Goal: Information Seeking & Learning: Learn about a topic

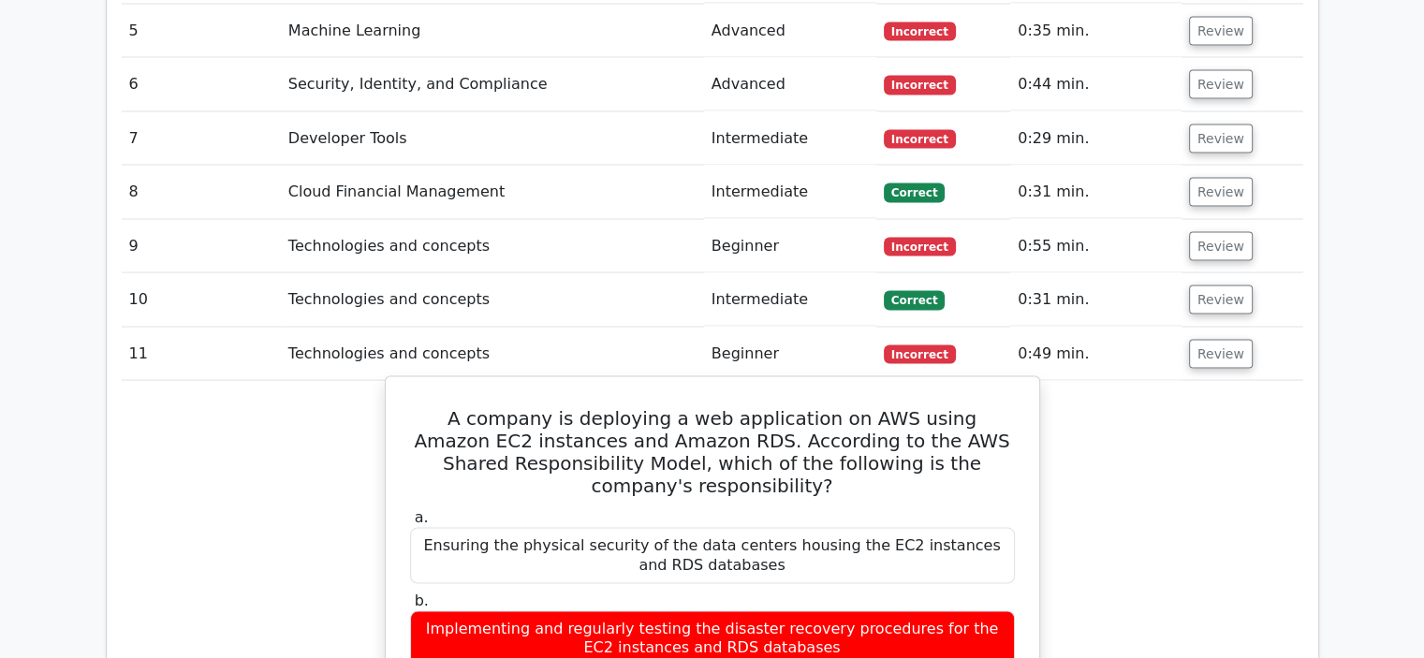
click at [623, 592] on label "b. Implementing and regularly testing the disaster recovery procedures for the …" at bounding box center [712, 629] width 605 height 75
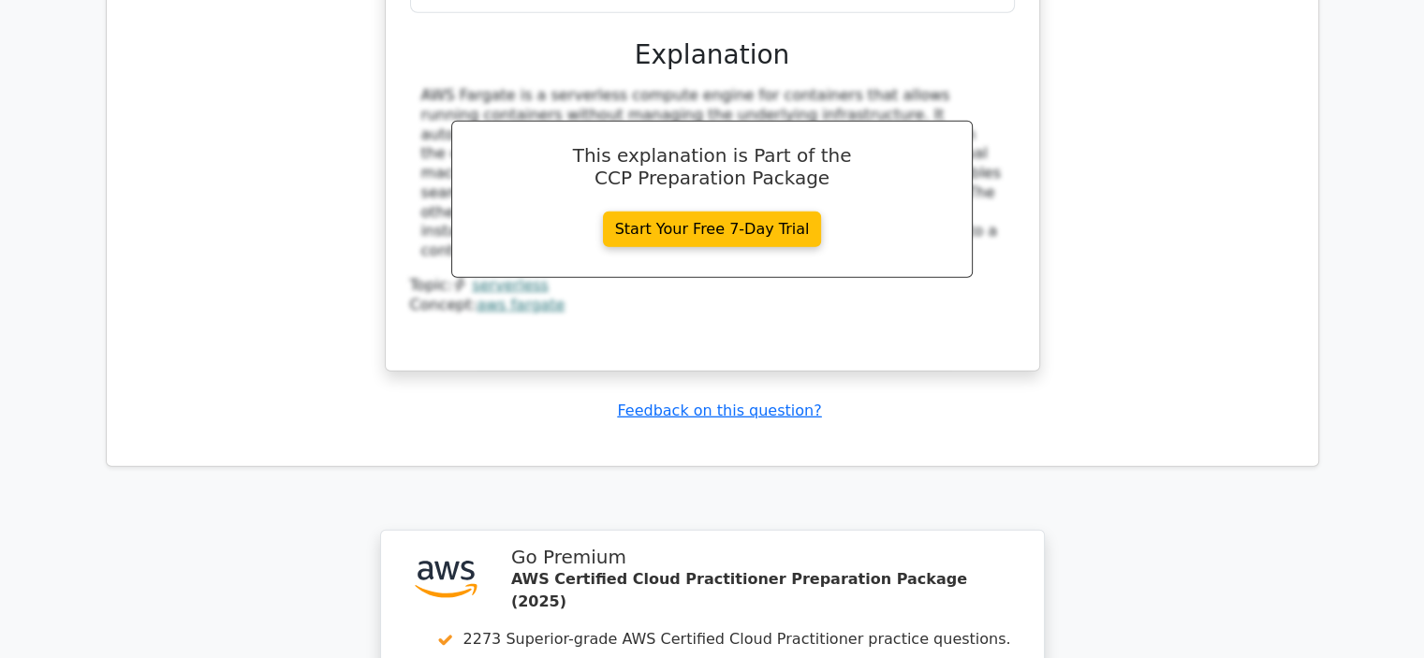
scroll to position [5405, 0]
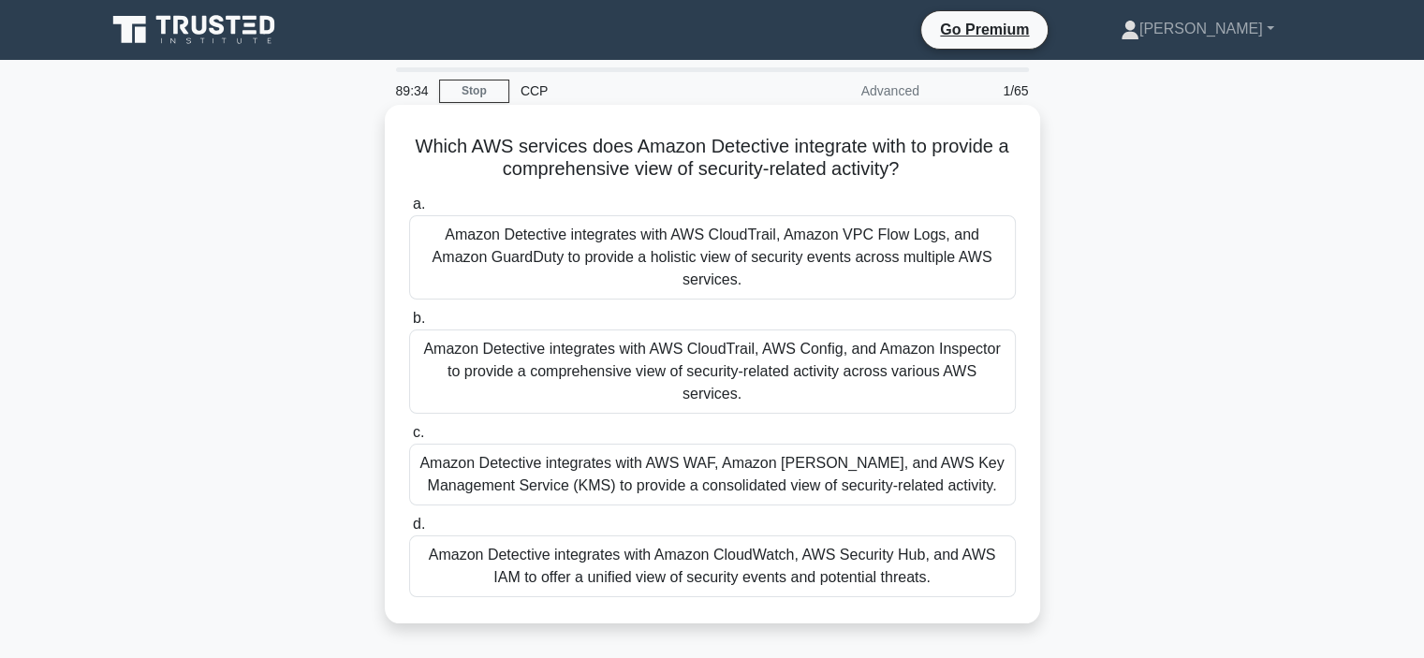
click at [637, 444] on div "Amazon Detective integrates with AWS WAF, Amazon Macie, and AWS Key Management …" at bounding box center [712, 475] width 607 height 62
click at [409, 439] on input "c. Amazon Detective integrates with AWS WAF, Amazon Macie, and AWS Key Manageme…" at bounding box center [409, 433] width 0 height 12
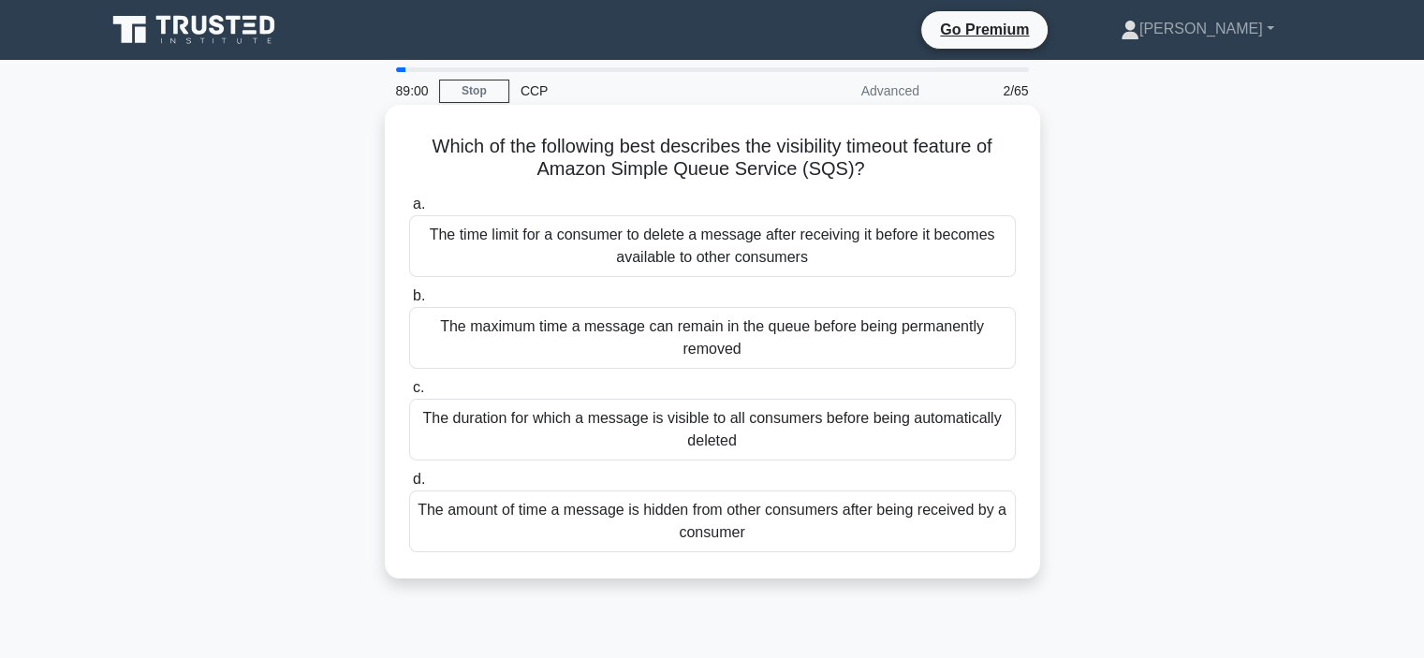
click at [779, 266] on div "The time limit for a consumer to delete a message after receiving it before it …" at bounding box center [712, 246] width 607 height 62
click at [409, 211] on input "a. The time limit for a consumer to delete a message after receiving it before …" at bounding box center [409, 205] width 0 height 12
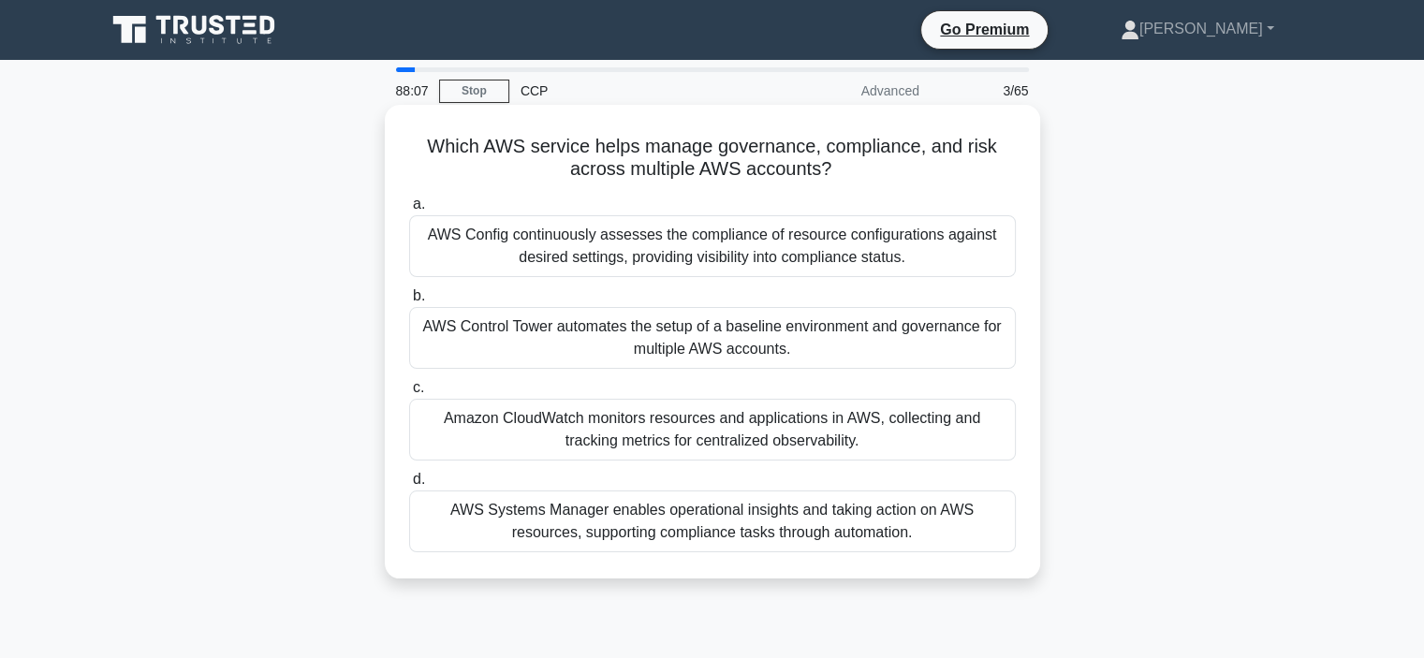
click at [646, 356] on div "AWS Control Tower automates the setup of a baseline environment and governance …" at bounding box center [712, 338] width 607 height 62
click at [409, 302] on input "b. AWS Control Tower automates the setup of a baseline environment and governan…" at bounding box center [409, 296] width 0 height 12
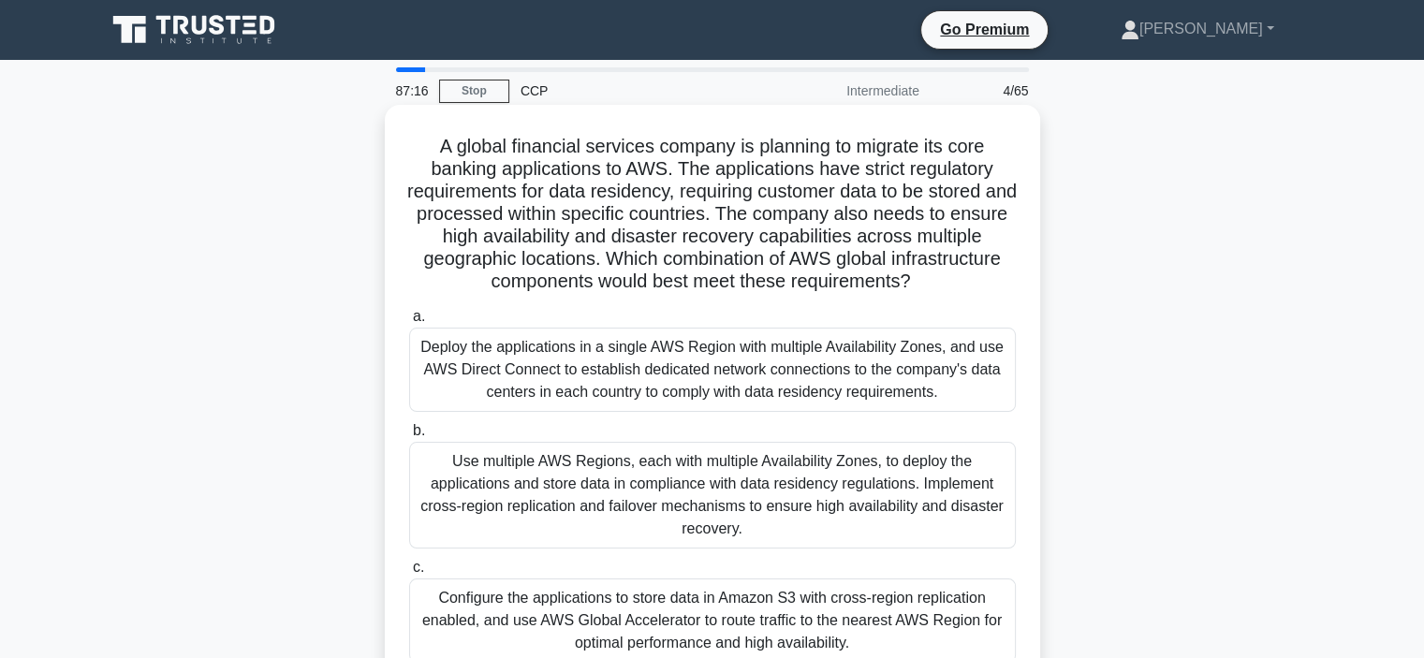
scroll to position [249, 0]
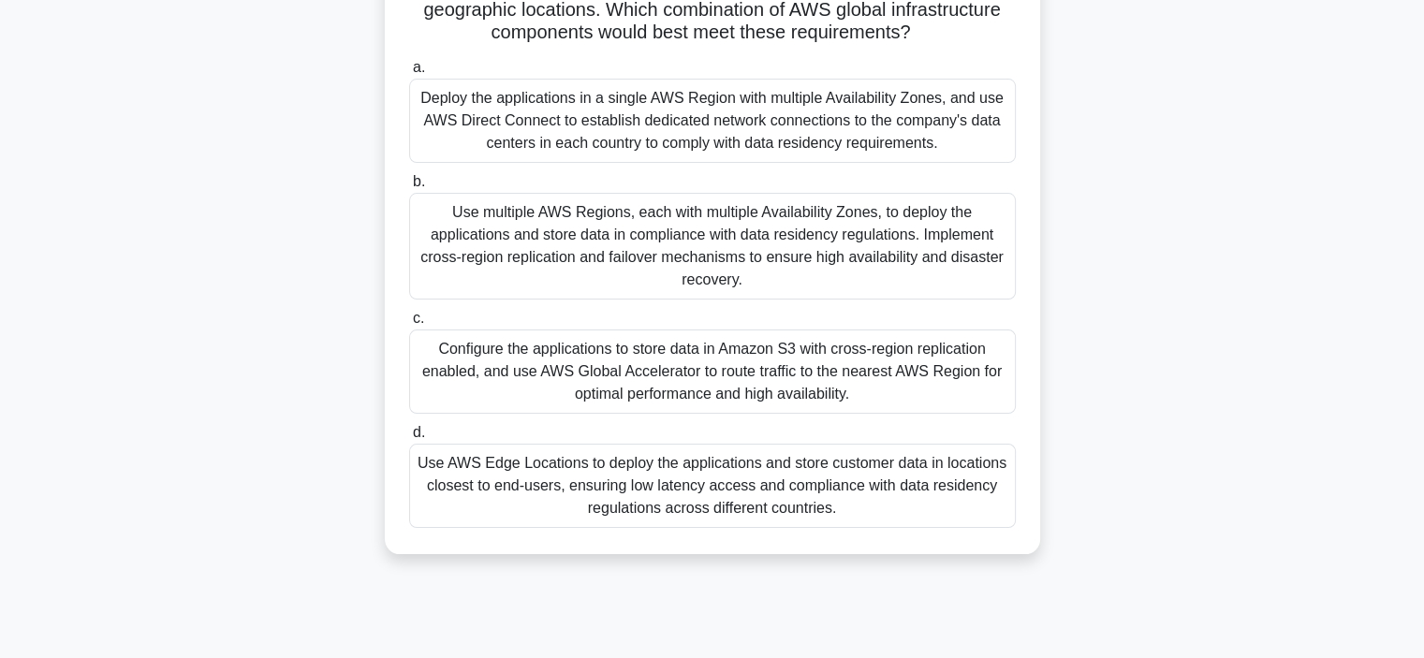
click at [806, 374] on div "Configure the applications to store data in Amazon S3 with cross-region replica…" at bounding box center [712, 372] width 607 height 84
click at [409, 325] on input "c. Configure the applications to store data in Amazon S3 with cross-region repl…" at bounding box center [409, 319] width 0 height 12
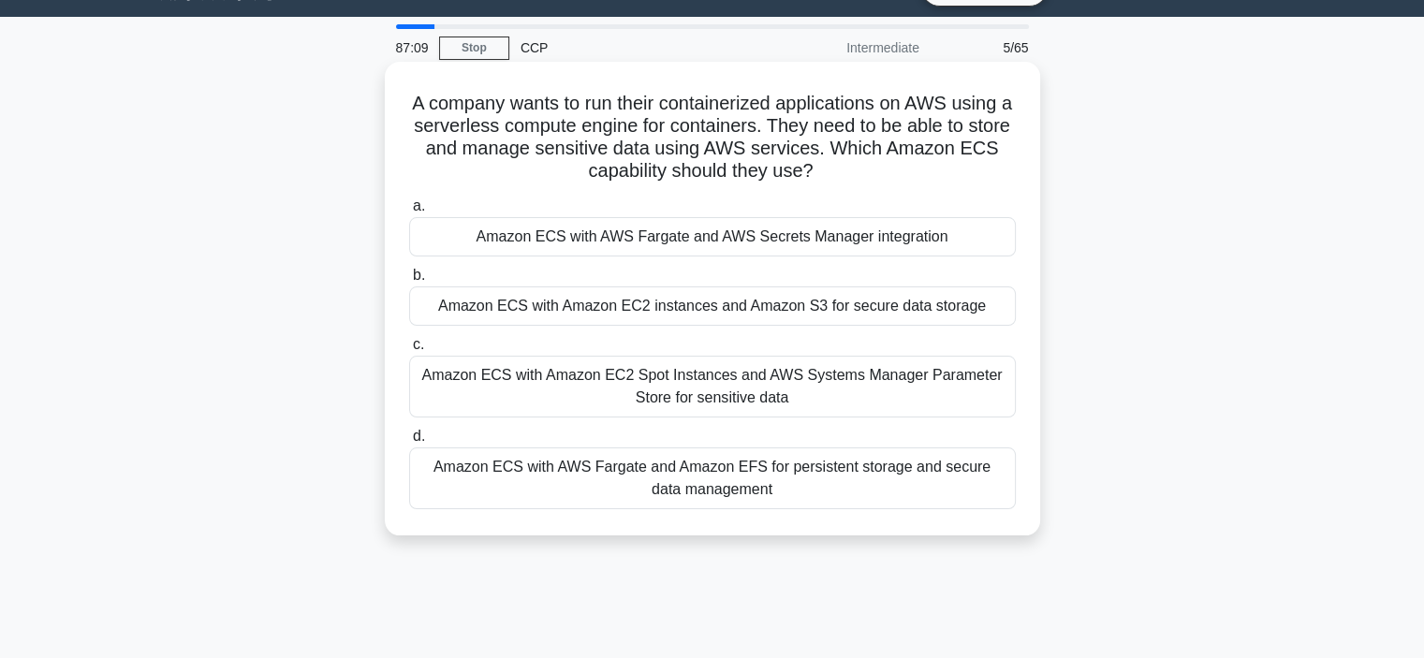
scroll to position [0, 0]
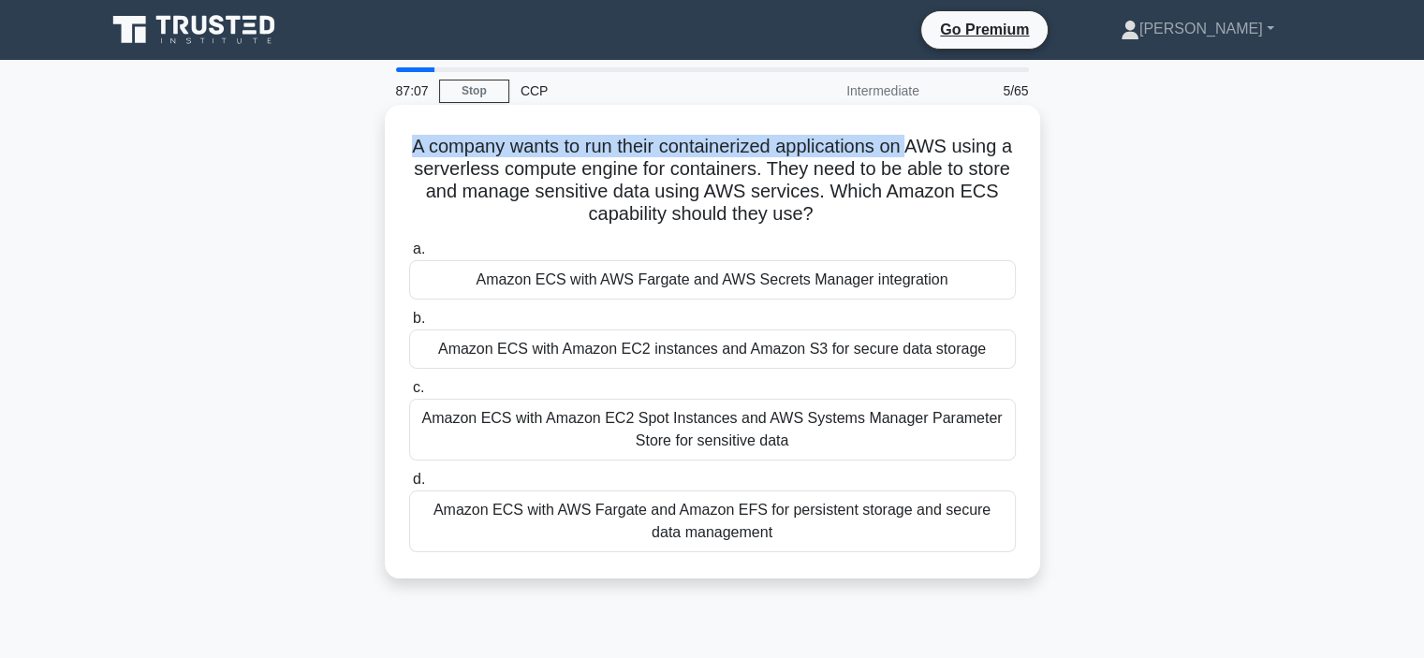
drag, startPoint x: 384, startPoint y: 148, endPoint x: 925, endPoint y: 114, distance: 542.3
click at [925, 114] on div "A company wants to run their containerized applications on AWS using a serverle…" at bounding box center [712, 342] width 655 height 474
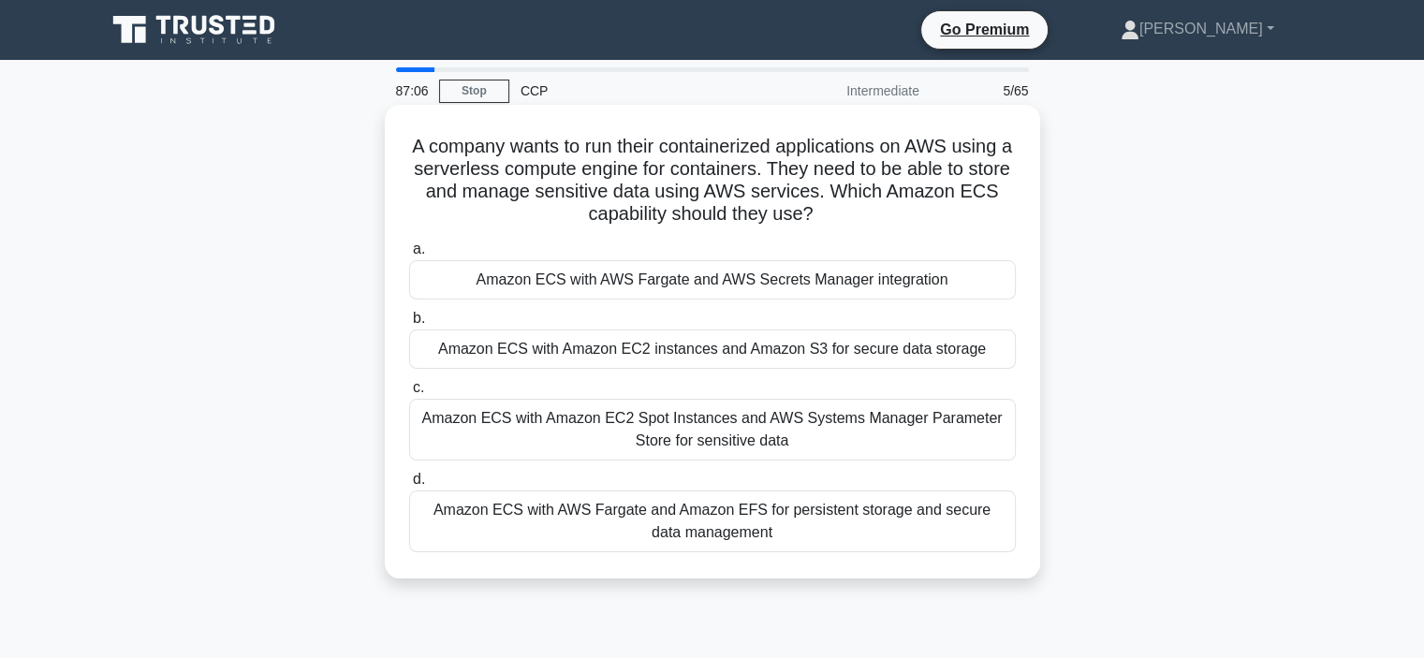
click at [906, 192] on h5 "A company wants to run their containerized applications on AWS using a serverle…" at bounding box center [712, 181] width 611 height 92
click at [768, 442] on div "Amazon ECS with Amazon EC2 Spot Instances and AWS Systems Manager Parameter Sto…" at bounding box center [712, 430] width 607 height 62
click at [409, 394] on input "c. Amazon ECS with Amazon EC2 Spot Instances and AWS Systems Manager Parameter …" at bounding box center [409, 388] width 0 height 12
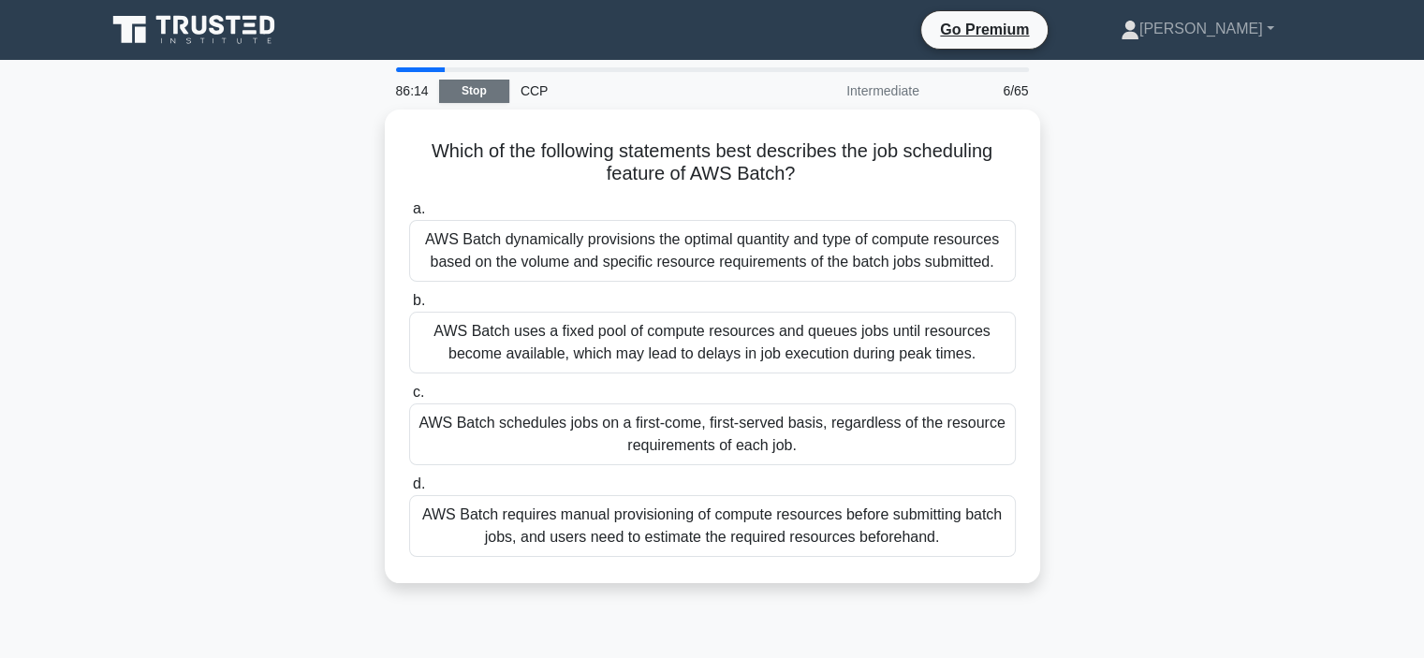
click at [468, 100] on link "Stop" at bounding box center [474, 91] width 70 height 23
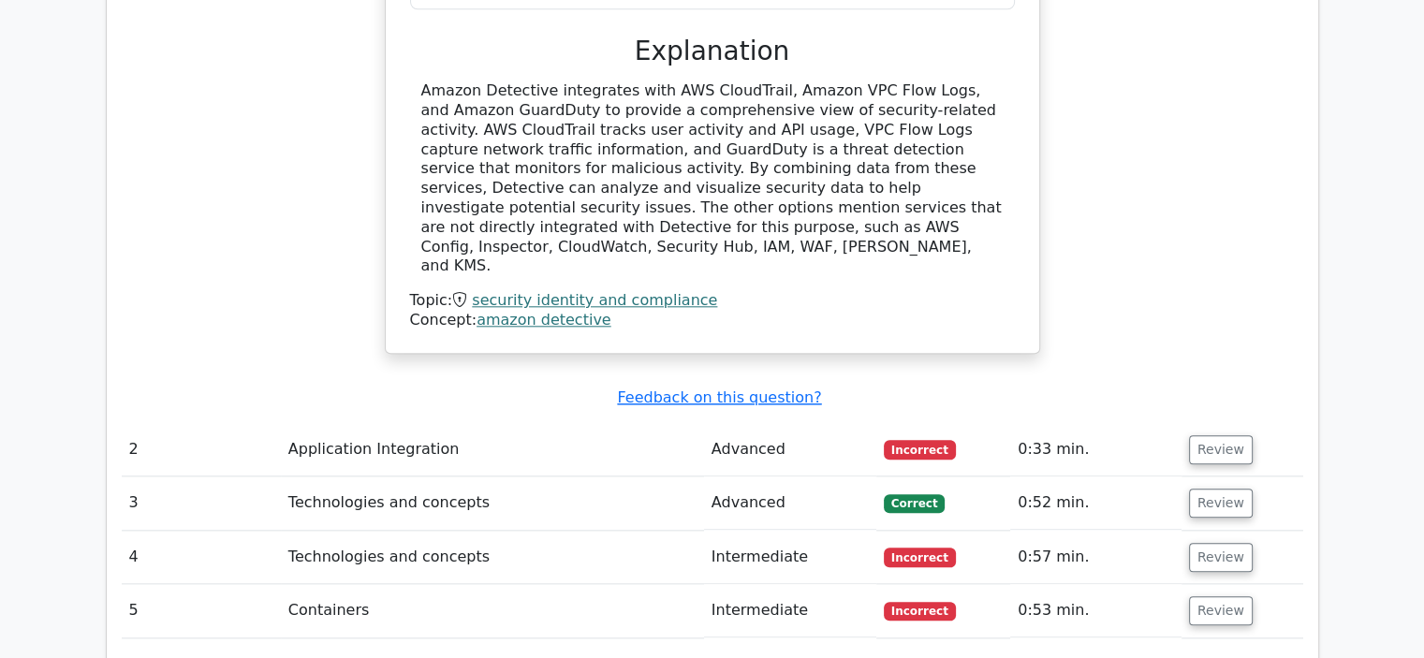
scroll to position [1997, 0]
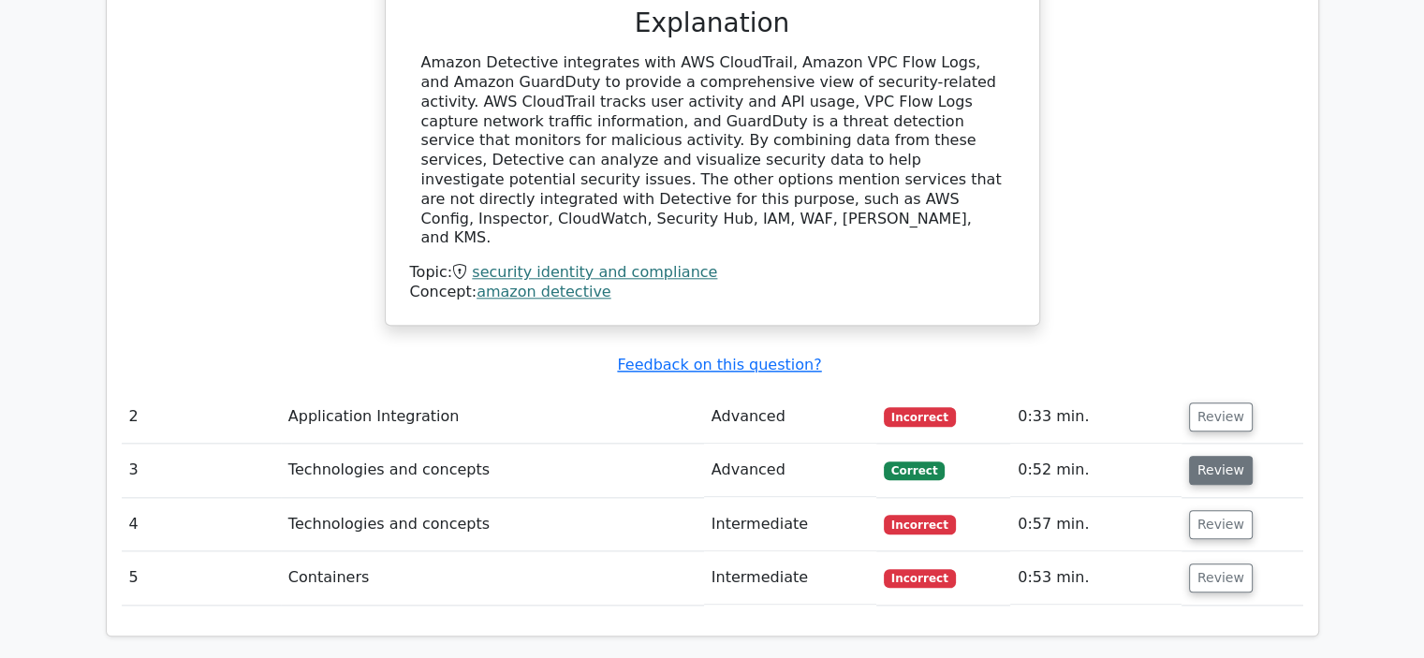
click at [1199, 456] on button "Review" at bounding box center [1221, 470] width 64 height 29
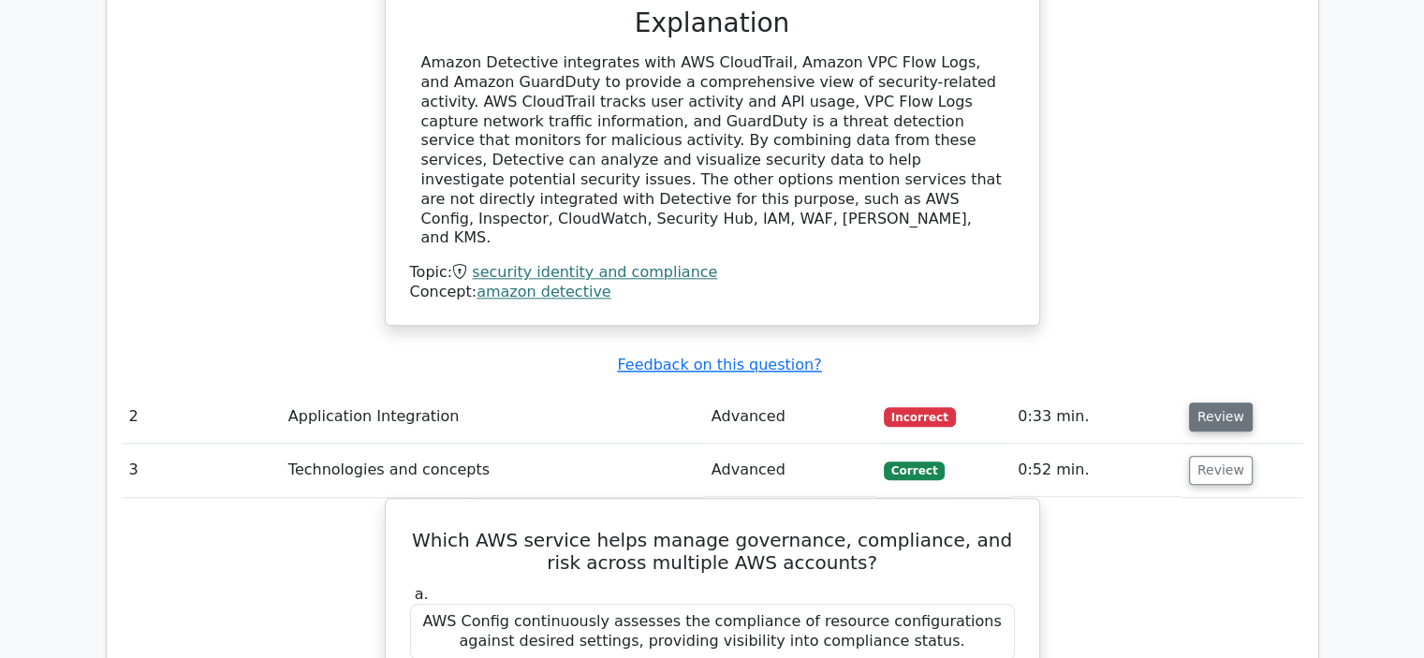
click at [1221, 403] on button "Review" at bounding box center [1221, 417] width 64 height 29
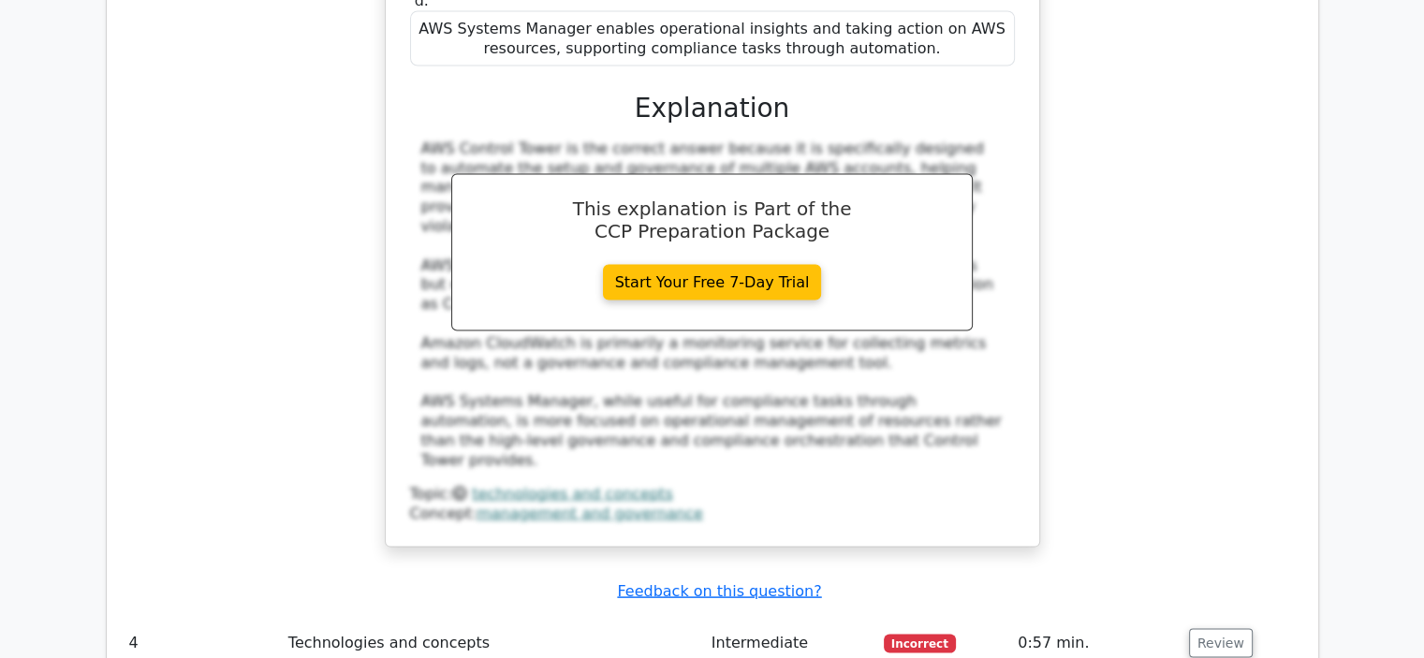
scroll to position [3692, 0]
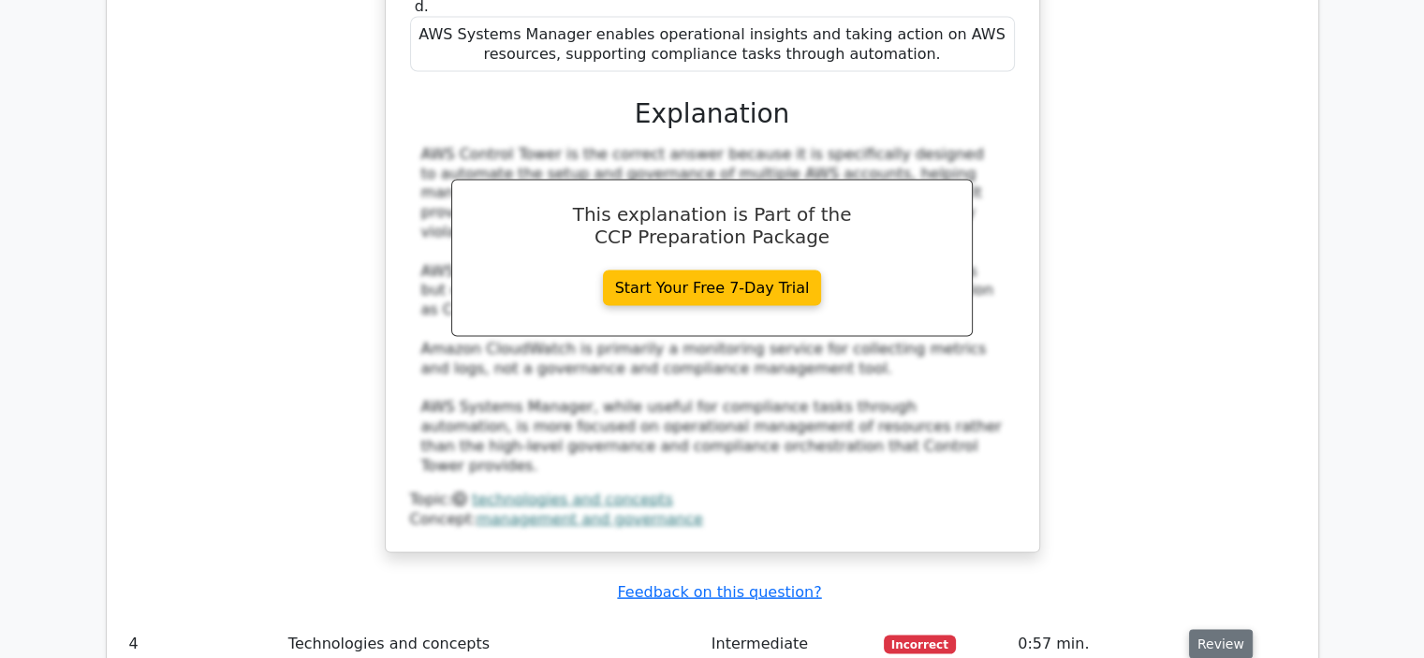
click at [1209, 630] on button "Review" at bounding box center [1221, 644] width 64 height 29
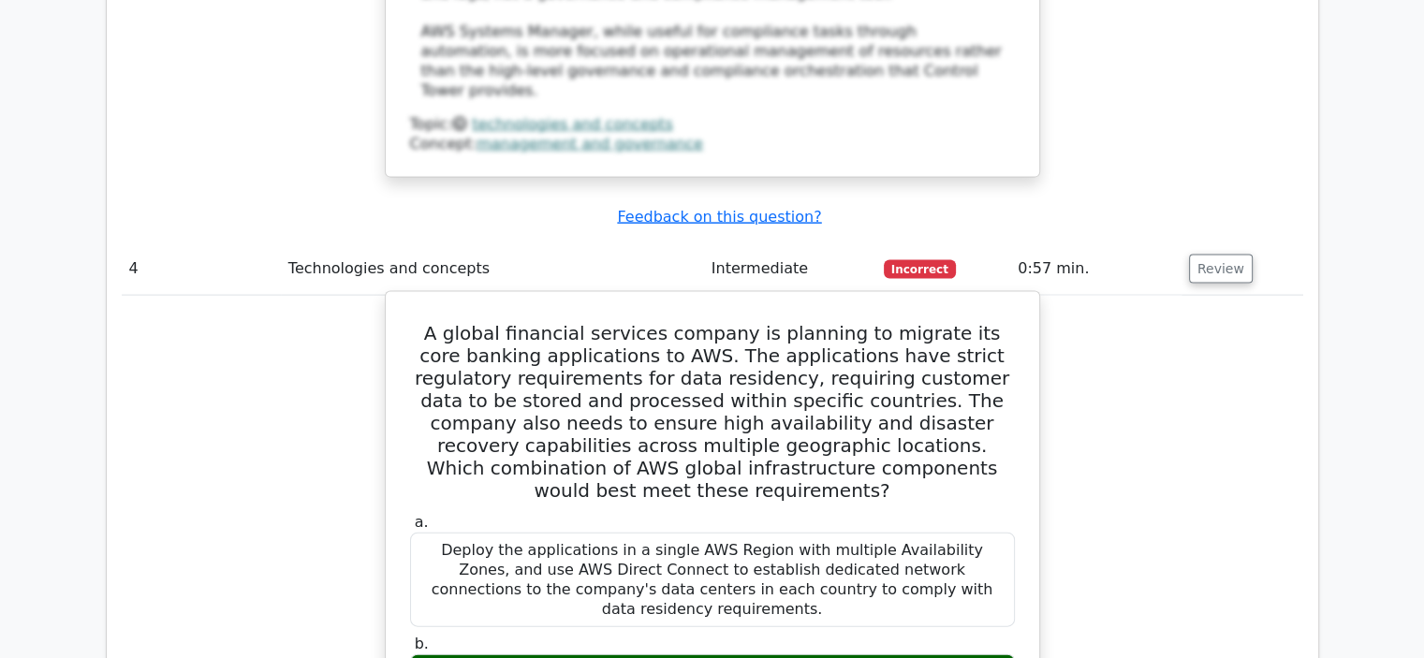
scroll to position [4072, 0]
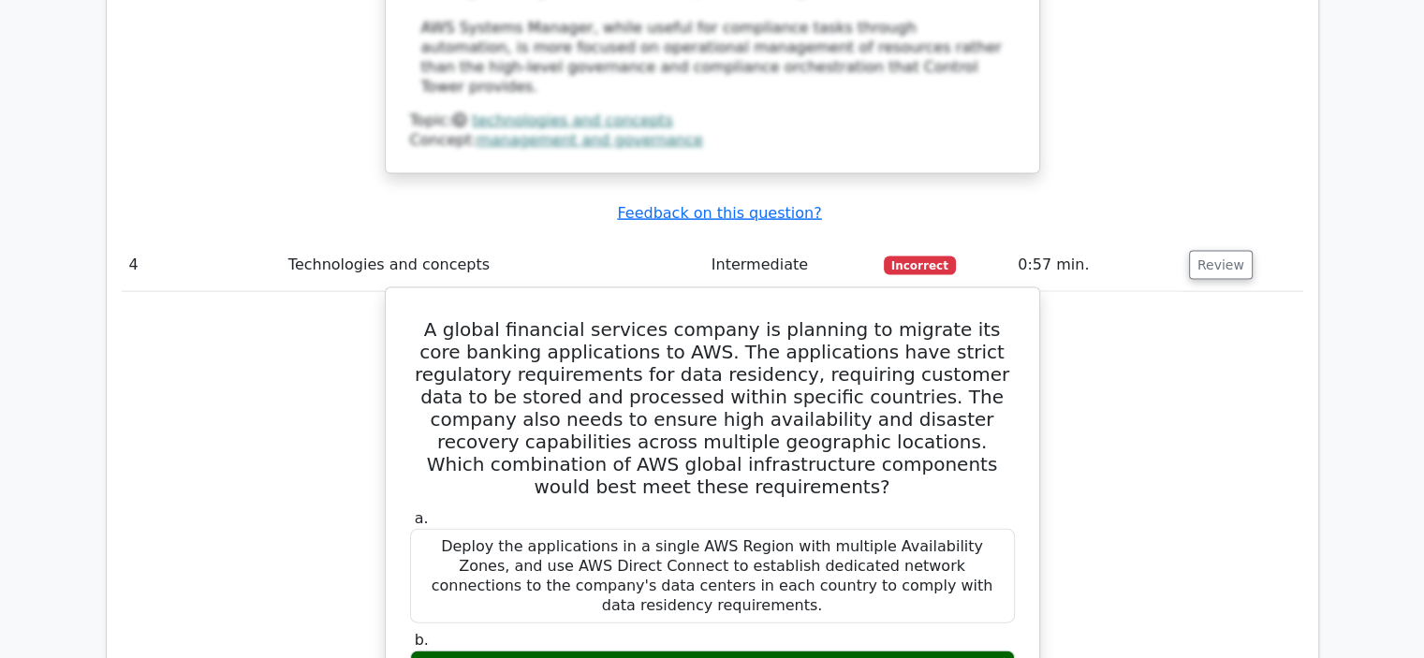
drag, startPoint x: 728, startPoint y: 366, endPoint x: 850, endPoint y: 362, distance: 122.7
drag, startPoint x: 579, startPoint y: 493, endPoint x: 851, endPoint y: 475, distance: 273.1
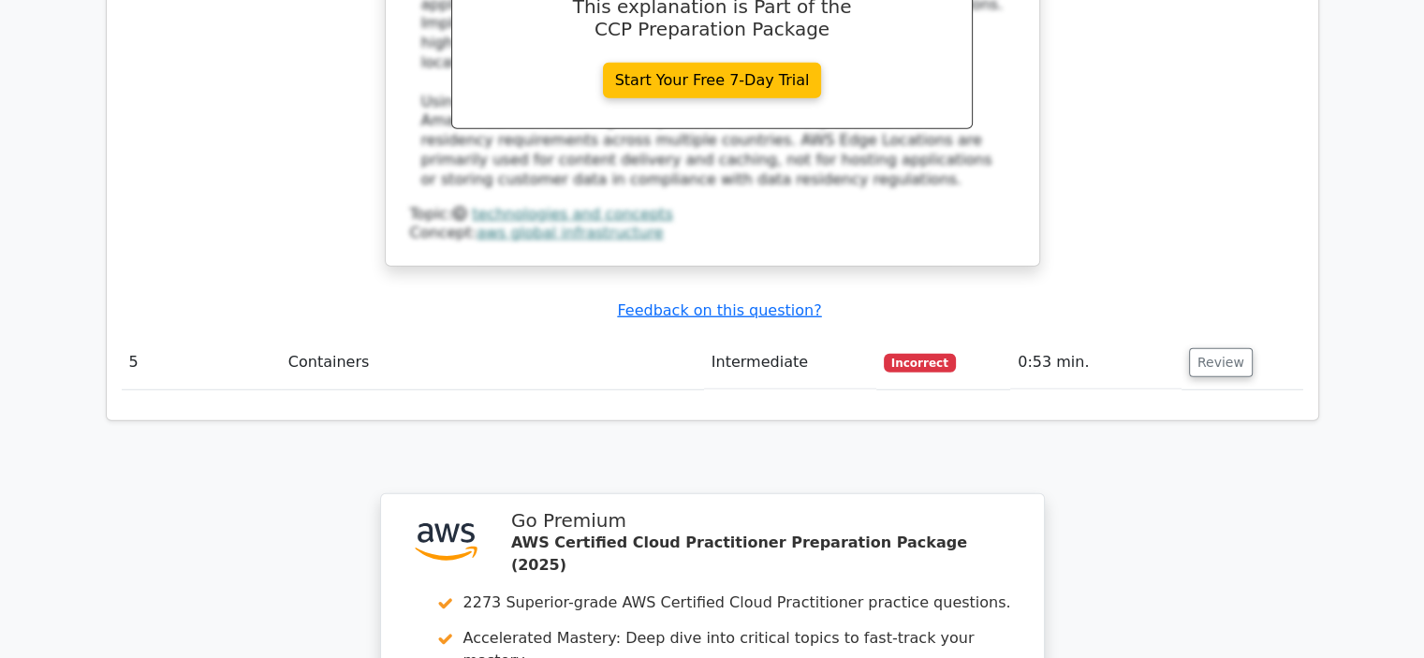
scroll to position [5159, 0]
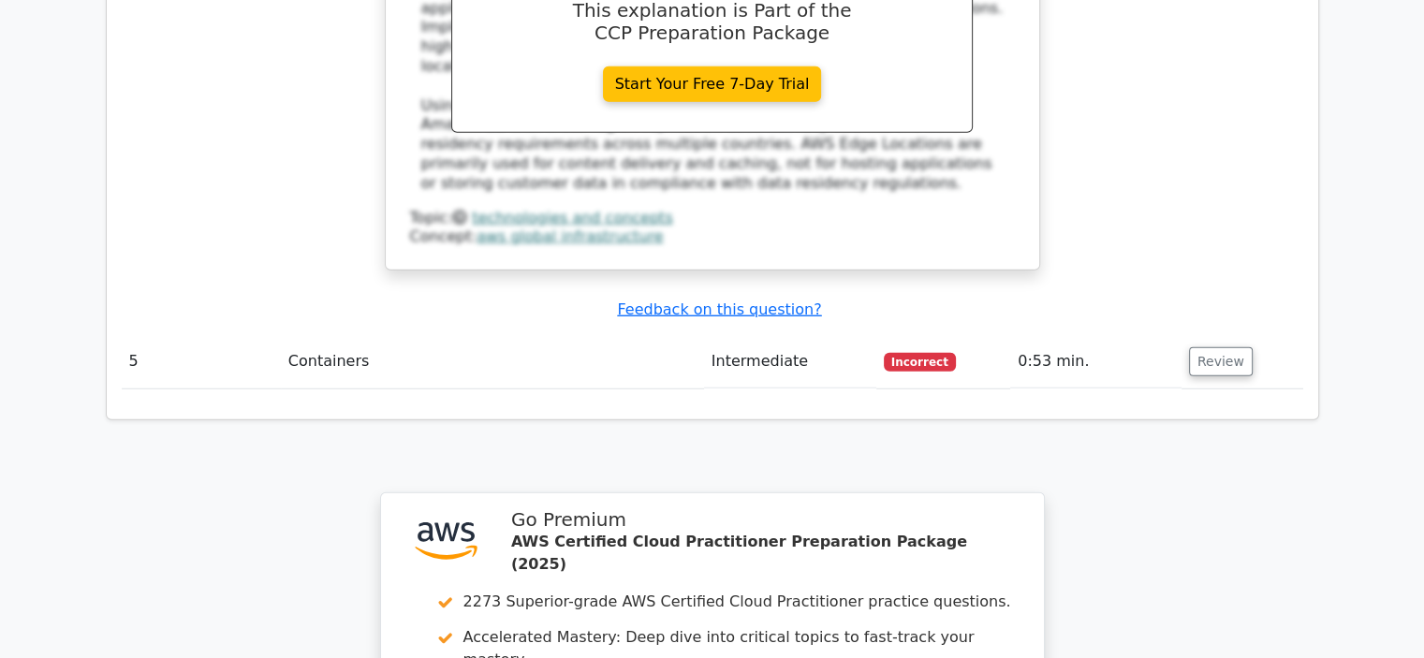
click at [1182, 335] on td "Review" at bounding box center [1243, 361] width 122 height 53
click at [1217, 347] on button "Review" at bounding box center [1221, 361] width 64 height 29
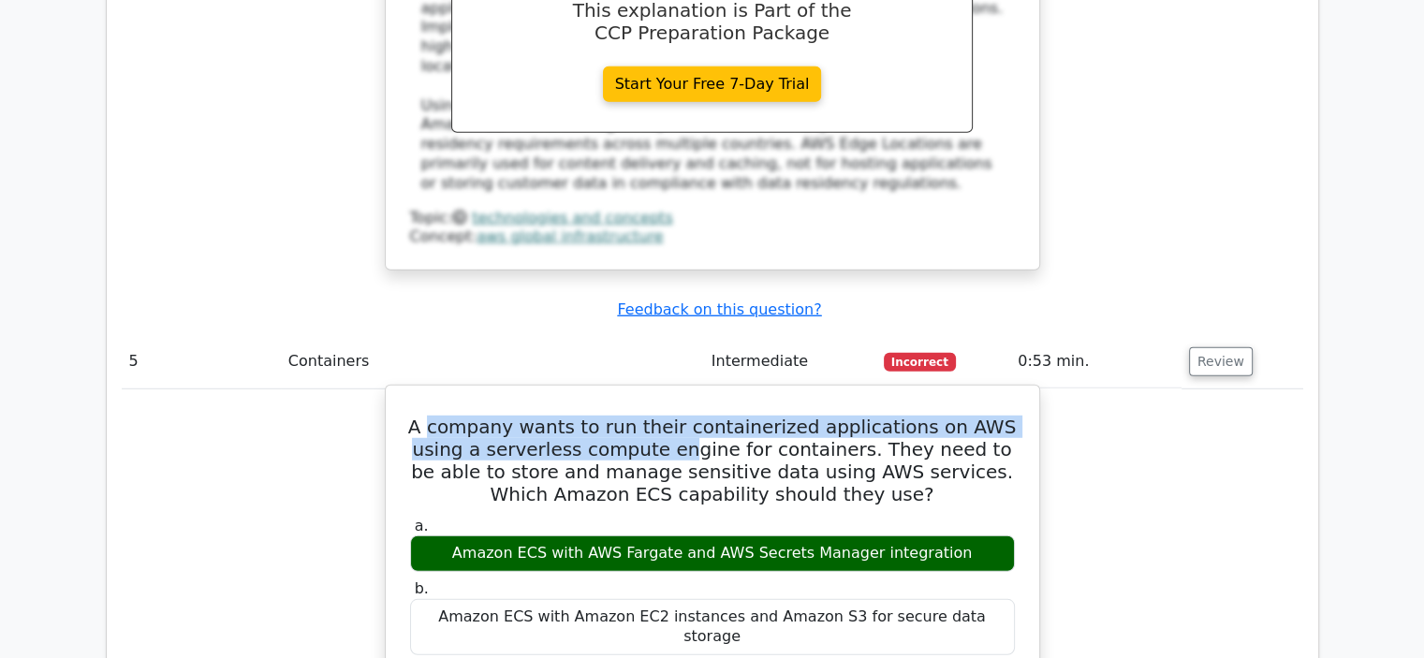
drag, startPoint x: 425, startPoint y: 110, endPoint x: 633, endPoint y: 128, distance: 208.6
click at [633, 416] on h5 "A company wants to run their containerized applications on AWS using a serverle…" at bounding box center [712, 461] width 609 height 90
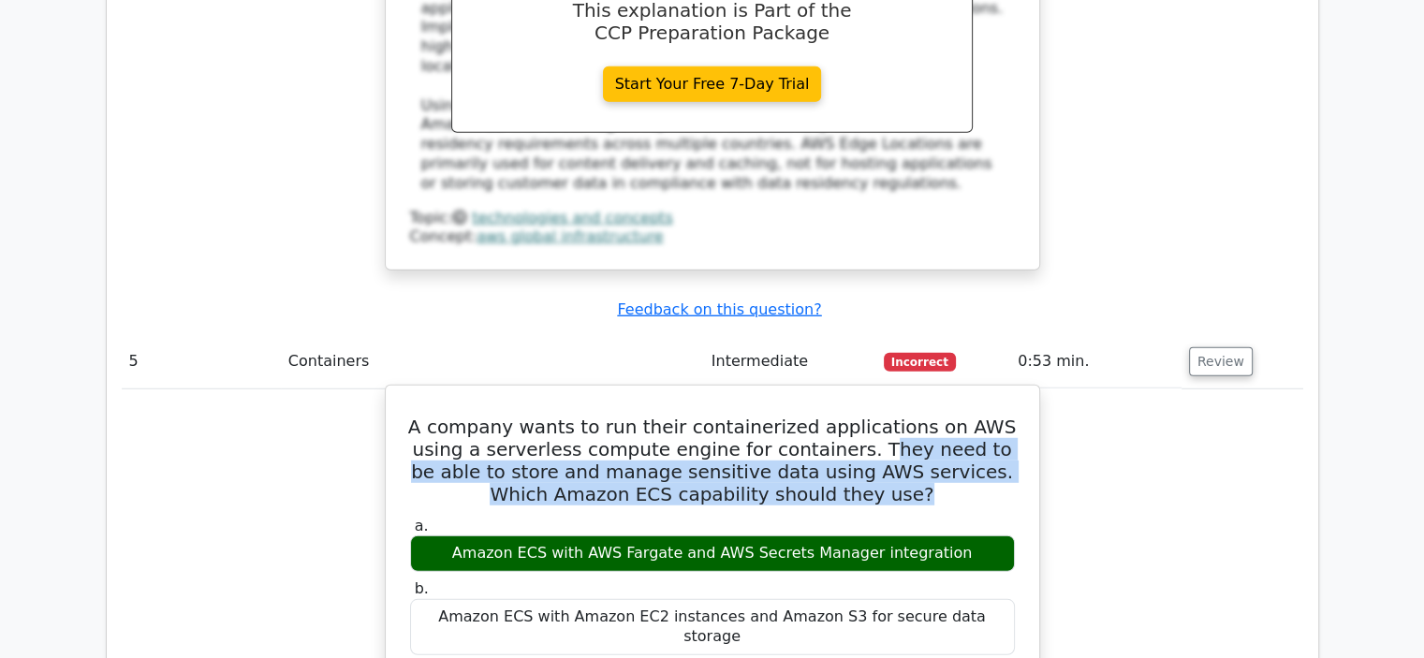
drag, startPoint x: 809, startPoint y: 125, endPoint x: 878, endPoint y: 178, distance: 86.9
click at [878, 416] on h5 "A company wants to run their containerized applications on AWS using a serverle…" at bounding box center [712, 461] width 609 height 90
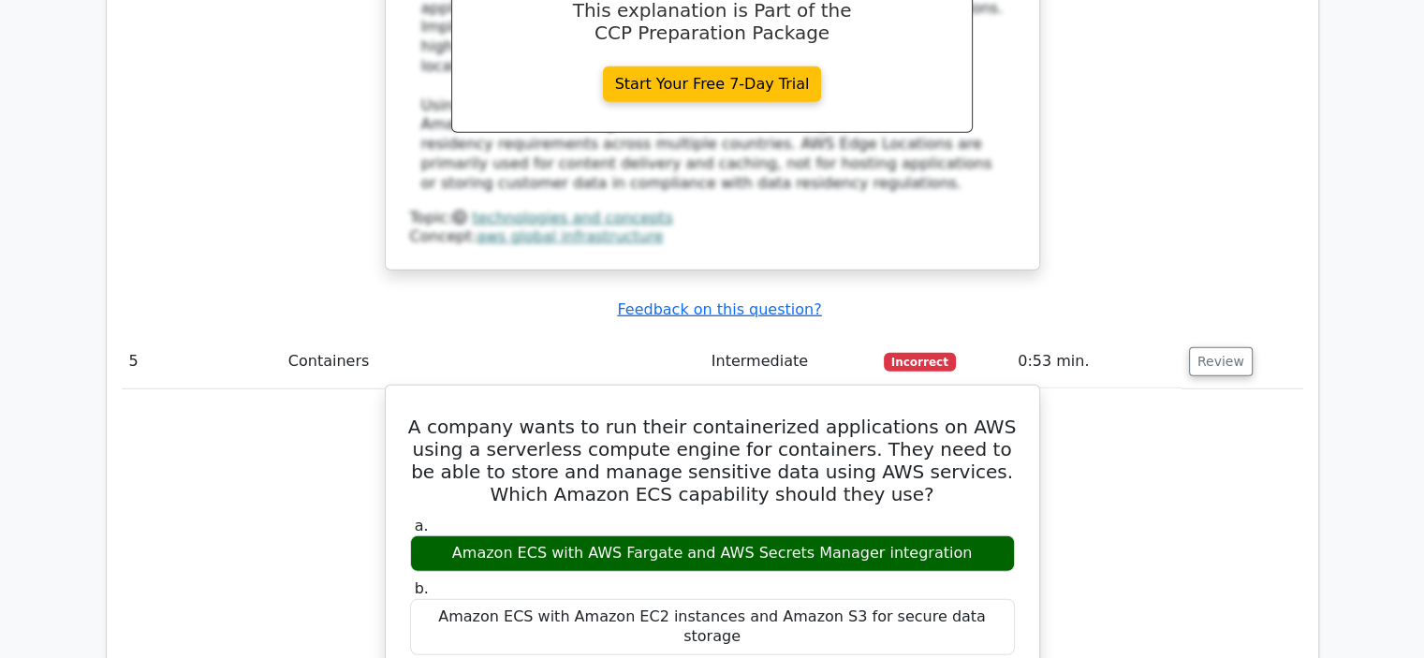
drag, startPoint x: 474, startPoint y: 230, endPoint x: 1014, endPoint y: 217, distance: 540.5
click at [1014, 517] on label "a. Amazon ECS with AWS Fargate and AWS Secrets Manager integration" at bounding box center [712, 545] width 605 height 56
click at [1014, 536] on div "Amazon ECS with AWS Fargate and AWS Secrets Manager integration" at bounding box center [712, 554] width 605 height 37
drag, startPoint x: 848, startPoint y: 228, endPoint x: 575, endPoint y: 213, distance: 273.8
click at [575, 536] on div "Amazon ECS with AWS Fargate and AWS Secrets Manager integration" at bounding box center [712, 554] width 605 height 37
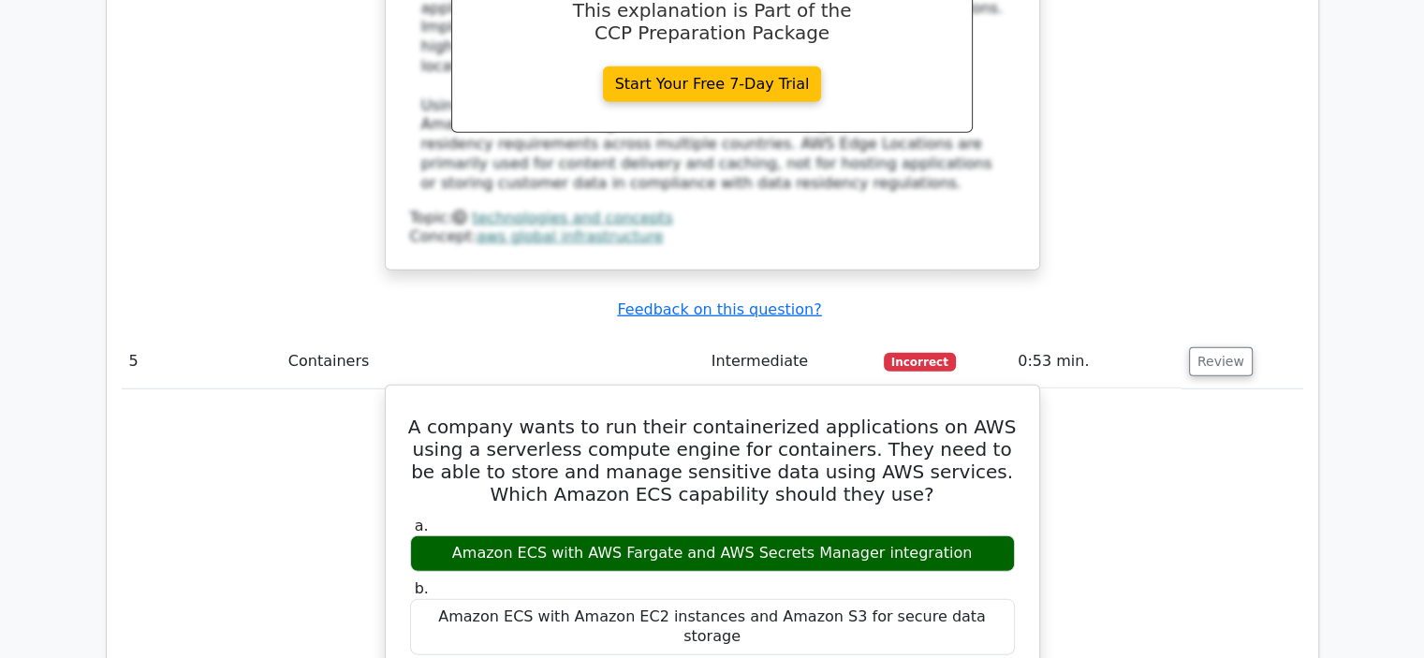
click at [575, 536] on div "Amazon ECS with AWS Fargate and AWS Secrets Manager integration" at bounding box center [712, 554] width 605 height 37
drag, startPoint x: 472, startPoint y: 231, endPoint x: 965, endPoint y: 228, distance: 492.6
click at [965, 536] on div "Amazon ECS with AWS Fargate and AWS Secrets Manager integration" at bounding box center [712, 554] width 605 height 37
drag, startPoint x: 971, startPoint y: 231, endPoint x: 456, endPoint y: 216, distance: 515.2
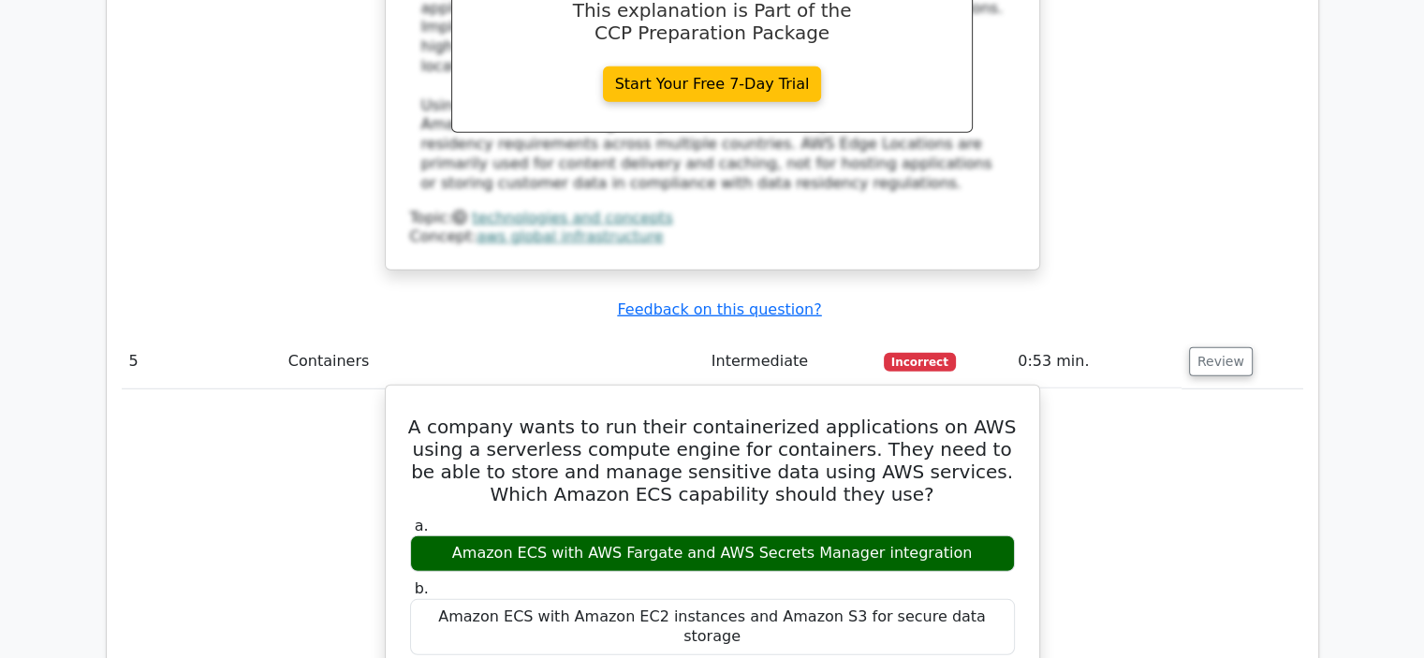
click at [456, 536] on div "Amazon ECS with AWS Fargate and AWS Secrets Manager integration" at bounding box center [712, 554] width 605 height 37
drag, startPoint x: 575, startPoint y: 228, endPoint x: 647, endPoint y: 230, distance: 72.1
click at [647, 536] on div "Amazon ECS with AWS Fargate and AWS Secrets Manager integration" at bounding box center [712, 554] width 605 height 37
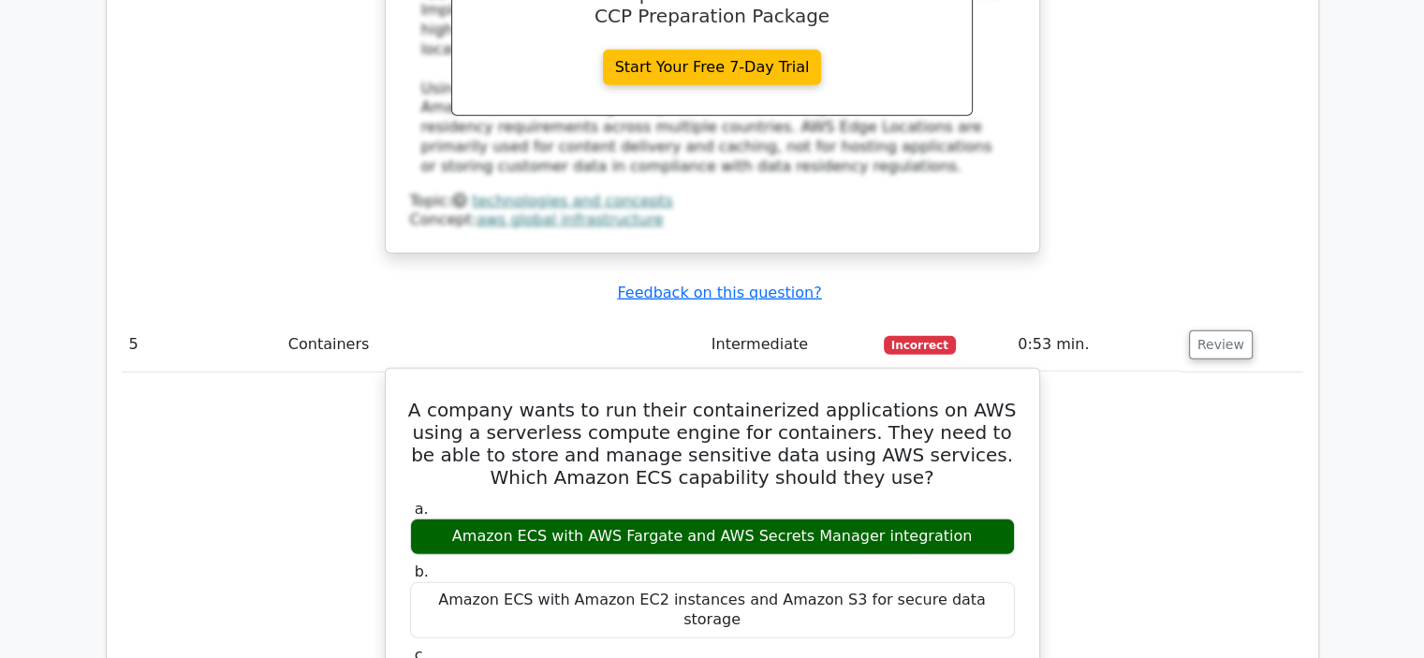
scroll to position [5177, 0]
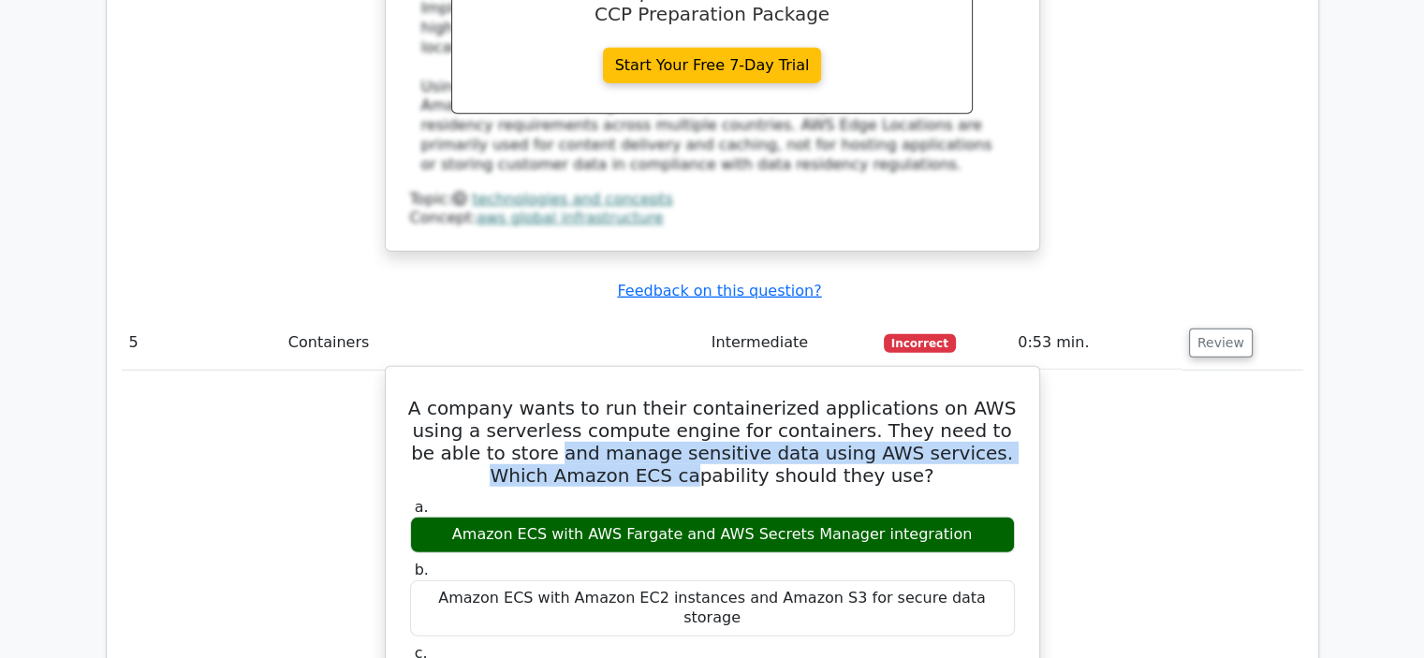
drag, startPoint x: 470, startPoint y: 140, endPoint x: 648, endPoint y: 141, distance: 177.9
click at [648, 397] on h5 "A company wants to run their containerized applications on AWS using a serverle…" at bounding box center [712, 442] width 609 height 90
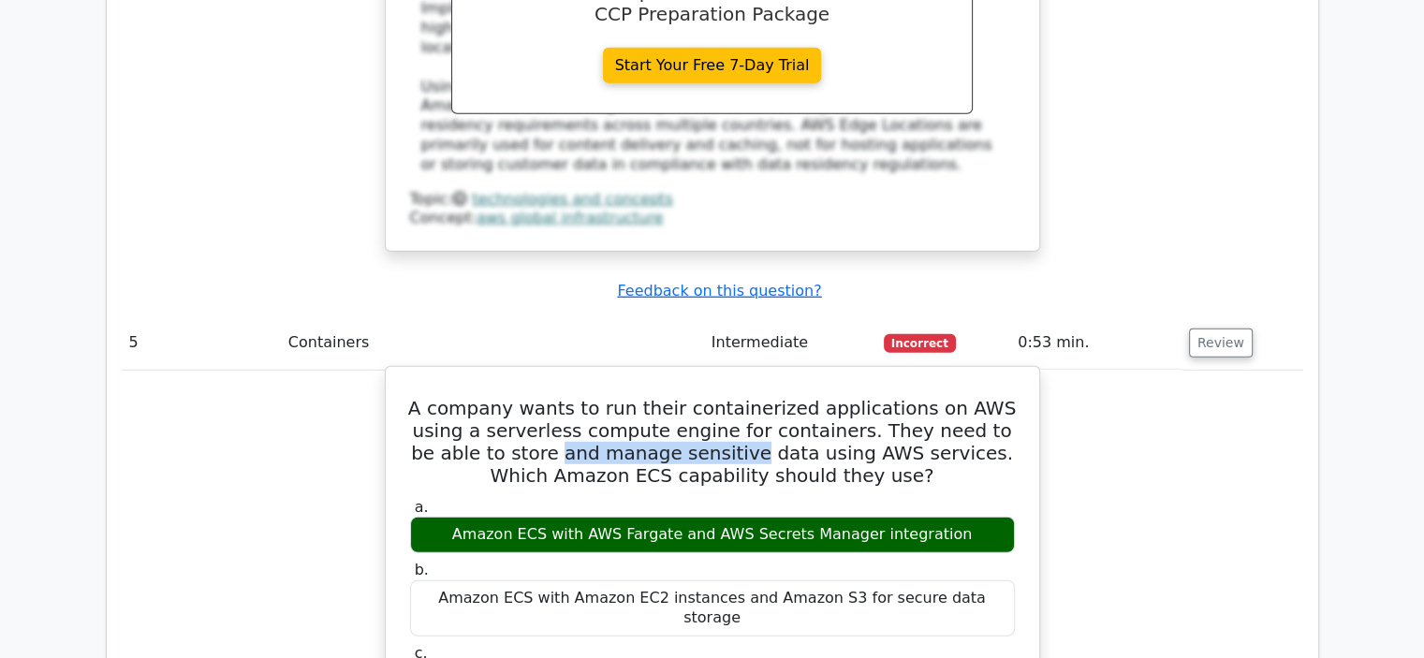
click at [648, 397] on h5 "A company wants to run their containerized applications on AWS using a serverle…" at bounding box center [712, 442] width 609 height 90
drag, startPoint x: 700, startPoint y: 205, endPoint x: 903, endPoint y: 213, distance: 202.4
click at [903, 517] on div "Amazon ECS with AWS Fargate and AWS Secrets Manager integration" at bounding box center [712, 535] width 605 height 37
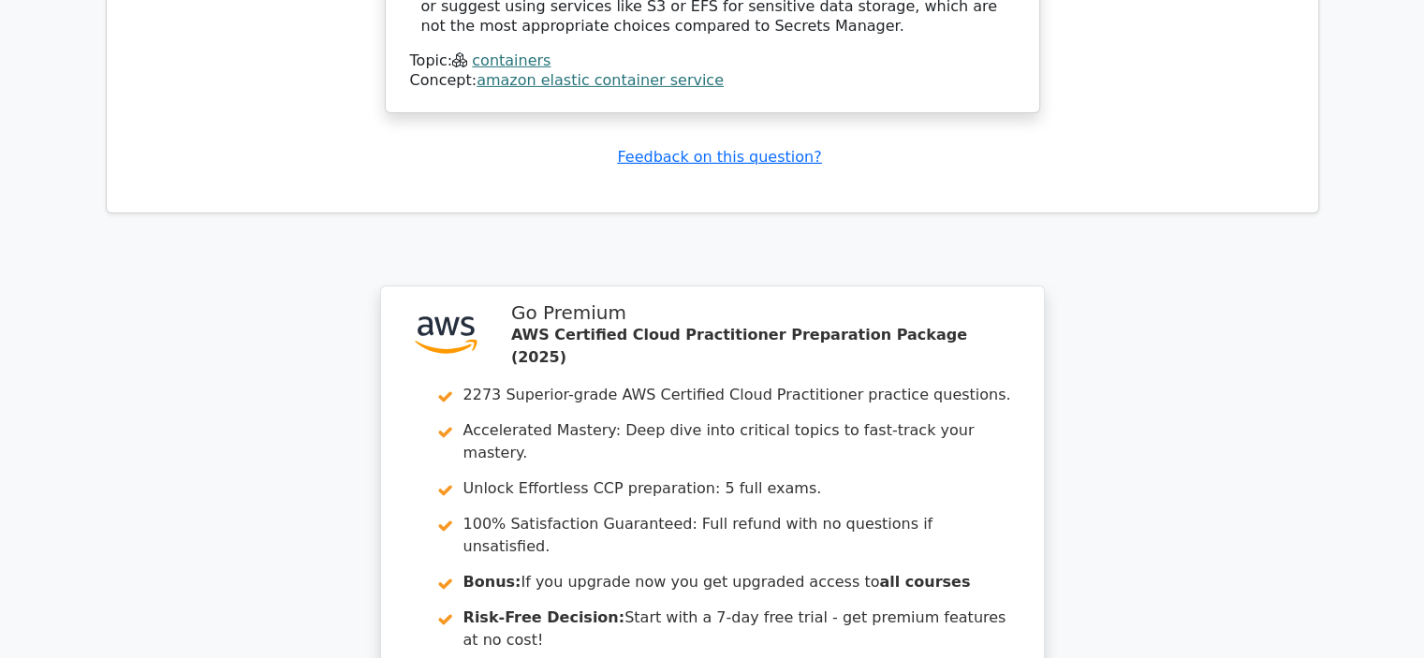
scroll to position [6223, 0]
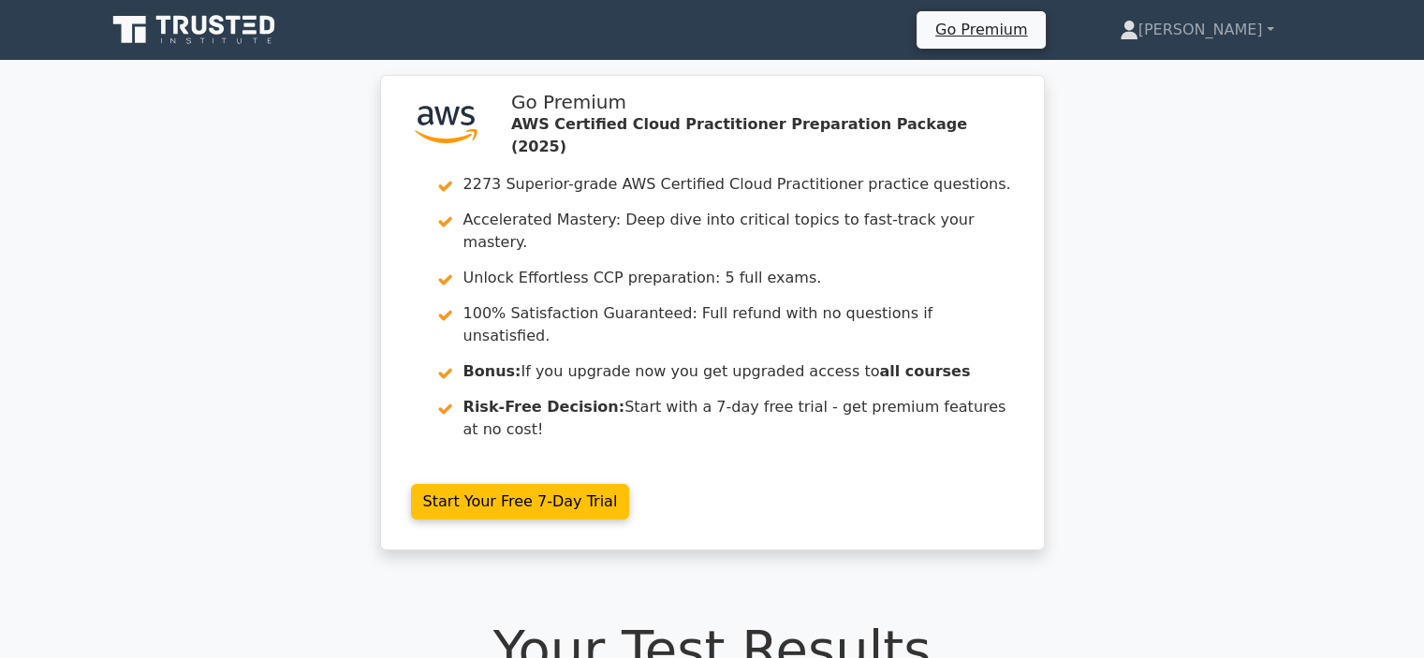
click at [175, 19] on icon at bounding box center [180, 25] width 15 height 19
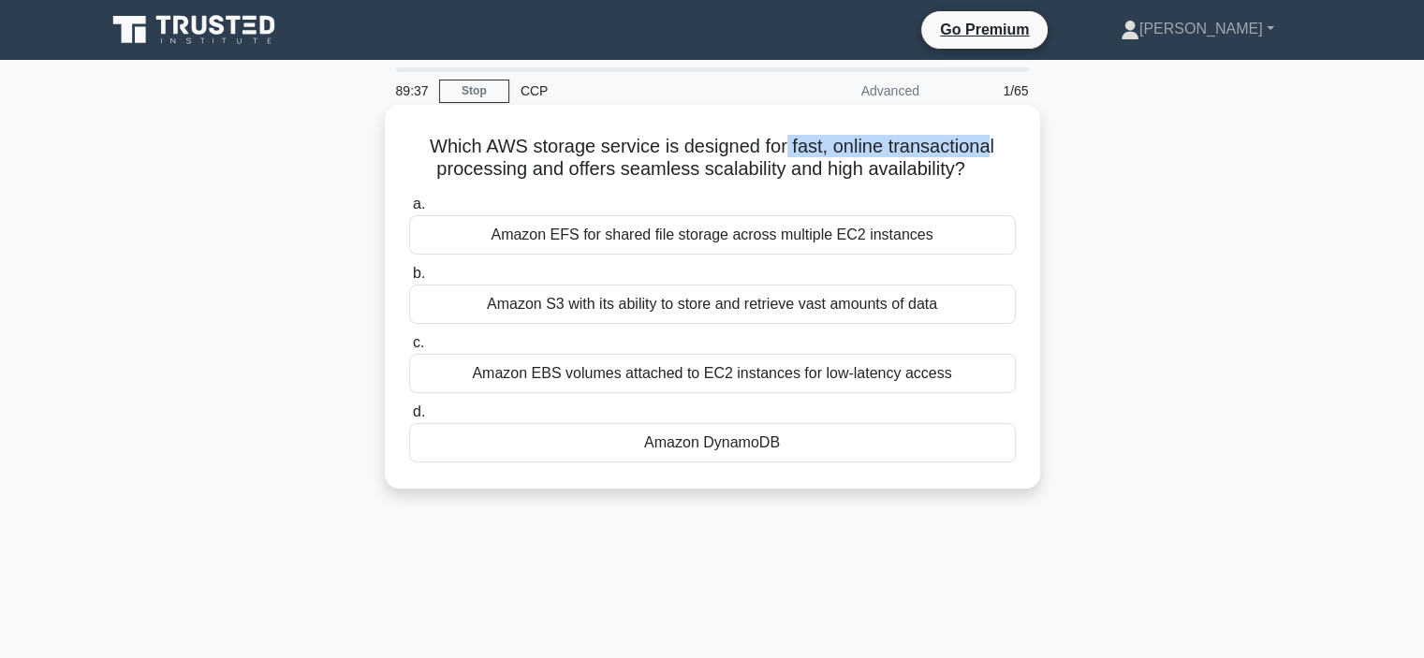
drag, startPoint x: 788, startPoint y: 155, endPoint x: 993, endPoint y: 154, distance: 205.1
click at [993, 154] on h5 "Which AWS storage service is designed for fast, online transactional processing…" at bounding box center [712, 158] width 611 height 47
click at [861, 228] on div "Amazon EFS for shared file storage across multiple EC2 instances" at bounding box center [712, 234] width 607 height 39
click at [409, 211] on input "a. Amazon EFS for shared file storage across multiple EC2 instances" at bounding box center [409, 205] width 0 height 12
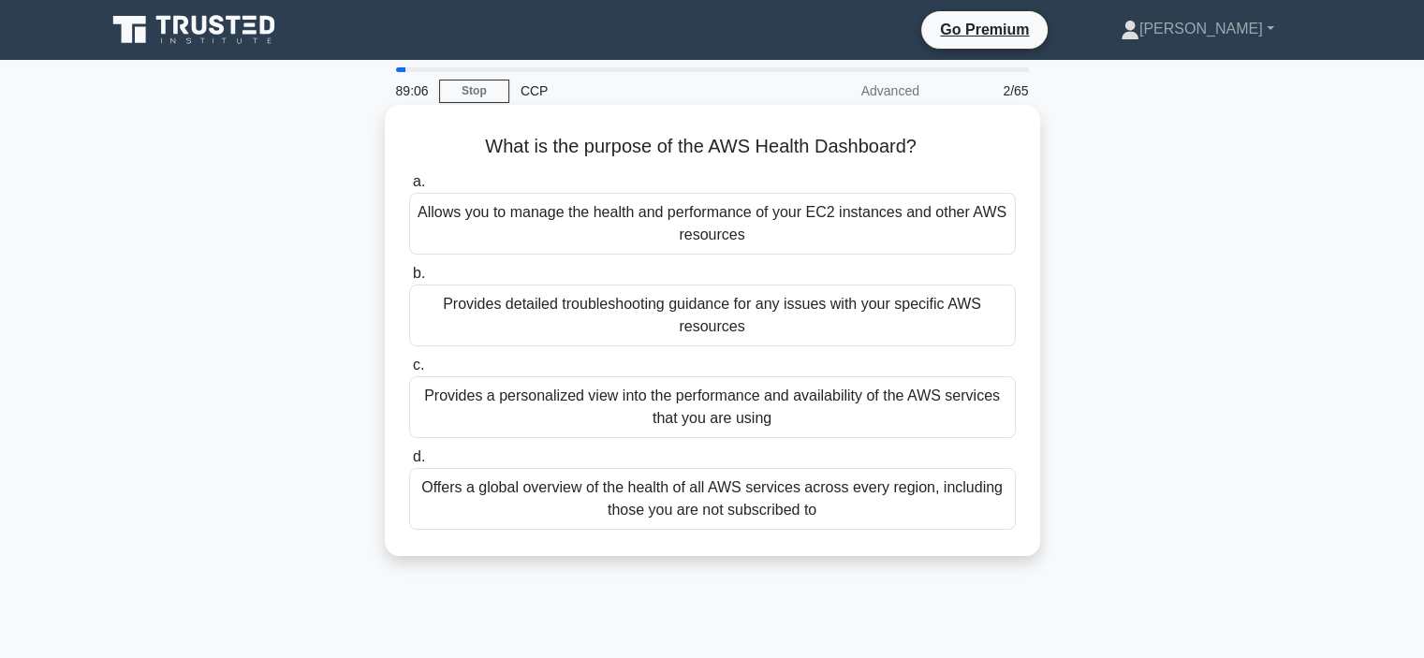
click at [893, 230] on div "Allows you to manage the health and performance of your EC2 instances and other…" at bounding box center [712, 224] width 607 height 62
click at [409, 188] on input "a. Allows you to manage the health and performance of your EC2 instances and ot…" at bounding box center [409, 182] width 0 height 12
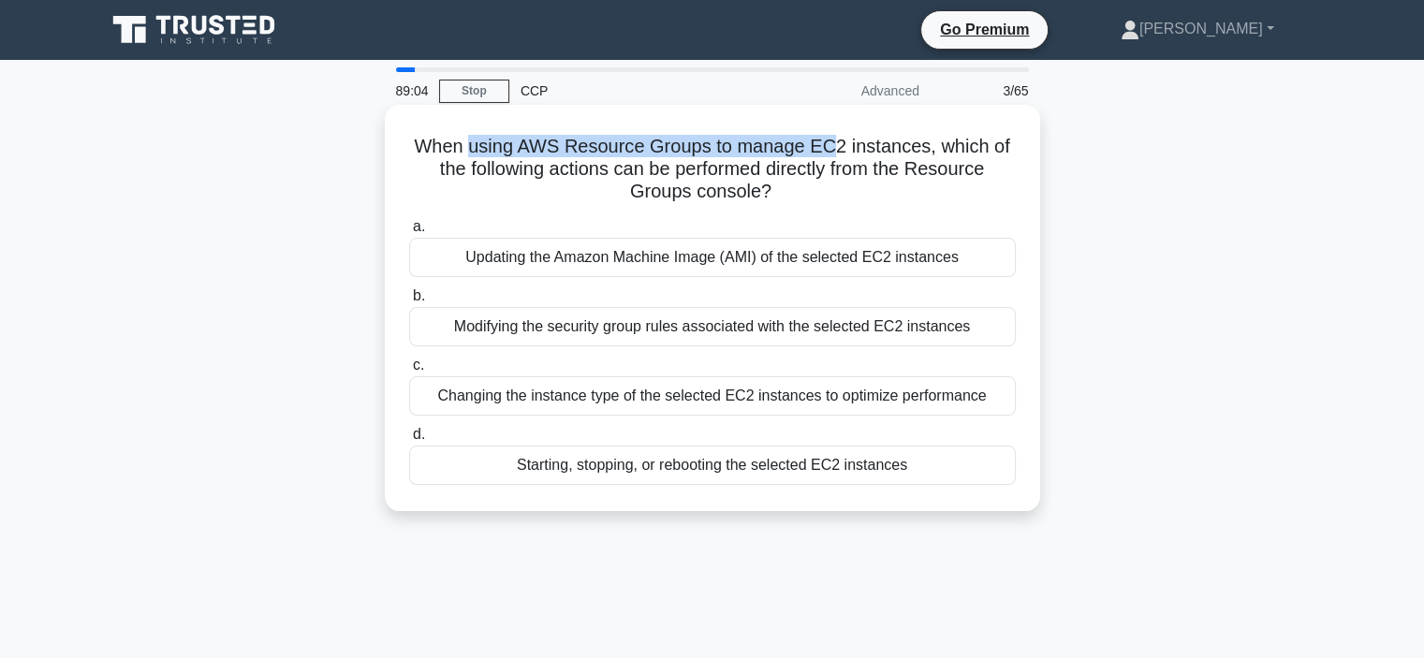
drag, startPoint x: 469, startPoint y: 155, endPoint x: 832, endPoint y: 154, distance: 362.4
click at [832, 154] on h5 "When using AWS Resource Groups to manage EC2 instances, which of the following …" at bounding box center [712, 169] width 611 height 69
click at [727, 336] on div "Modifying the security group rules associated with the selected EC2 instances" at bounding box center [712, 326] width 607 height 39
click at [409, 302] on input "b. Modifying the security group rules associated with the selected EC2 instances" at bounding box center [409, 296] width 0 height 12
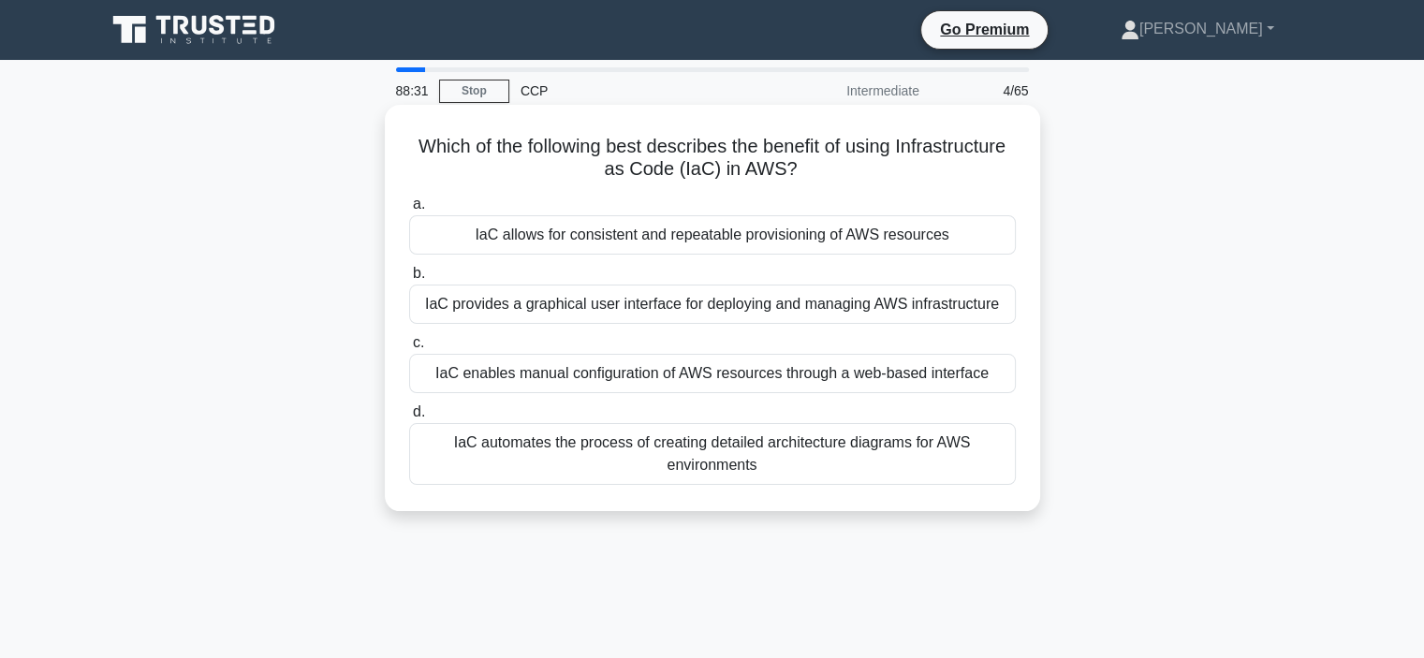
click at [743, 447] on div "IaC automates the process of creating detailed architecture diagrams for AWS en…" at bounding box center [712, 454] width 607 height 62
click at [409, 419] on input "d. IaC automates the process of creating detailed architecture diagrams for AWS…" at bounding box center [409, 412] width 0 height 12
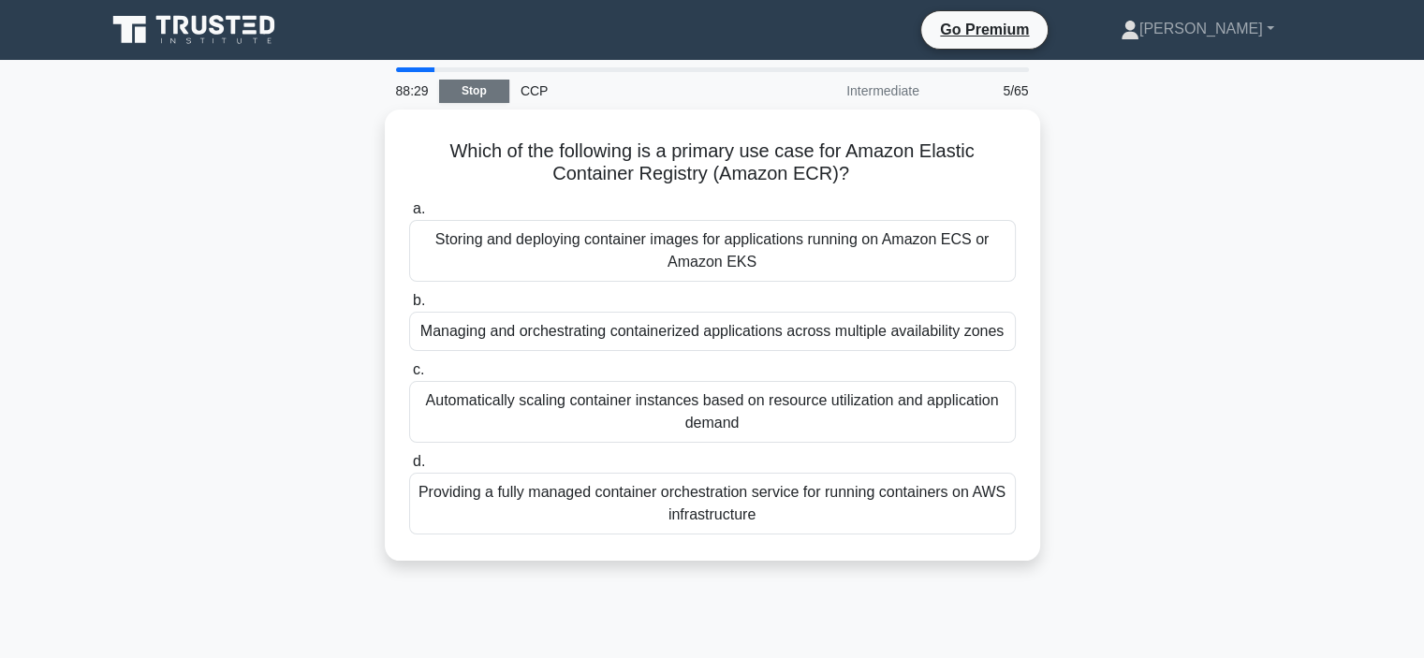
click at [478, 85] on link "Stop" at bounding box center [474, 91] width 70 height 23
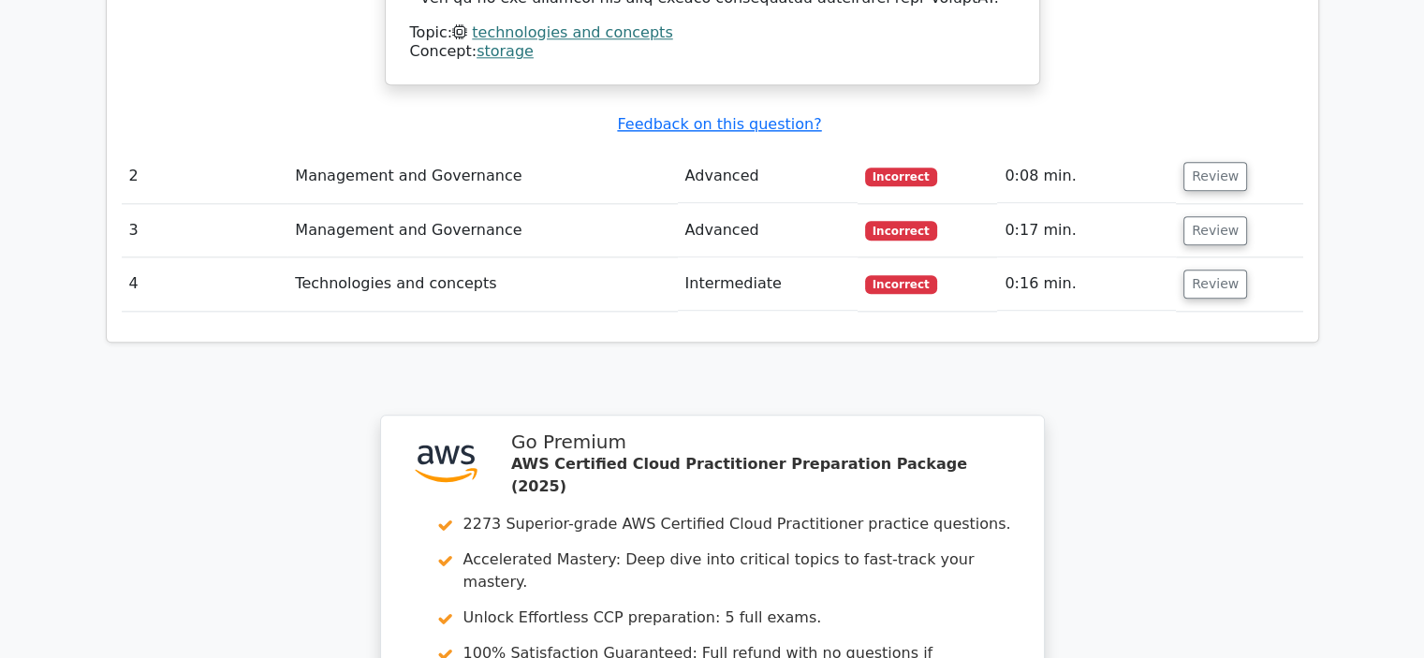
scroll to position [2160, 0]
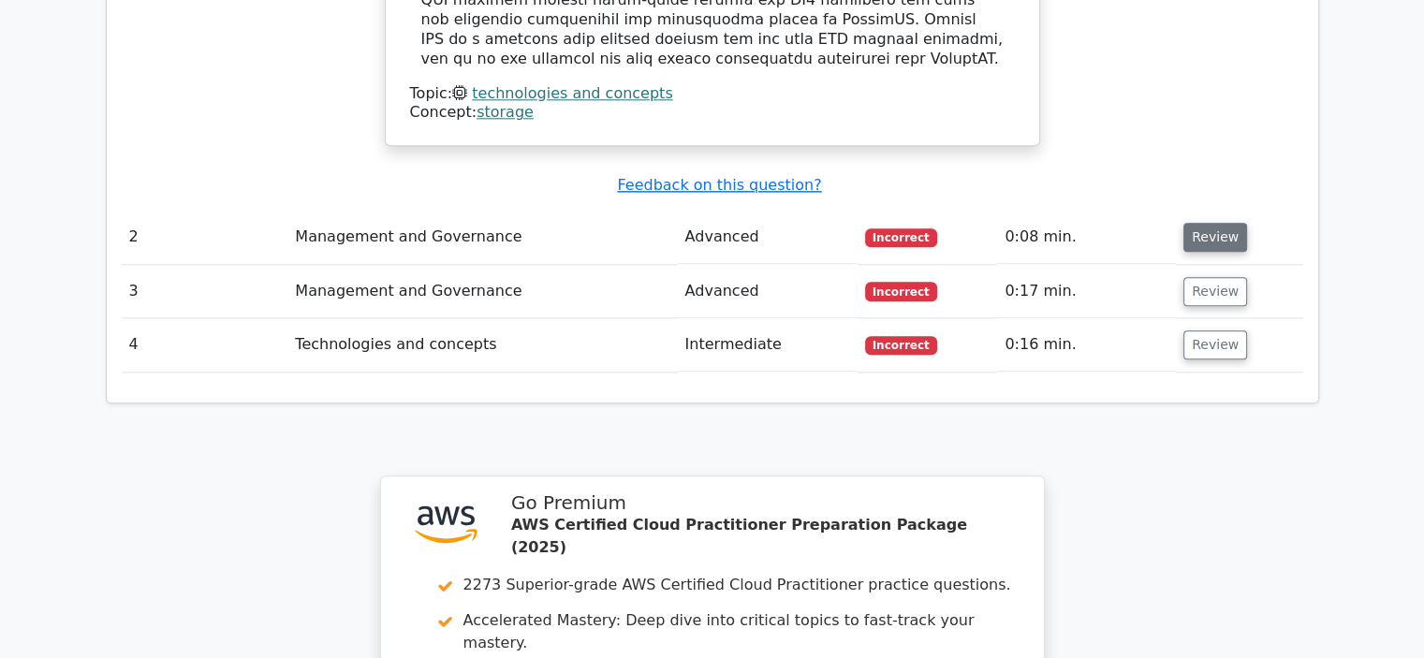
click at [1190, 223] on button "Review" at bounding box center [1216, 237] width 64 height 29
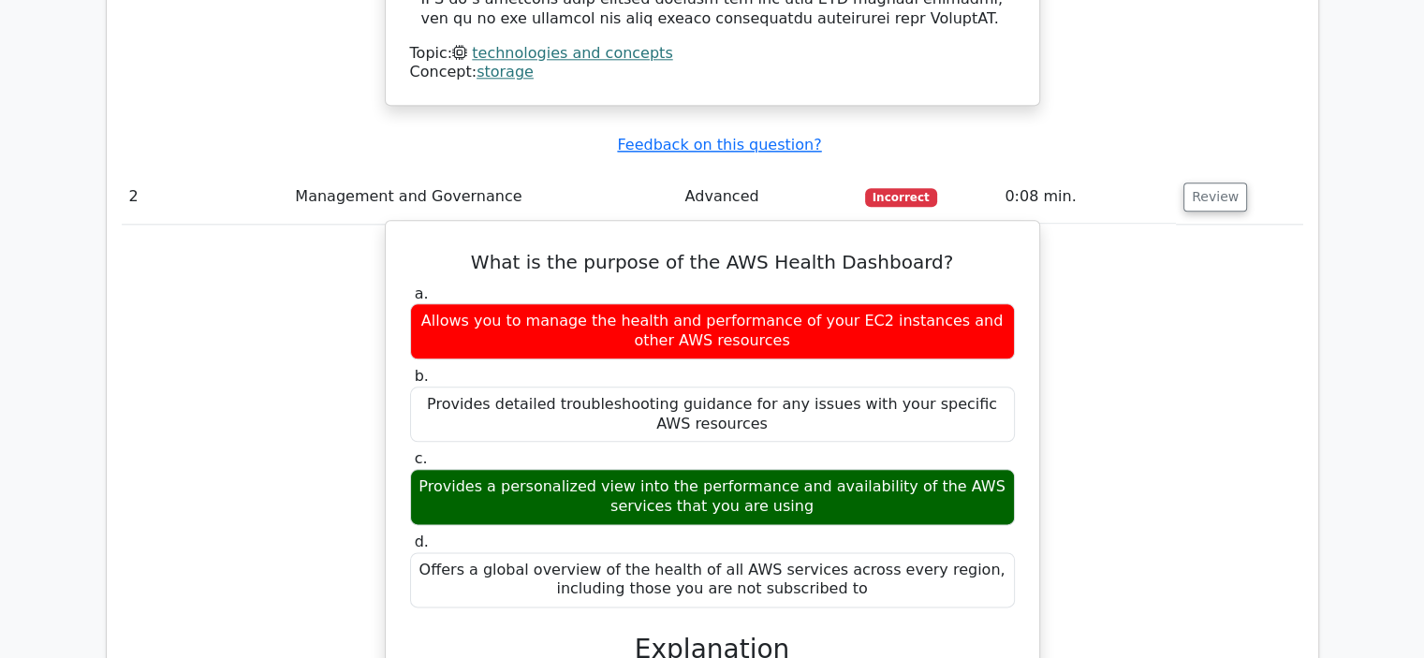
scroll to position [2209, 0]
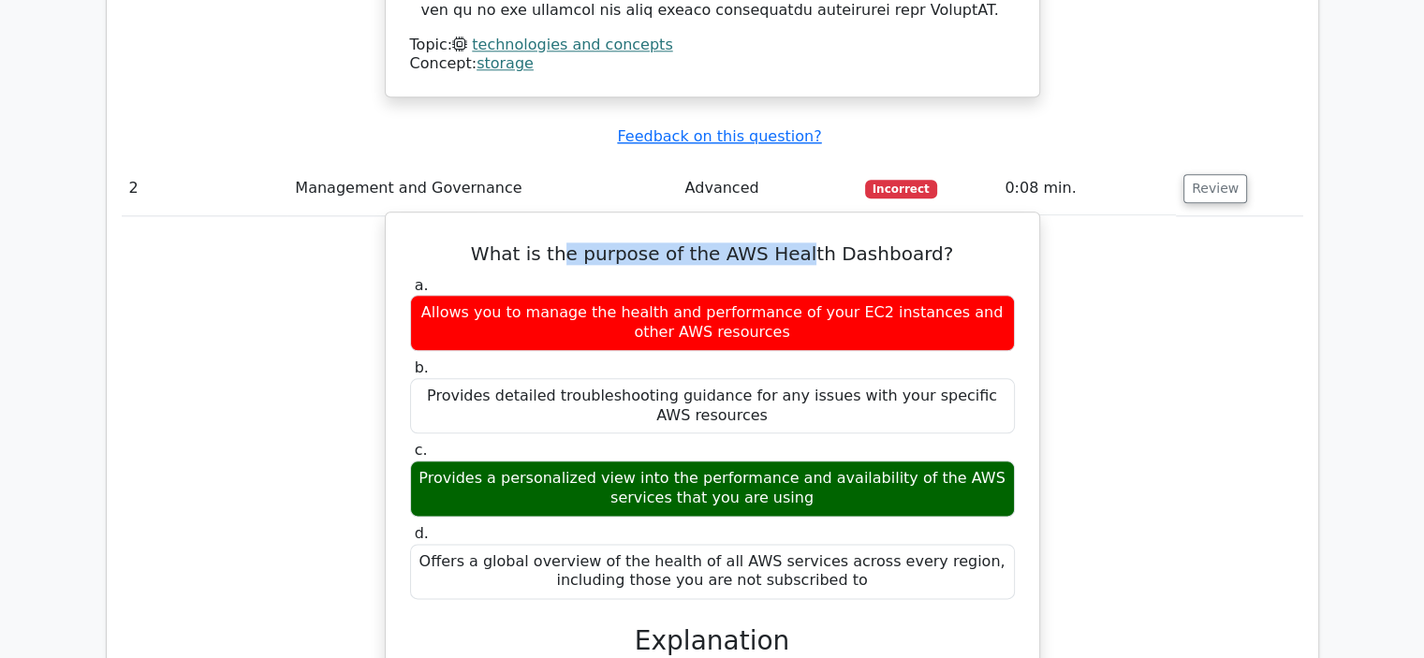
drag, startPoint x: 580, startPoint y: 108, endPoint x: 806, endPoint y: 108, distance: 226.6
click at [806, 243] on h5 "What is the purpose of the AWS Health Dashboard?" at bounding box center [712, 254] width 609 height 22
drag, startPoint x: 806, startPoint y: 108, endPoint x: 896, endPoint y: 119, distance: 90.6
click at [896, 243] on h5 "What is the purpose of the AWS Health Dashboard?" at bounding box center [712, 254] width 609 height 22
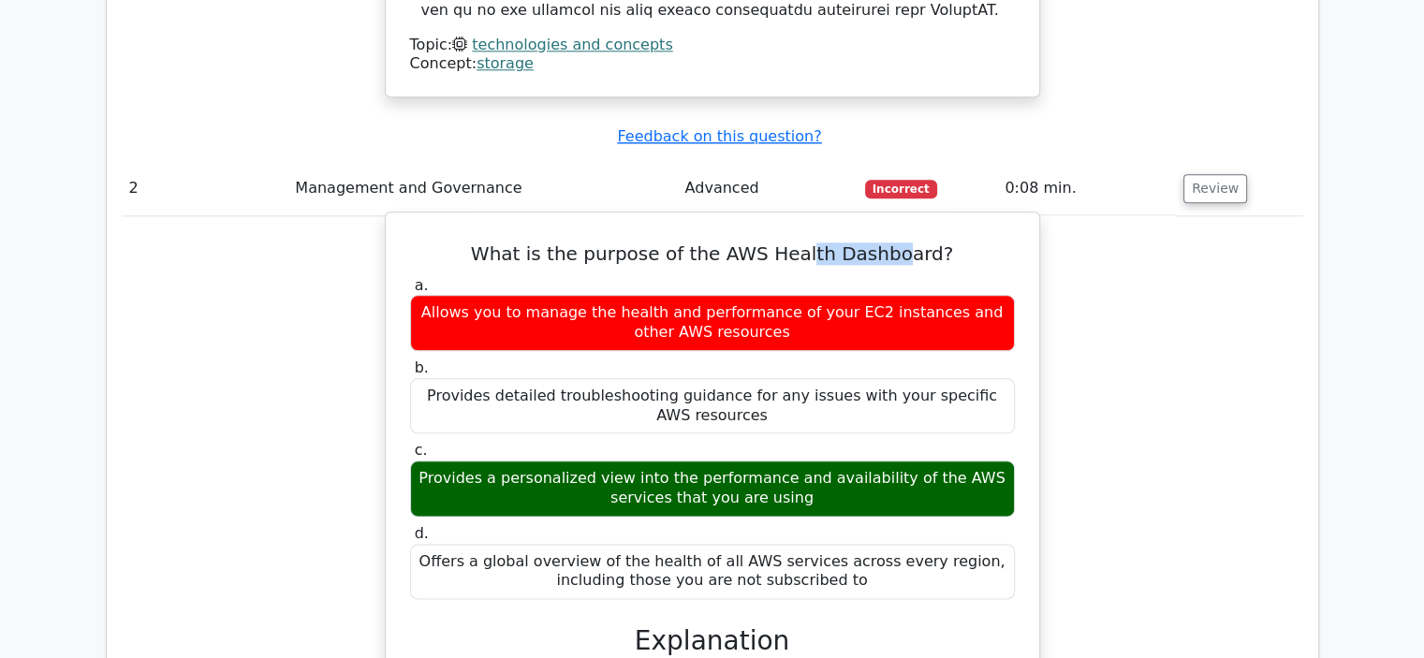
click at [896, 243] on h5 "What is the purpose of the AWS Health Dashboard?" at bounding box center [712, 254] width 609 height 22
drag, startPoint x: 976, startPoint y: 339, endPoint x: 817, endPoint y: 331, distance: 159.4
click at [817, 461] on div "Provides a personalized view into the performance and availability of the AWS s…" at bounding box center [712, 489] width 605 height 56
drag, startPoint x: 789, startPoint y: 363, endPoint x: 652, endPoint y: 351, distance: 138.2
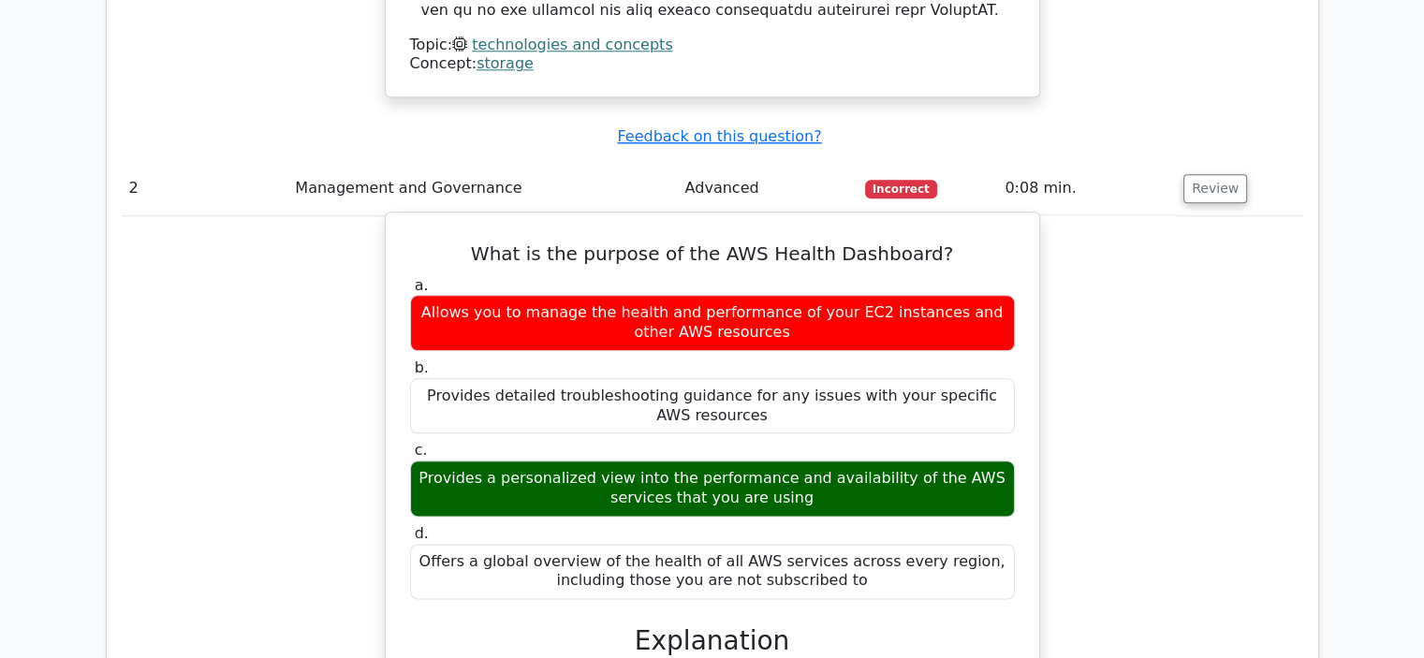
click at [652, 461] on div "Provides a personalized view into the performance and availability of the AWS s…" at bounding box center [712, 489] width 605 height 56
drag, startPoint x: 622, startPoint y: 319, endPoint x: 839, endPoint y: 352, distance: 219.7
click at [839, 461] on div "Provides a personalized view into the performance and availability of the AWS s…" at bounding box center [712, 489] width 605 height 56
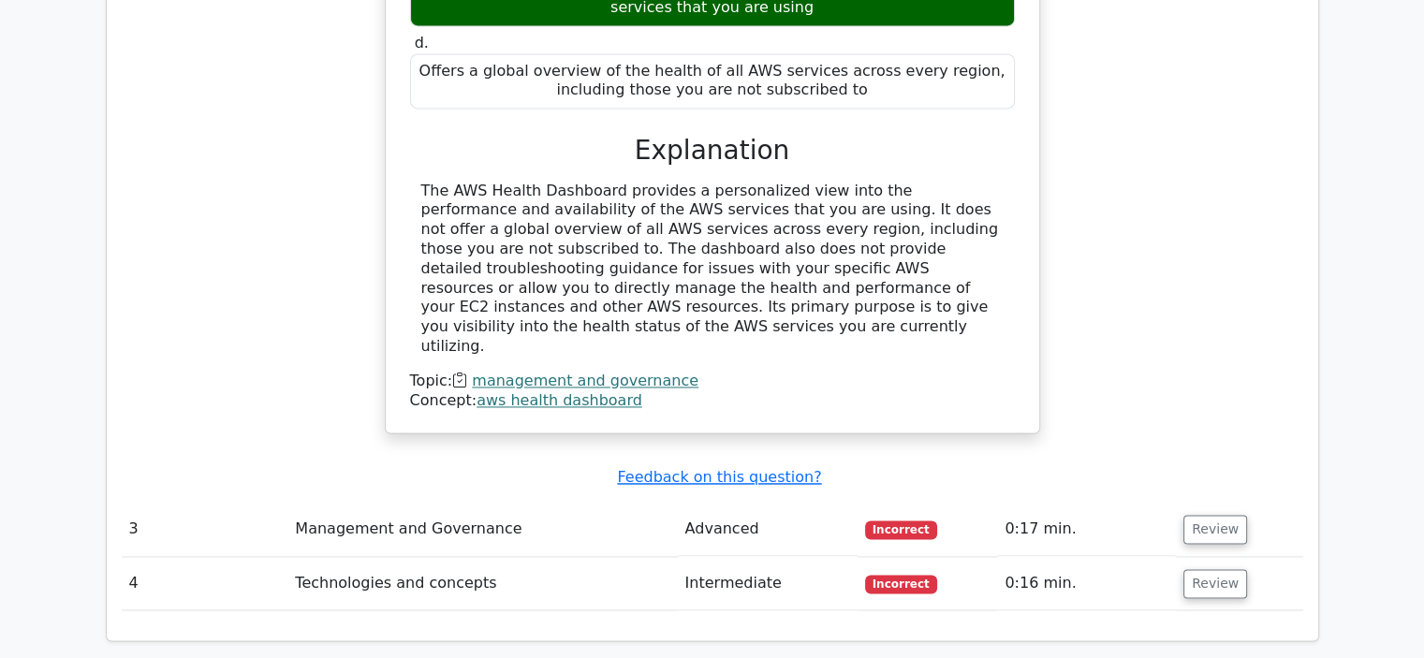
scroll to position [2752, 0]
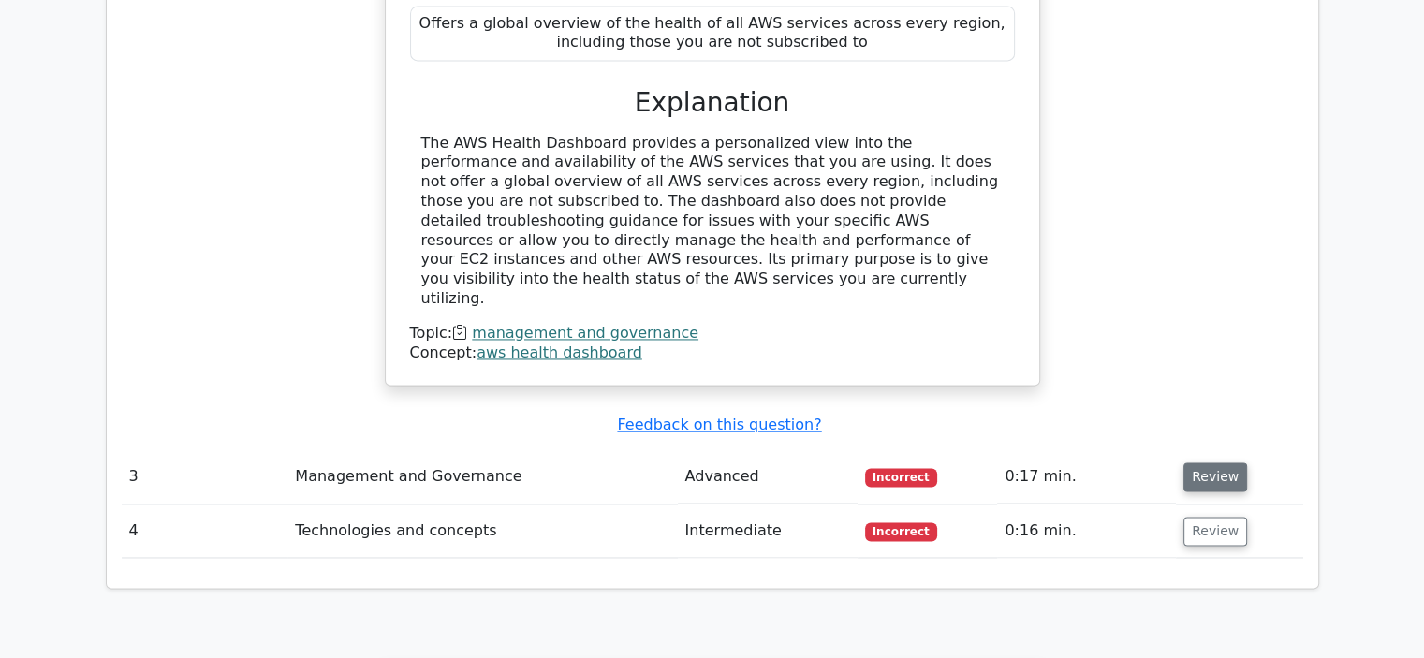
click at [1194, 463] on button "Review" at bounding box center [1216, 477] width 64 height 29
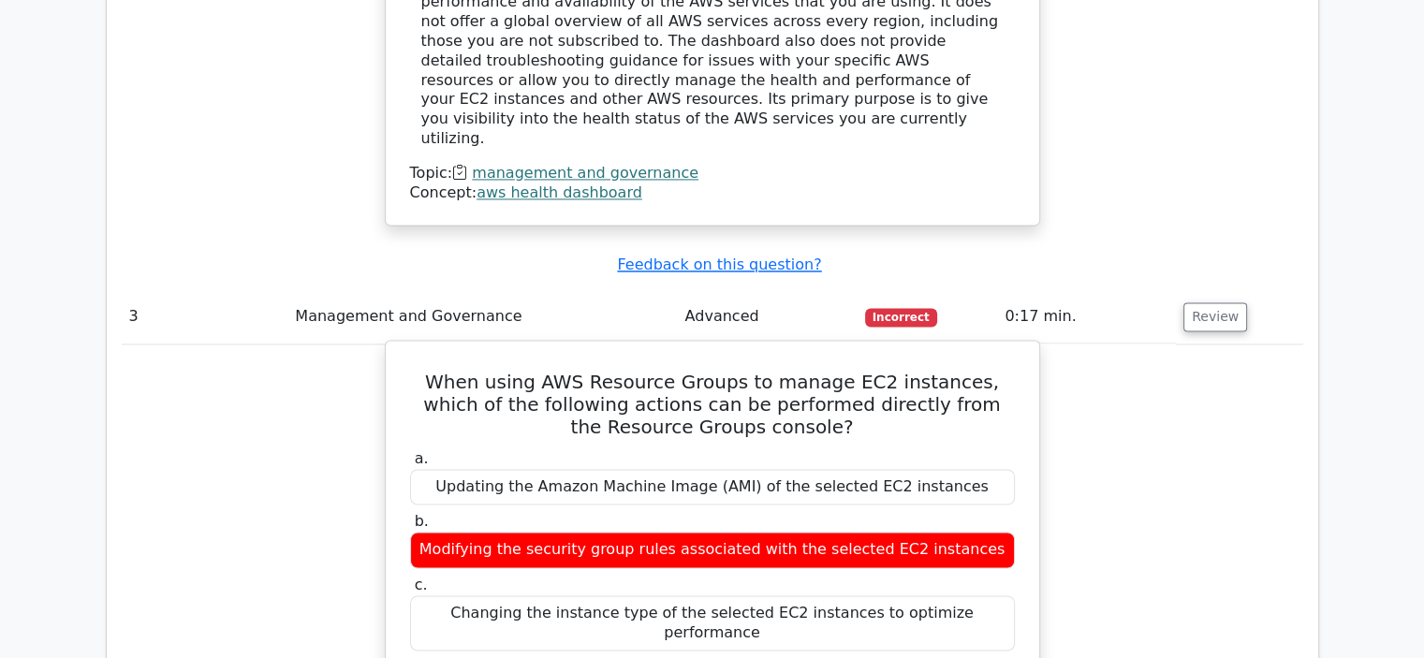
scroll to position [2913, 0]
drag, startPoint x: 513, startPoint y: 489, endPoint x: 936, endPoint y: 490, distance: 423.3
drag, startPoint x: 694, startPoint y: 247, endPoint x: 755, endPoint y: 252, distance: 61.0
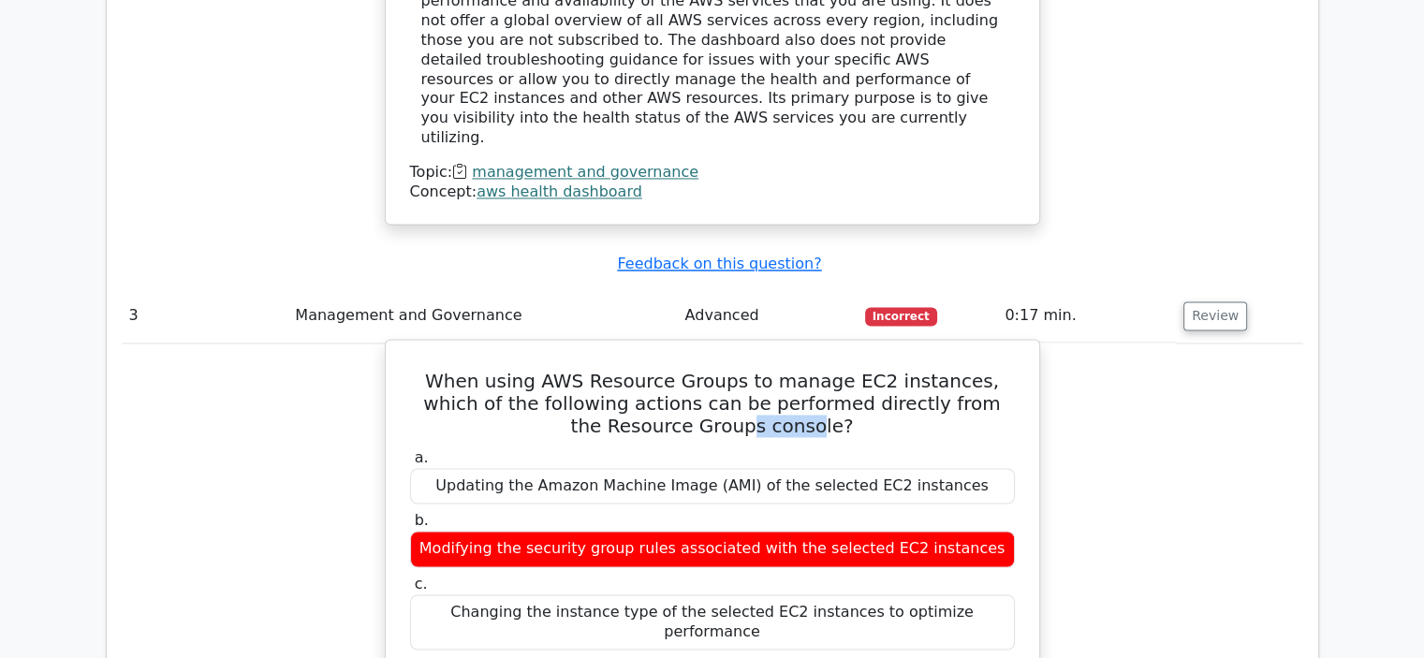
click at [755, 370] on h5 "When using AWS Resource Groups to manage EC2 instances, which of the following …" at bounding box center [712, 403] width 609 height 67
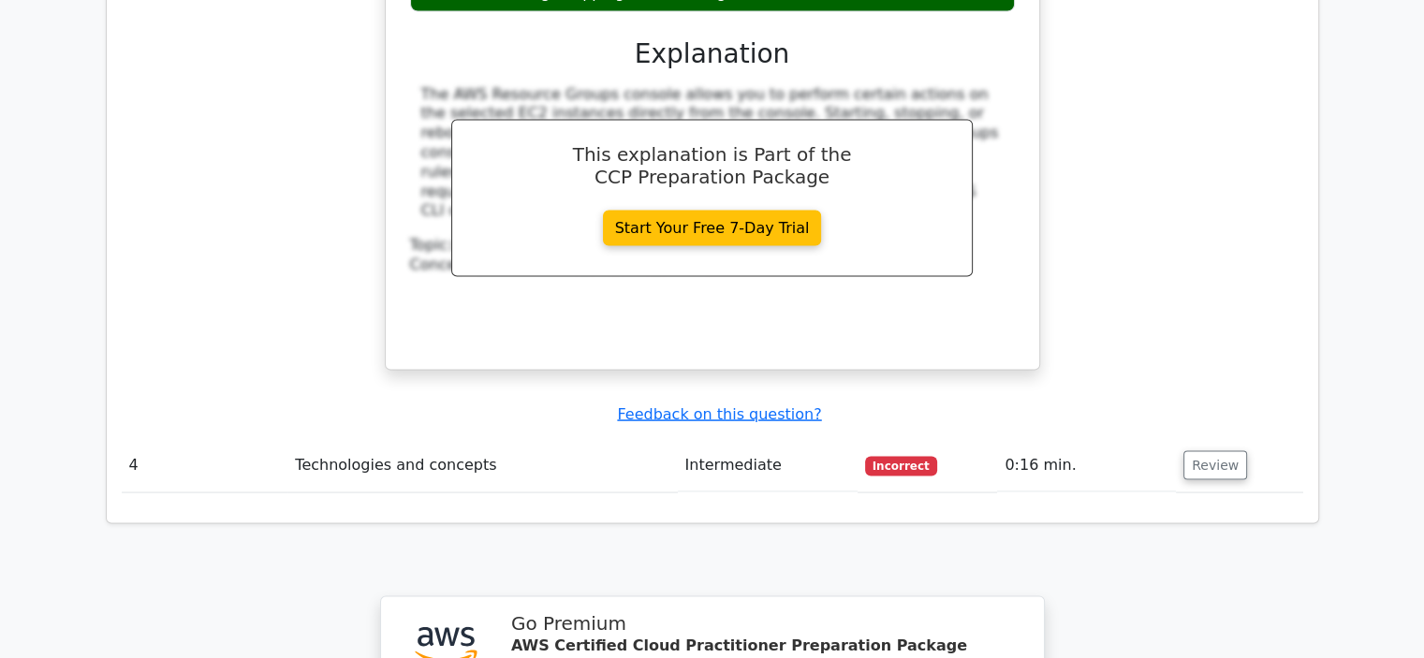
scroll to position [3616, 0]
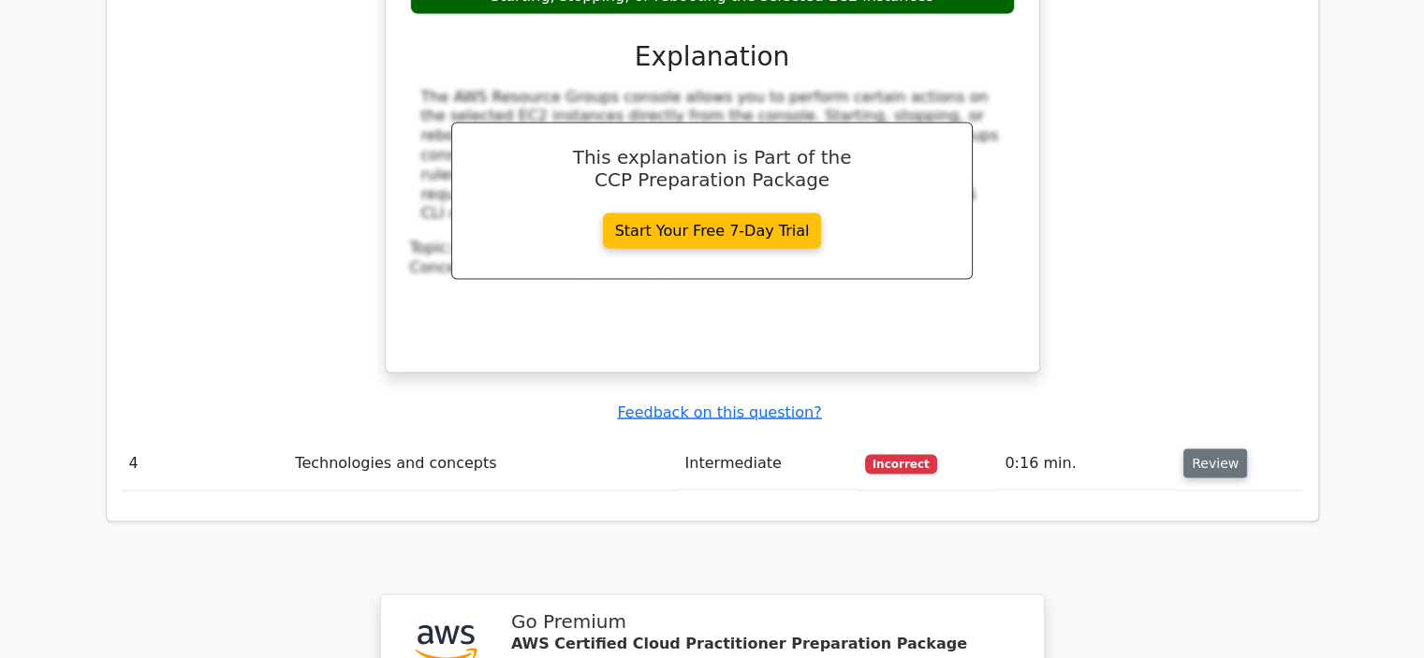
click at [1217, 449] on button "Review" at bounding box center [1216, 463] width 64 height 29
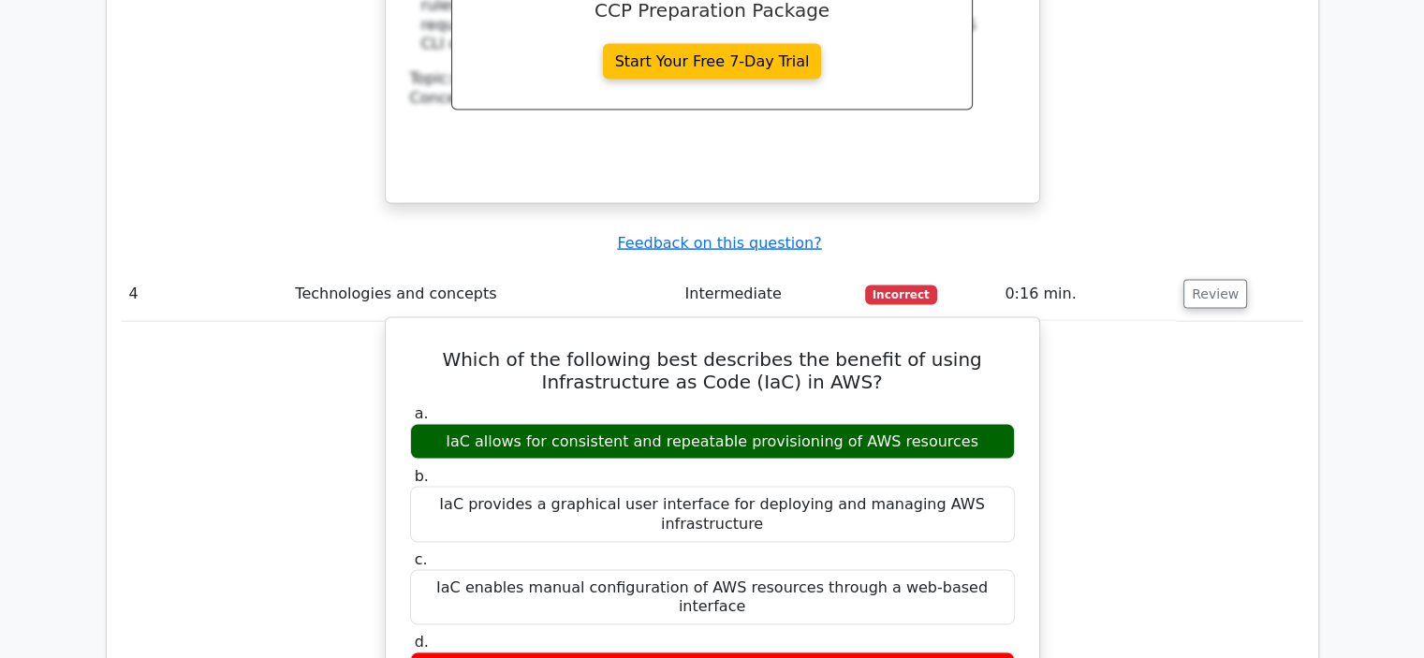
scroll to position [3790, 0]
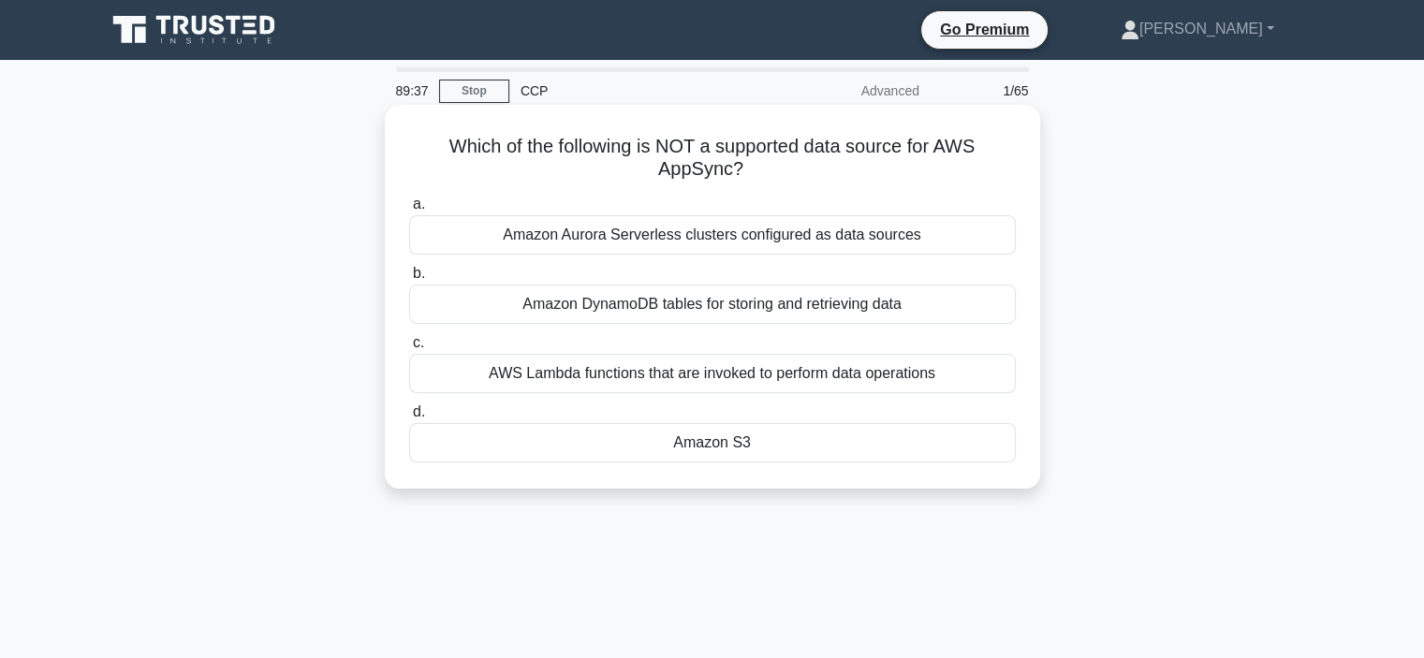
click at [723, 233] on div "Amazon Aurora Serverless clusters configured as data sources" at bounding box center [712, 234] width 607 height 39
click at [409, 211] on input "a. Amazon Aurora Serverless clusters configured as data sources" at bounding box center [409, 205] width 0 height 12
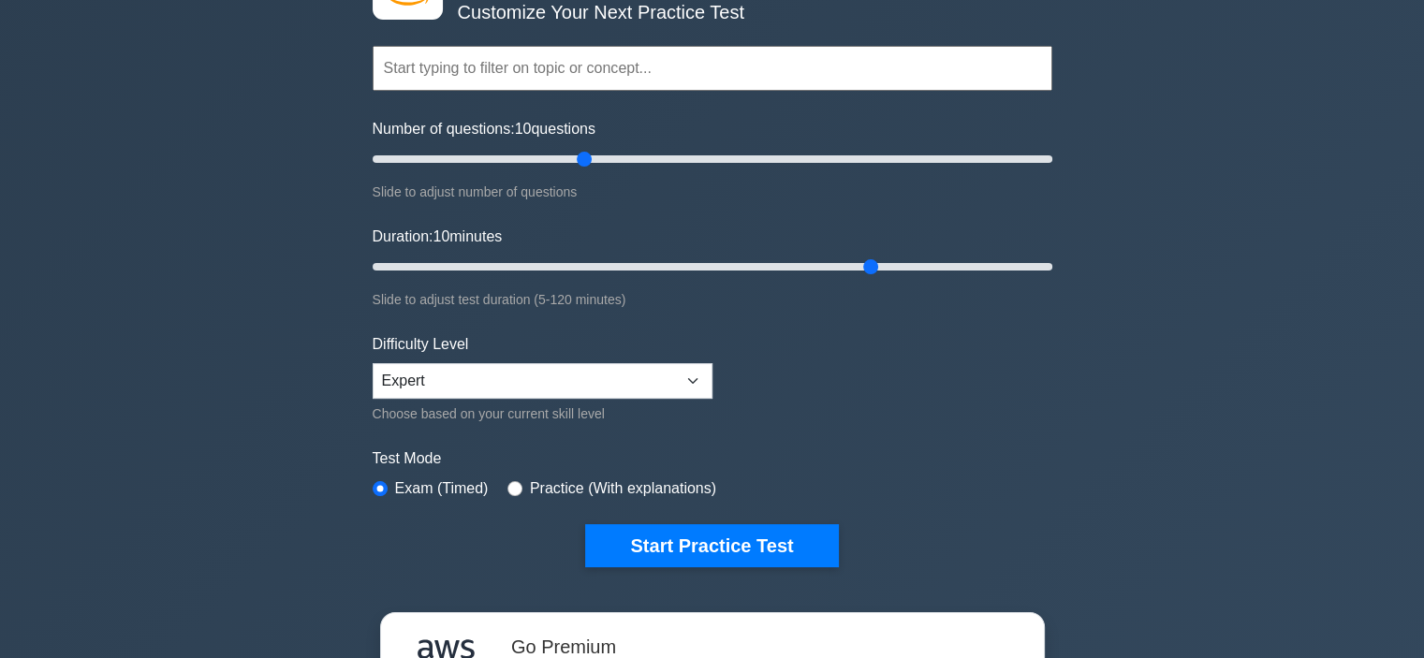
scroll to position [140, 0]
click at [493, 388] on select "Beginner Intermediate Expert" at bounding box center [543, 380] width 340 height 36
select select "beginner"
click at [373, 362] on select "Beginner Intermediate Expert" at bounding box center [543, 380] width 340 height 36
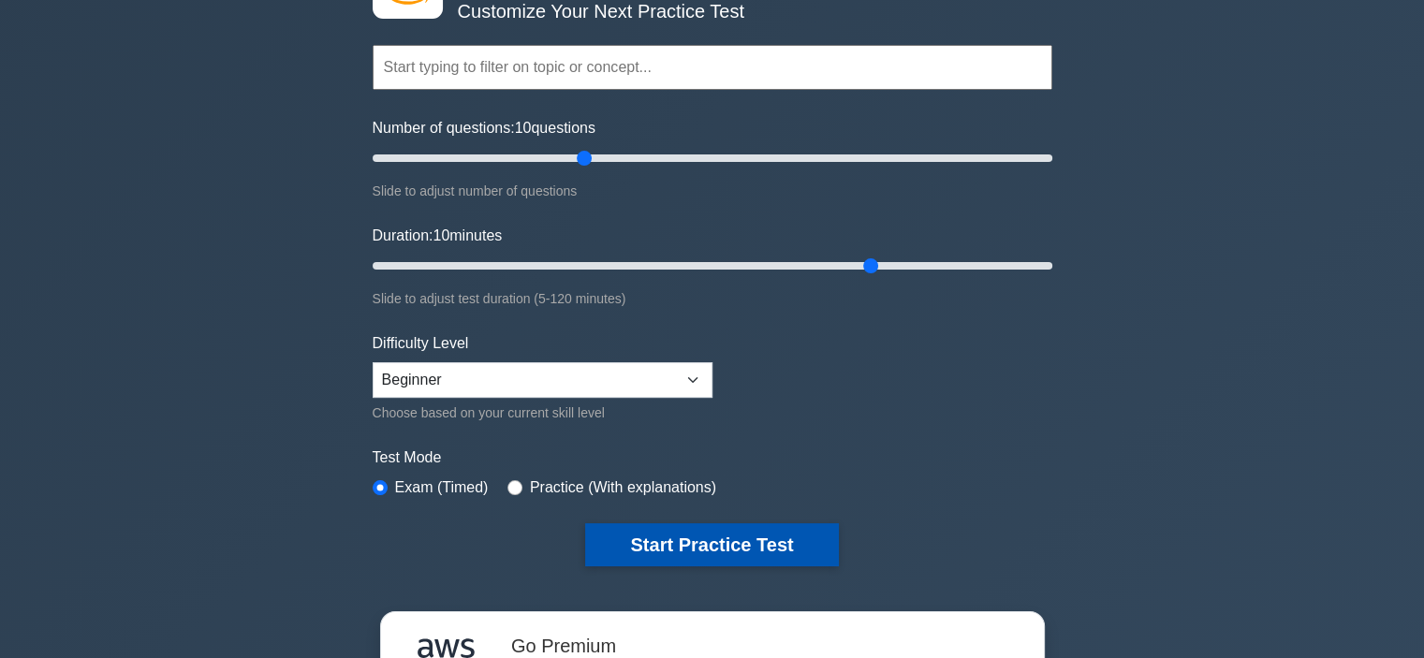
click at [669, 562] on button "Start Practice Test" at bounding box center [711, 544] width 253 height 43
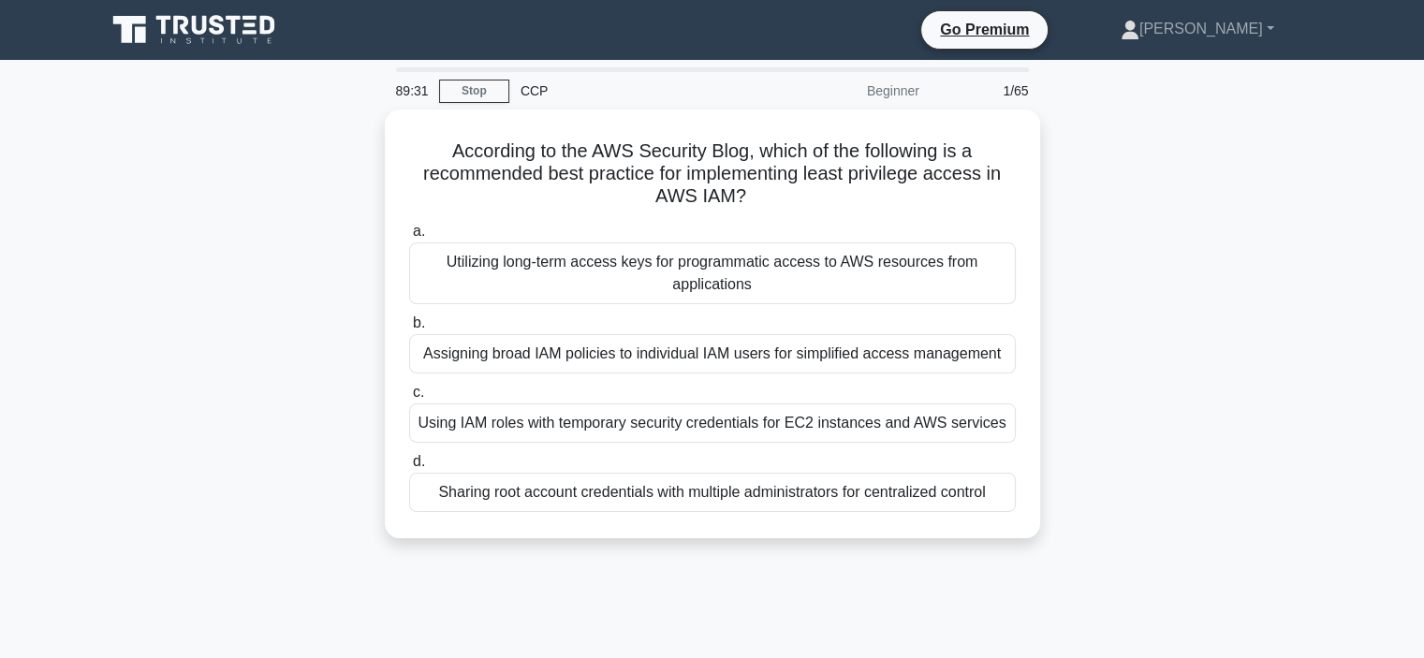
drag, startPoint x: 562, startPoint y: 442, endPoint x: 588, endPoint y: 546, distance: 107.2
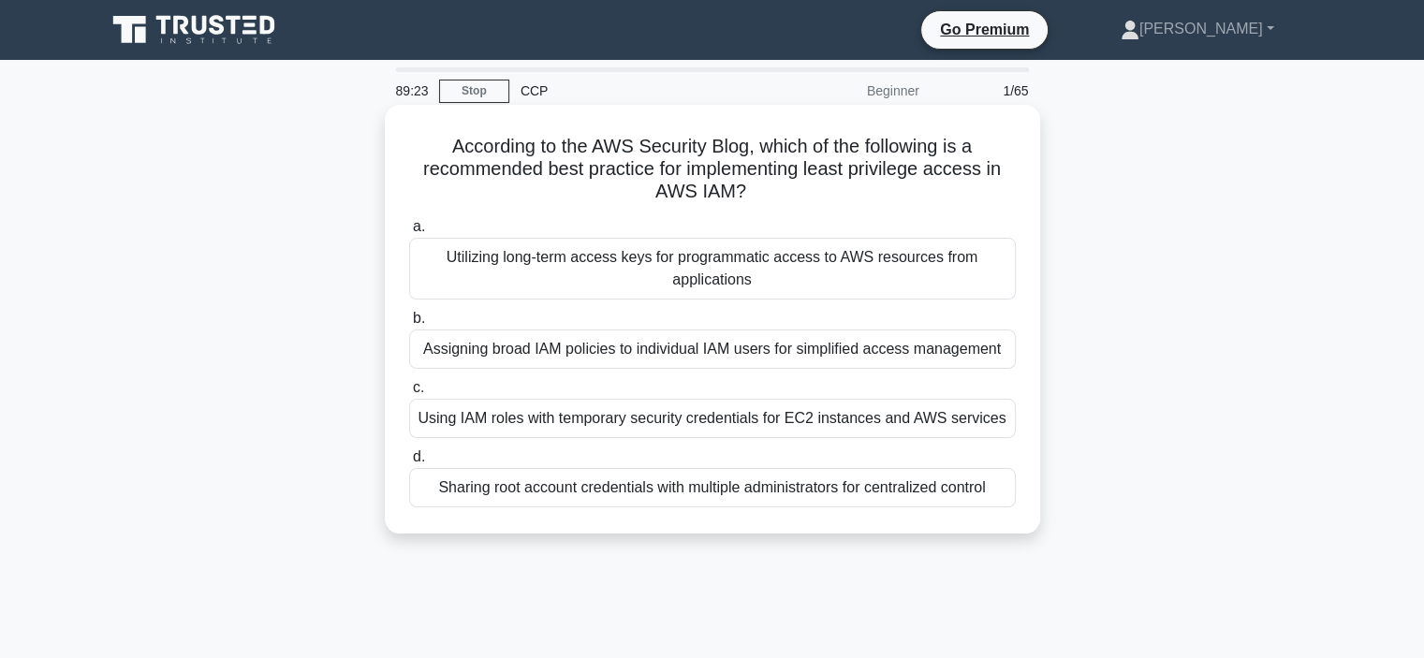
click at [646, 415] on div "Using IAM roles with temporary security credentials for EC2 instances and AWS s…" at bounding box center [712, 418] width 607 height 39
click at [409, 394] on input "c. Using IAM roles with temporary security credentials for EC2 instances and AW…" at bounding box center [409, 388] width 0 height 12
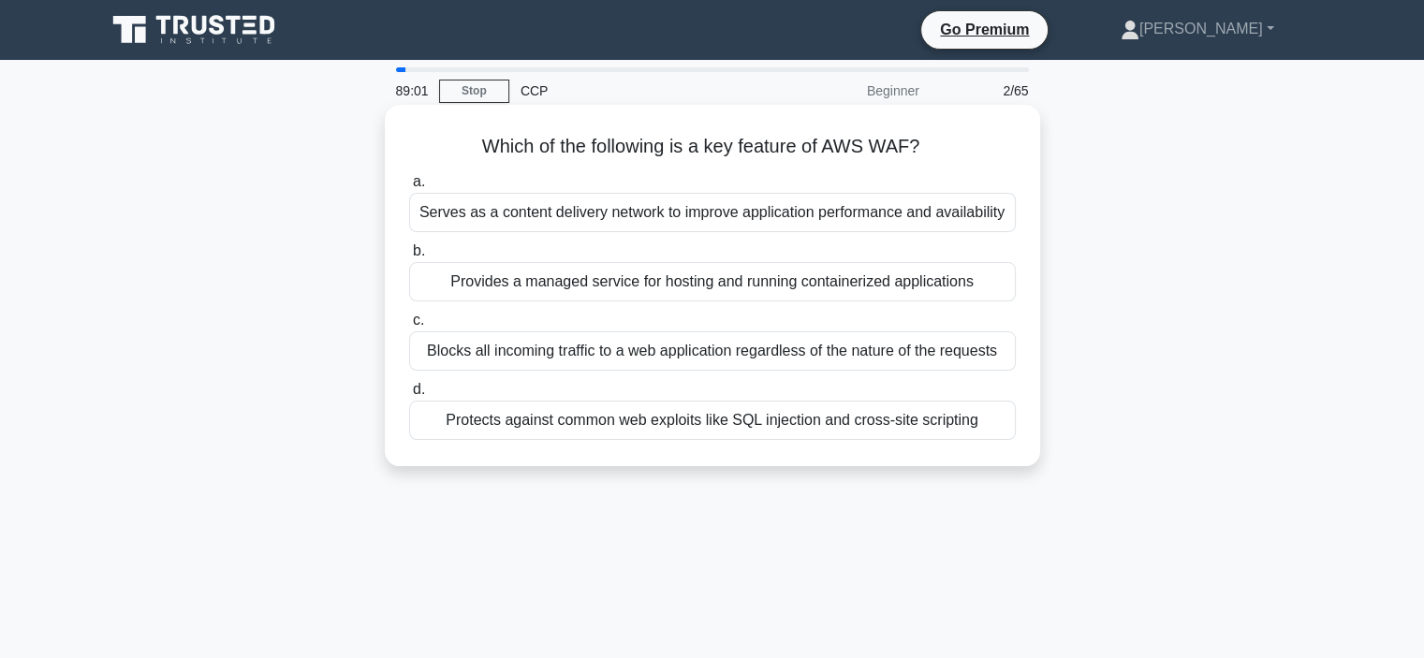
click at [720, 351] on div "Blocks all incoming traffic to a web application regardless of the nature of th…" at bounding box center [712, 350] width 607 height 39
click at [409, 327] on input "c. Blocks all incoming traffic to a web application regardless of the nature of…" at bounding box center [409, 321] width 0 height 12
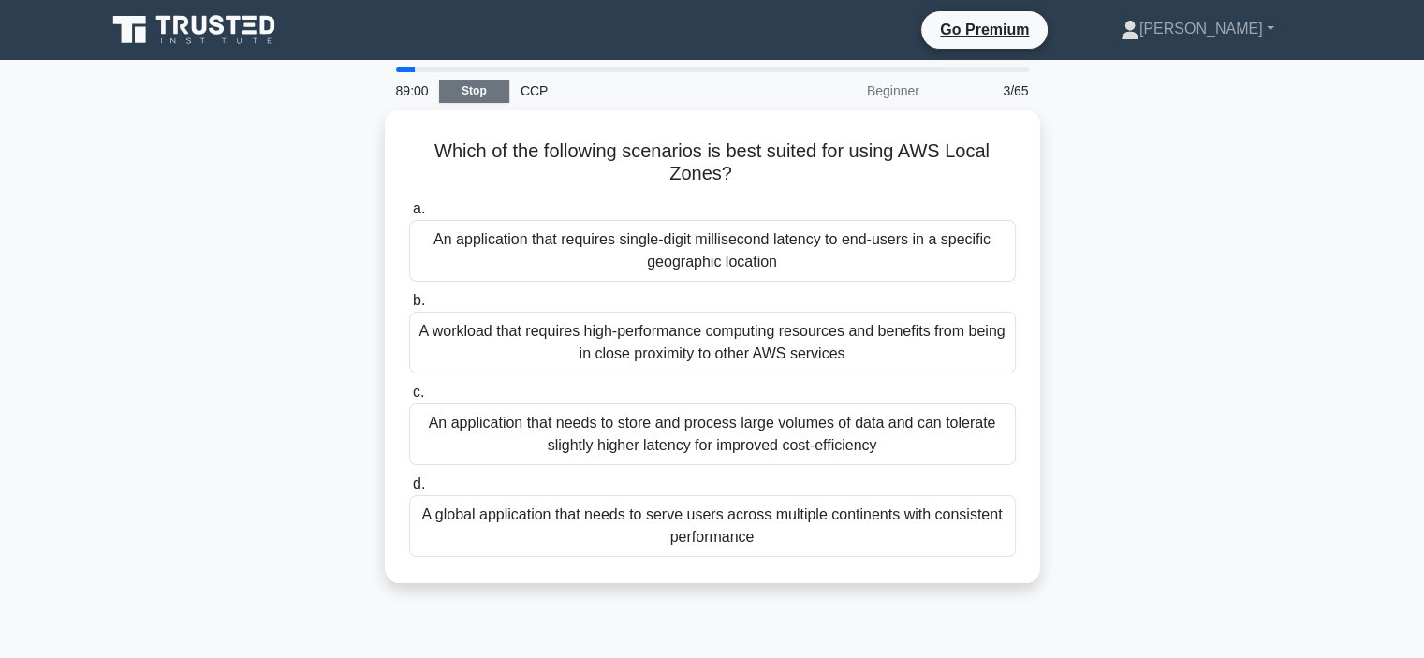
click at [494, 87] on link "Stop" at bounding box center [474, 91] width 70 height 23
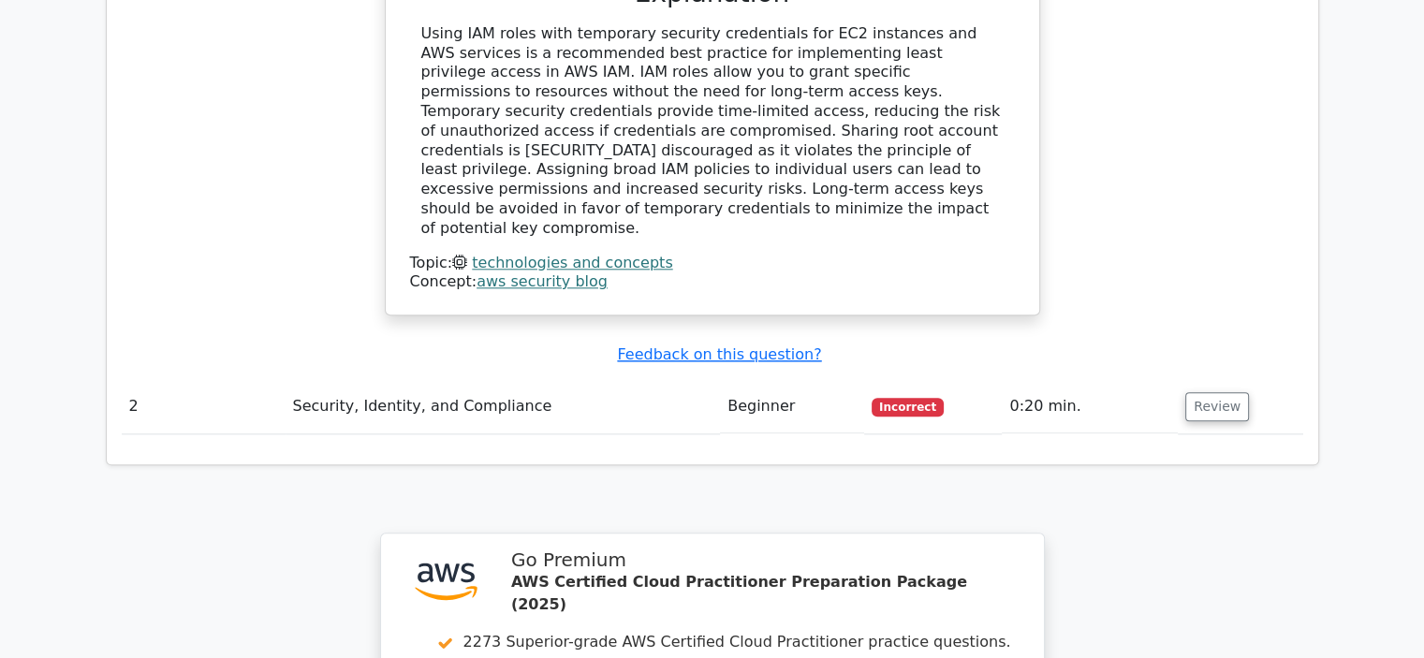
scroll to position [1745, 0]
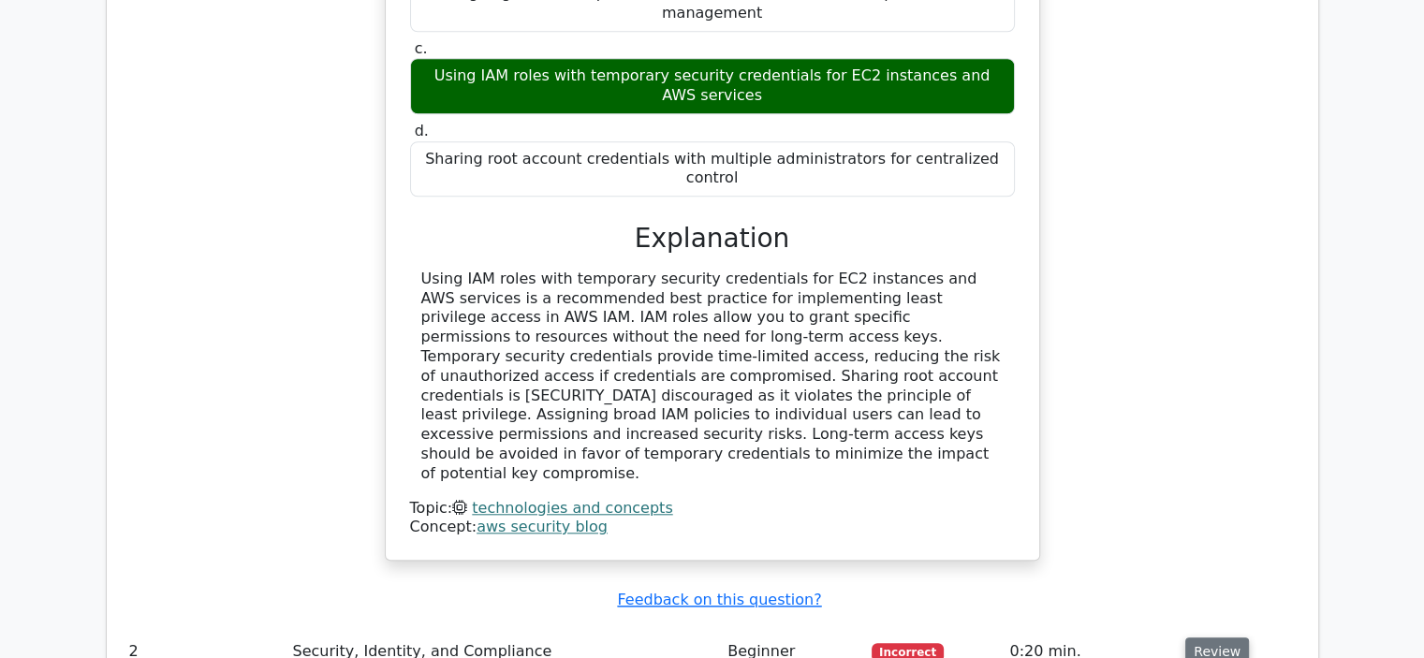
click at [1214, 638] on button "Review" at bounding box center [1218, 652] width 64 height 29
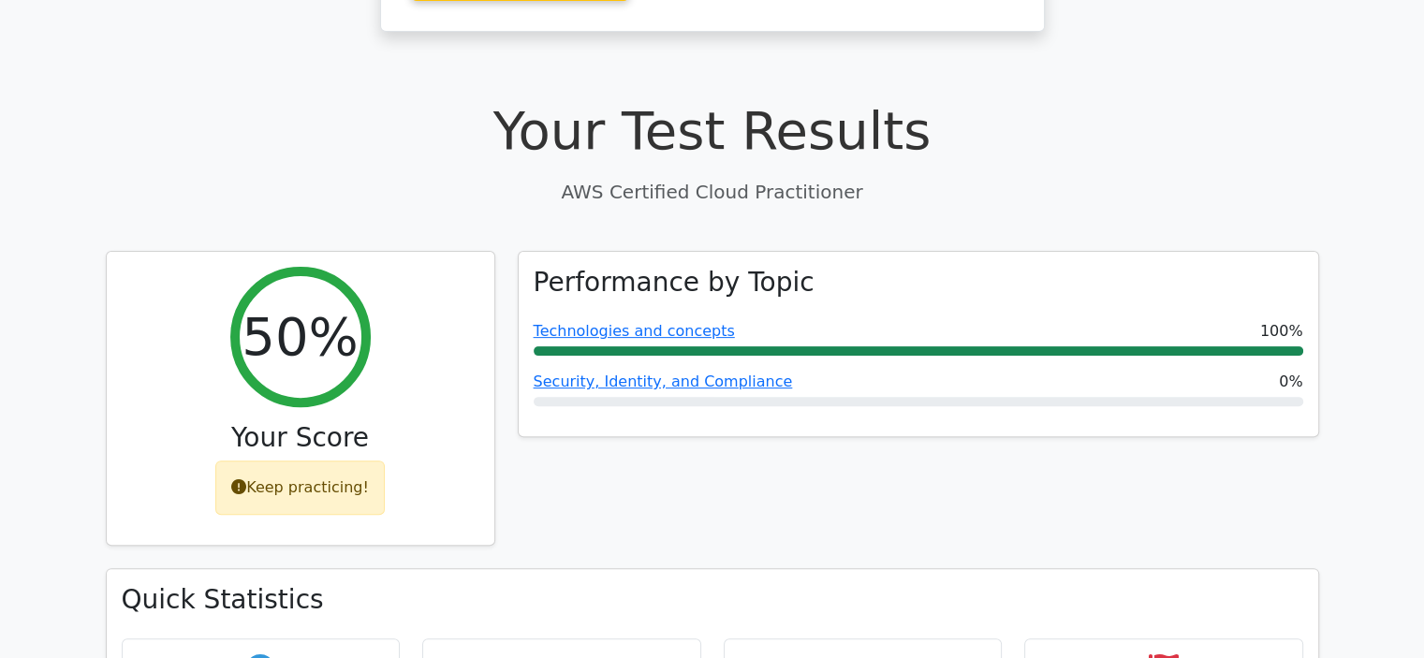
scroll to position [497, 0]
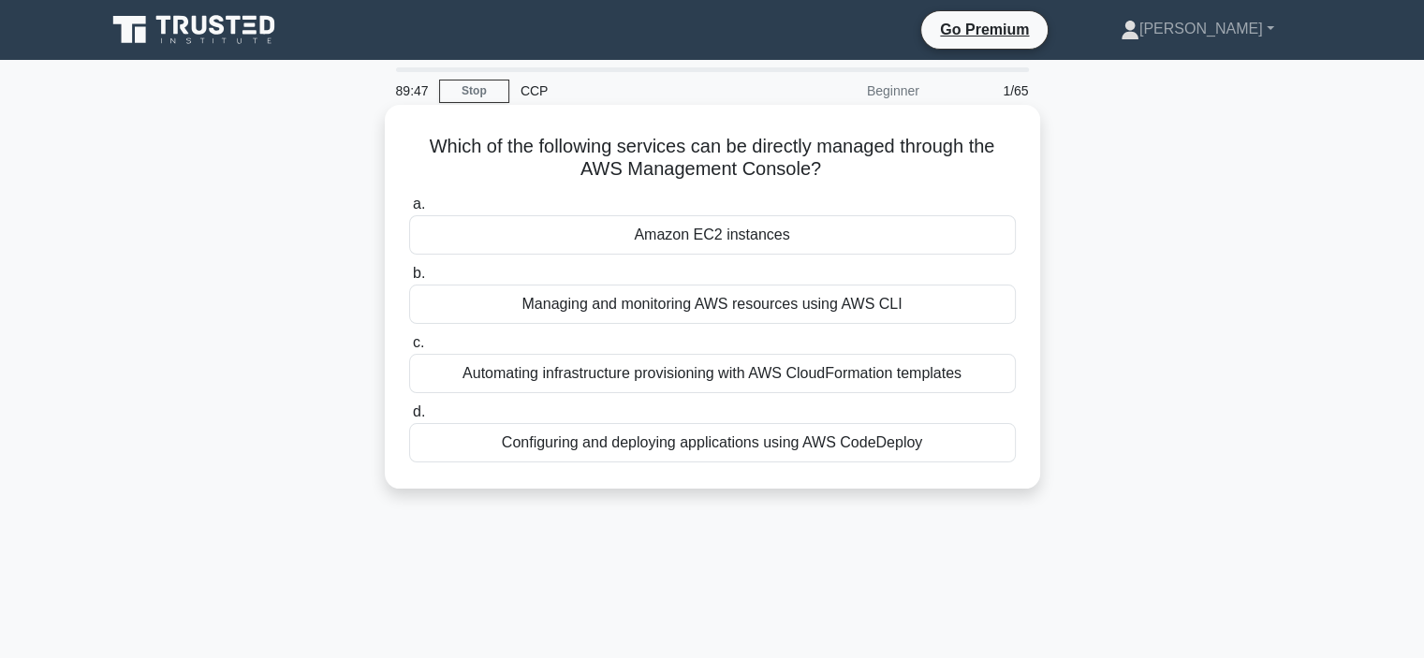
click at [789, 231] on div "Amazon EC2 instances" at bounding box center [712, 234] width 607 height 39
click at [409, 211] on input "a. Amazon EC2 instances" at bounding box center [409, 205] width 0 height 12
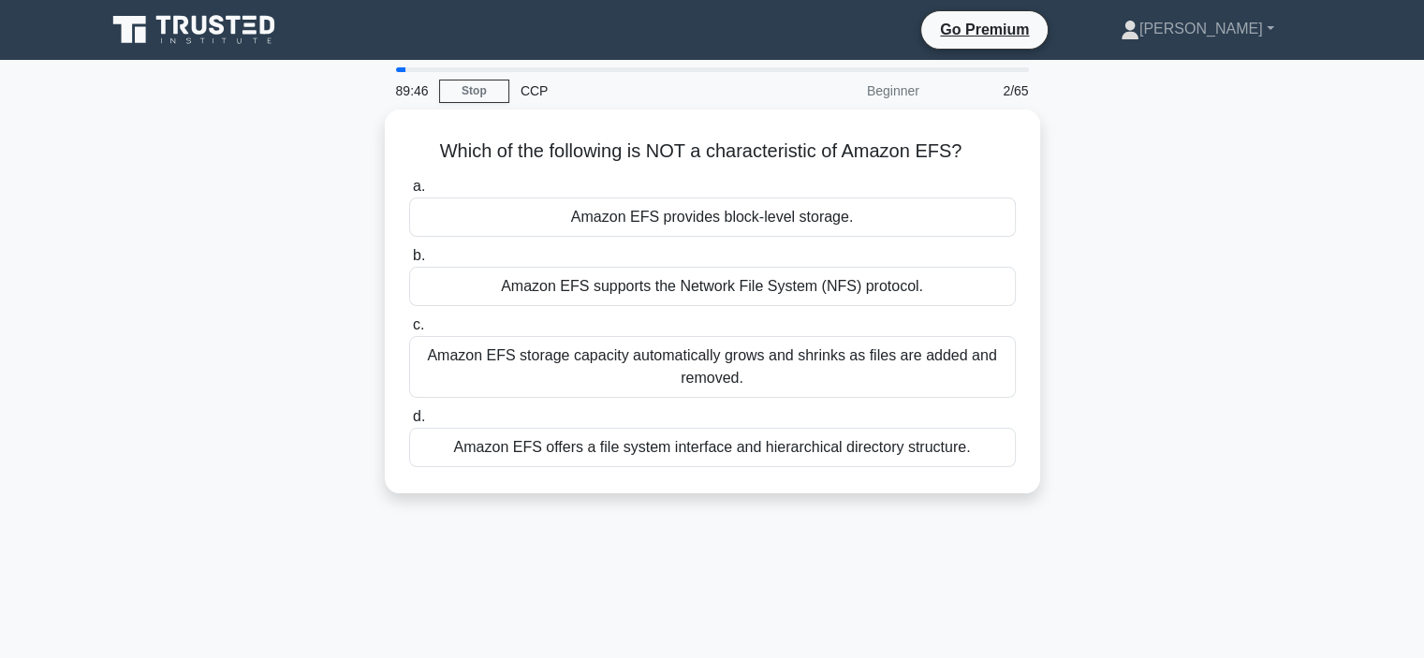
drag, startPoint x: 789, startPoint y: 231, endPoint x: 820, endPoint y: -113, distance: 346.0
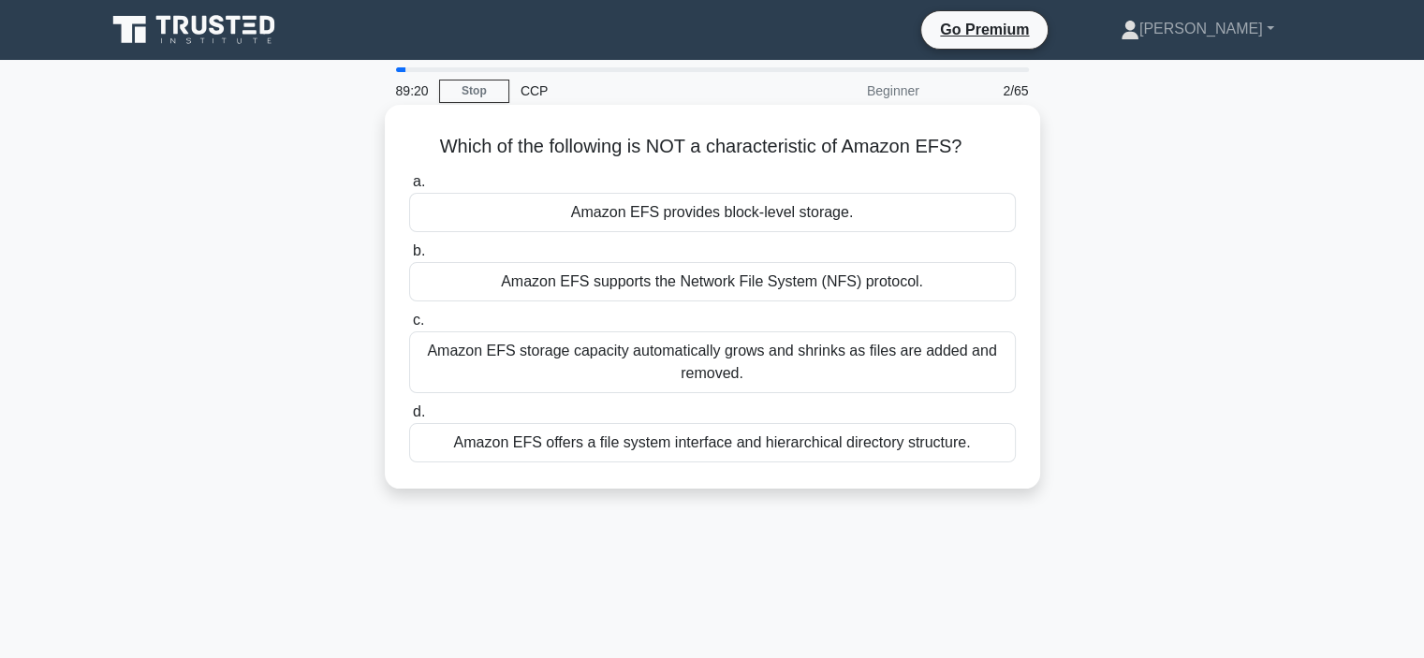
click at [729, 220] on div "Amazon EFS provides block-level storage." at bounding box center [712, 212] width 607 height 39
click at [409, 188] on input "a. Amazon EFS provides block-level storage." at bounding box center [409, 182] width 0 height 12
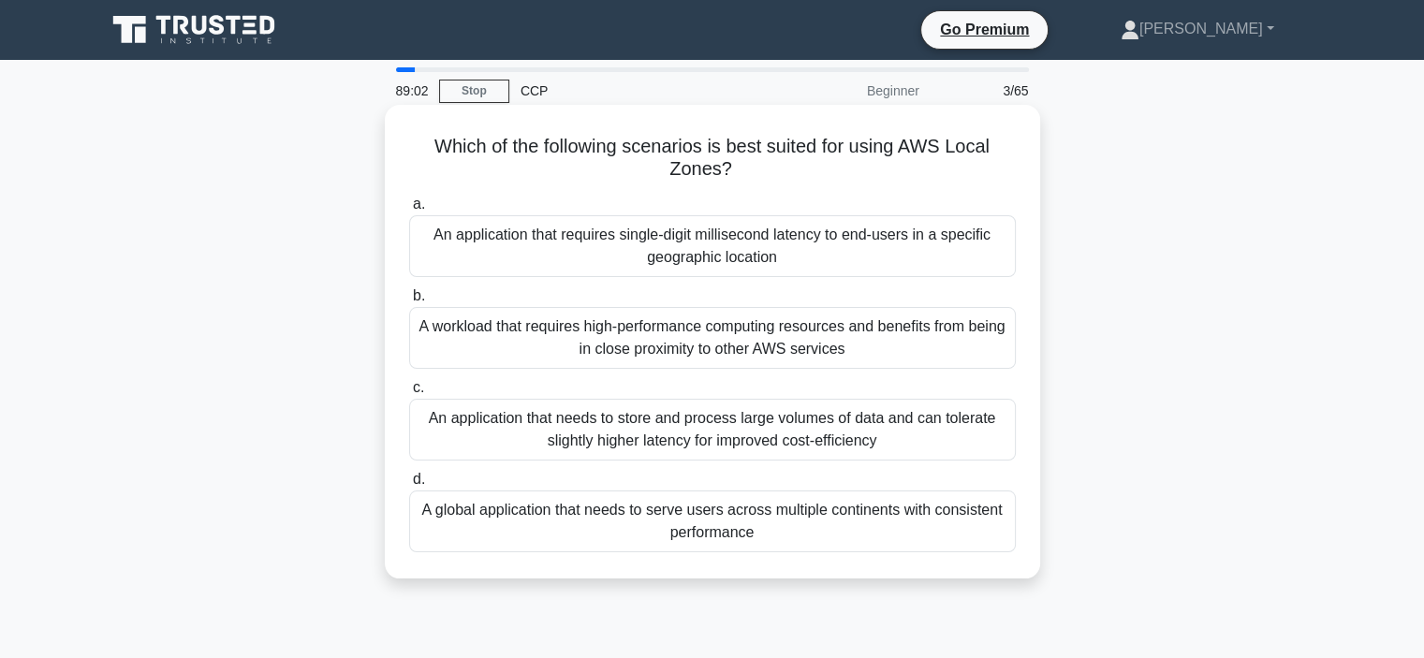
click at [682, 261] on div "An application that requires single-digit millisecond latency to end-users in a…" at bounding box center [712, 246] width 607 height 62
click at [409, 211] on input "a. An application that requires single-digit millisecond latency to end-users i…" at bounding box center [409, 205] width 0 height 12
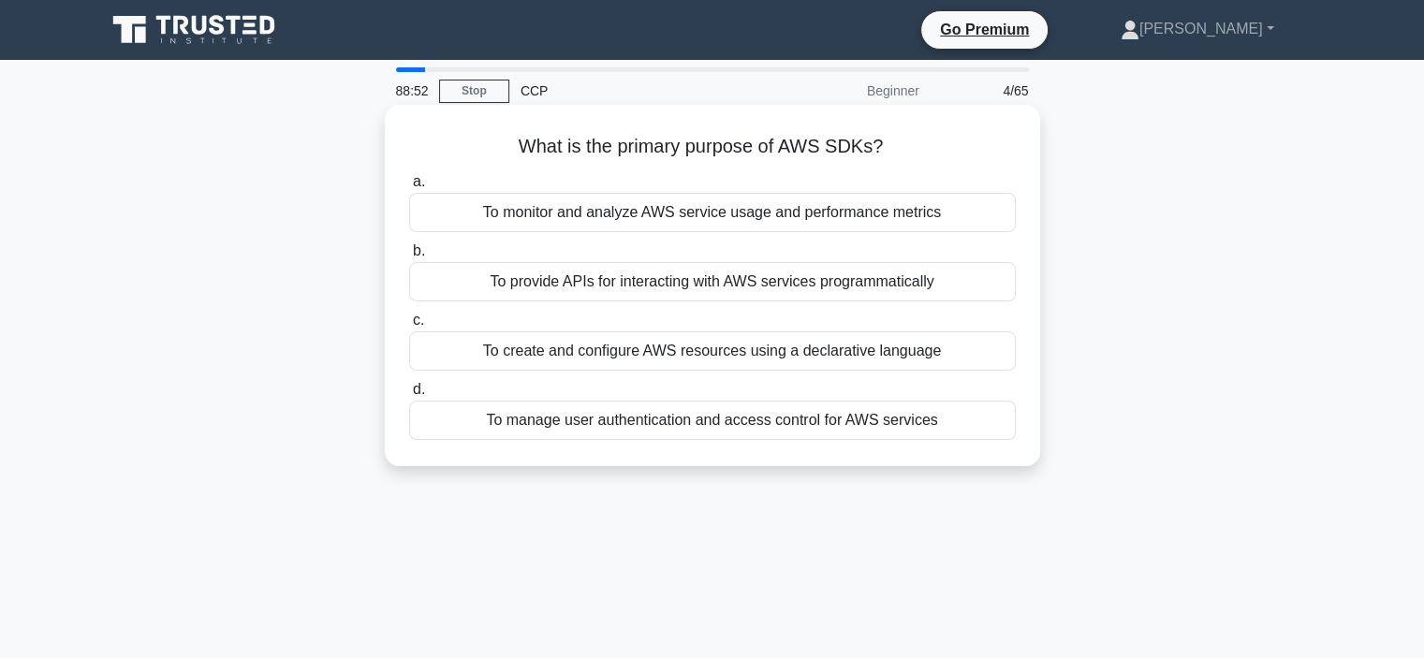
click at [709, 250] on label "b. To provide APIs for interacting with AWS services programmatically" at bounding box center [712, 271] width 607 height 62
click at [409, 250] on input "b. To provide APIs for interacting with AWS services programmatically" at bounding box center [409, 251] width 0 height 12
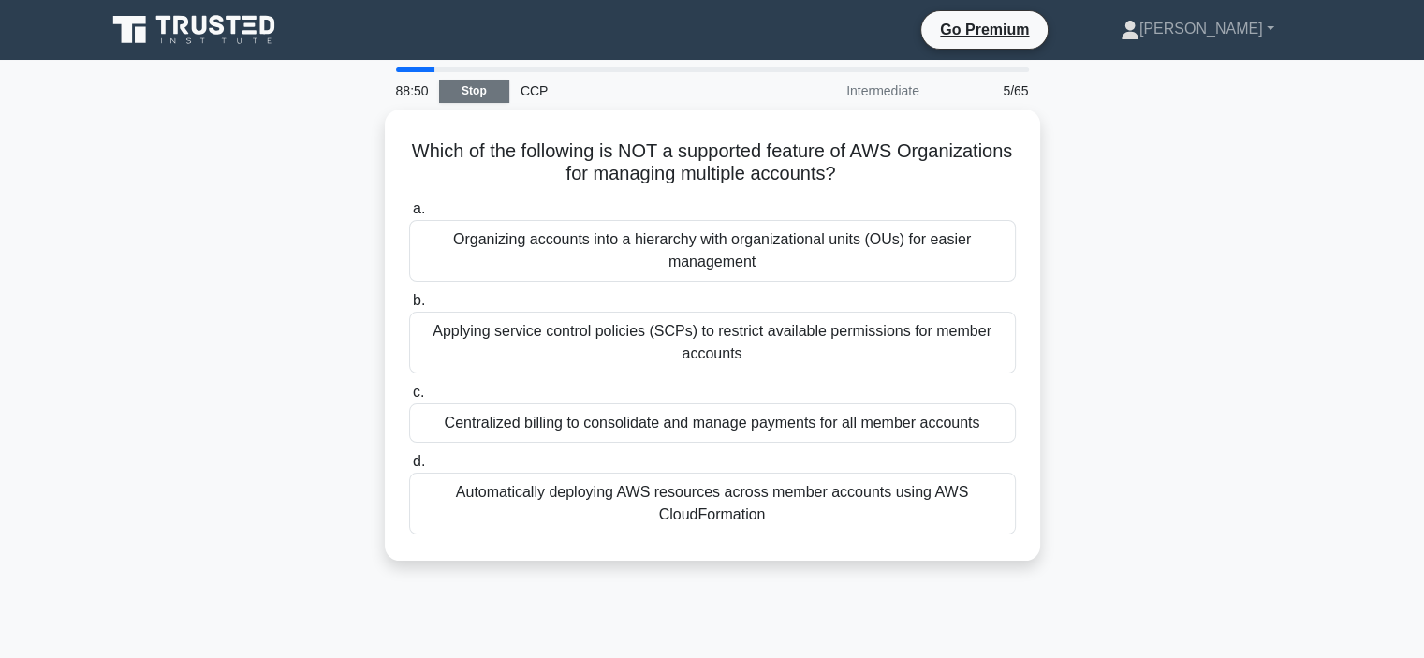
click at [493, 94] on link "Stop" at bounding box center [474, 91] width 70 height 23
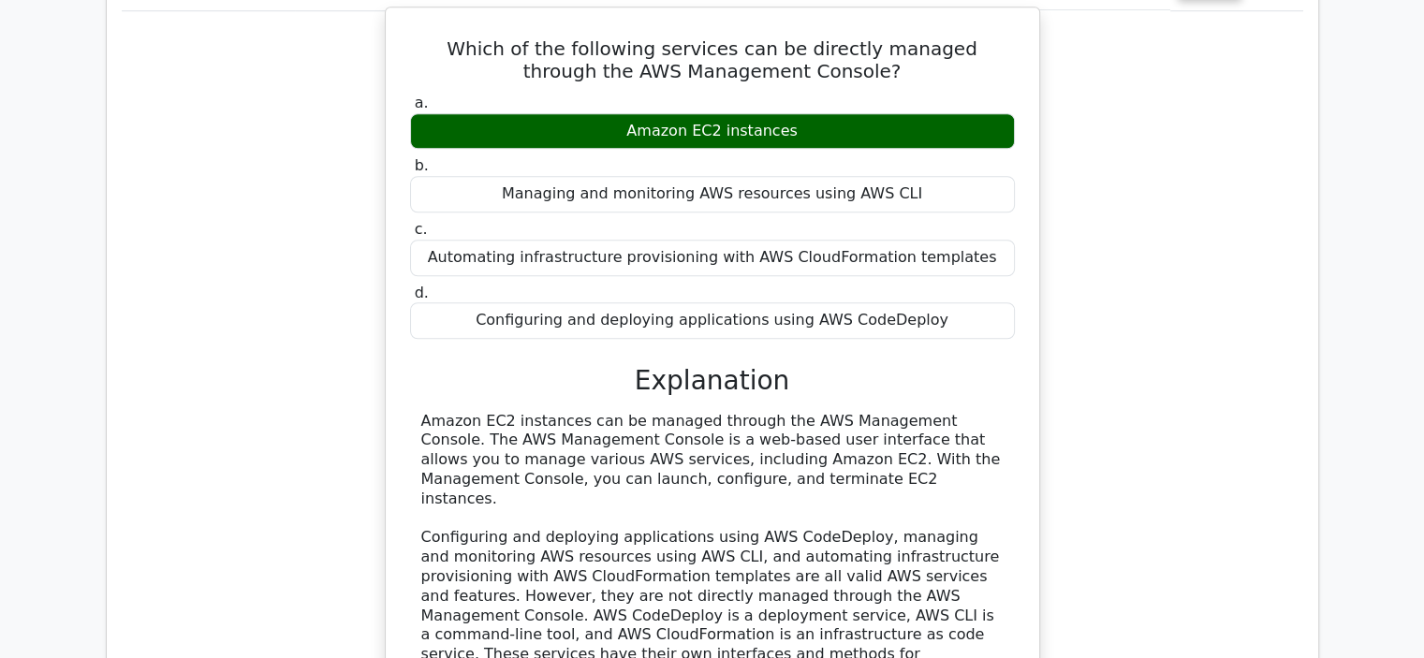
scroll to position [1747, 0]
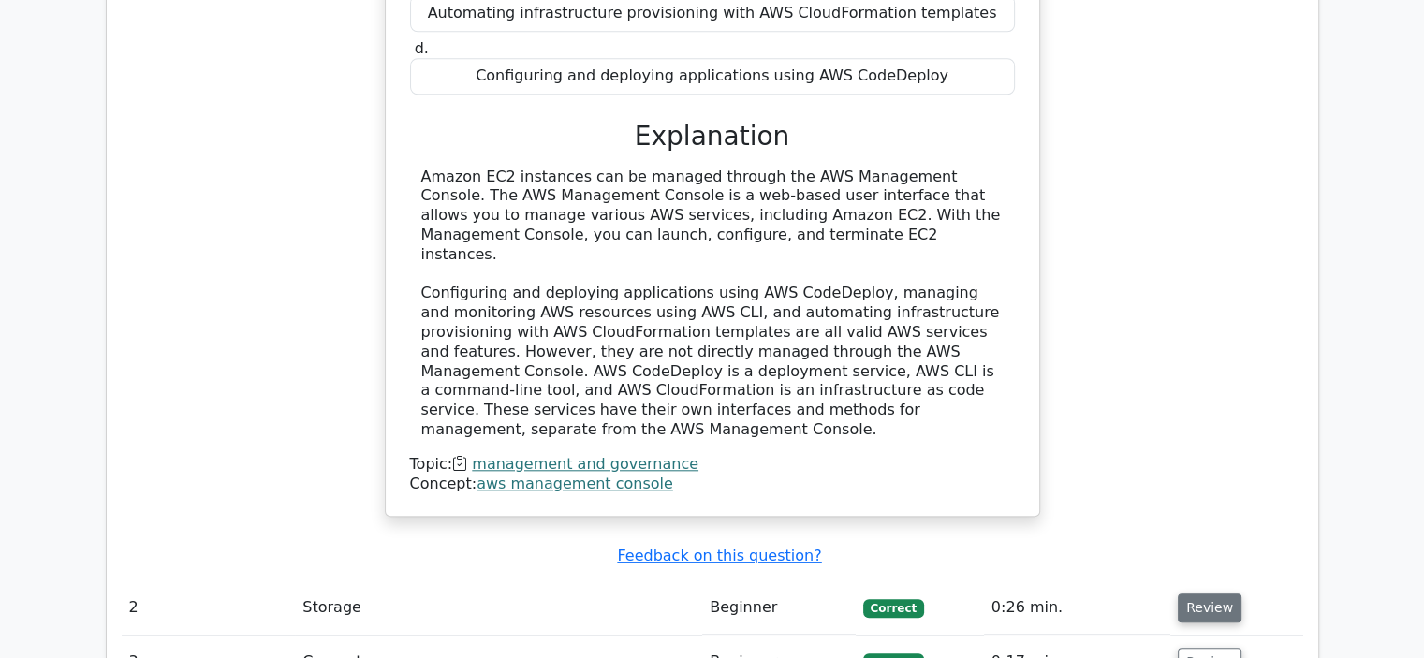
click at [1180, 594] on button "Review" at bounding box center [1210, 608] width 64 height 29
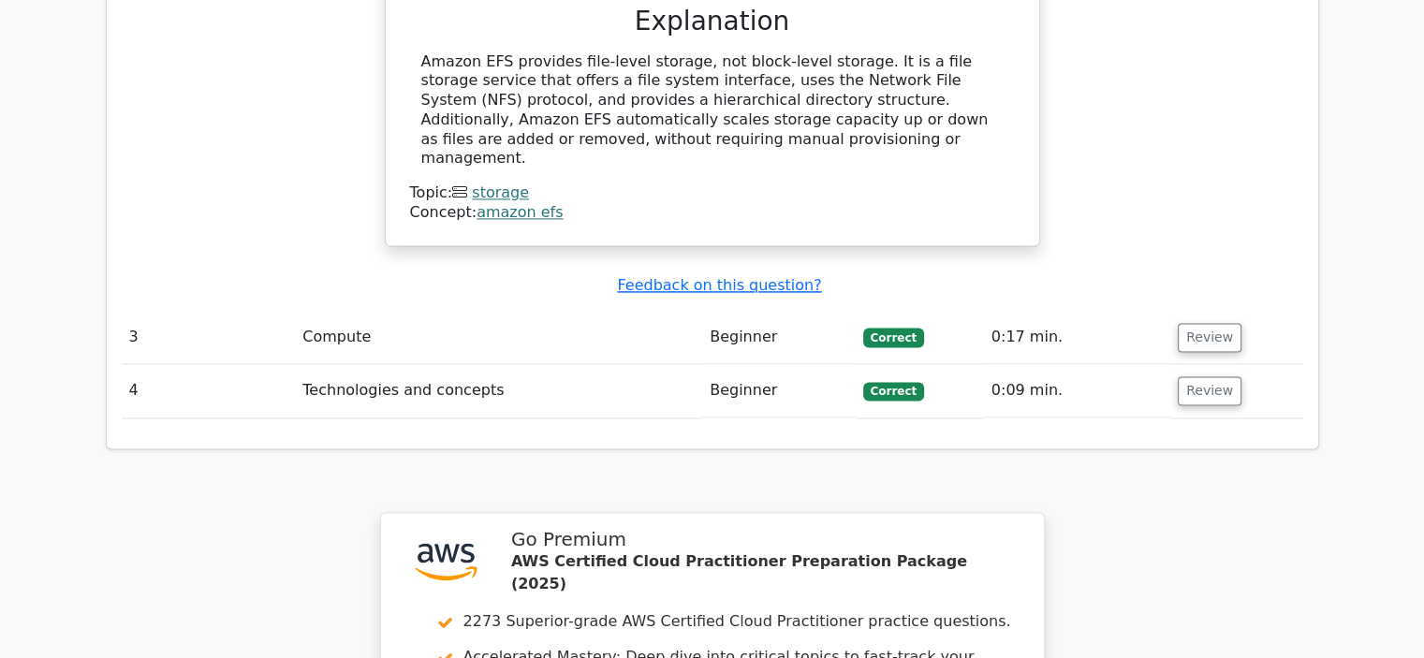
scroll to position [2747, 0]
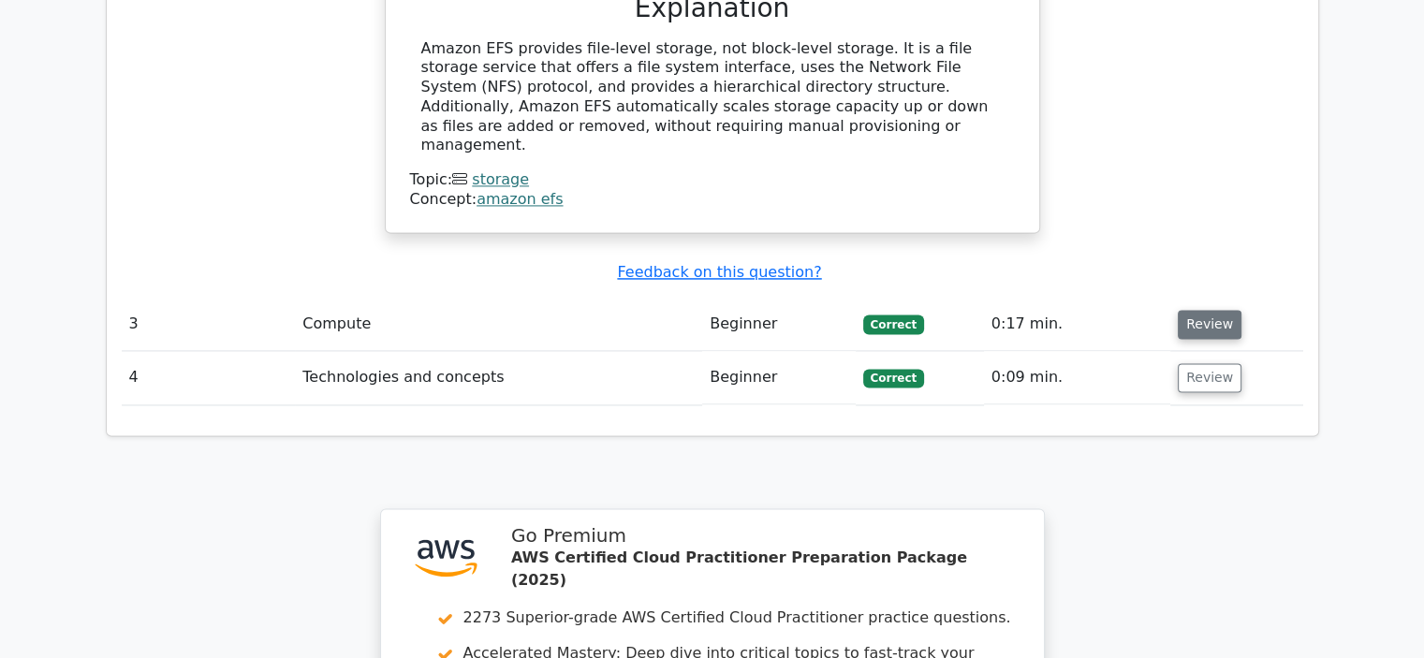
click at [1204, 310] on button "Review" at bounding box center [1210, 324] width 64 height 29
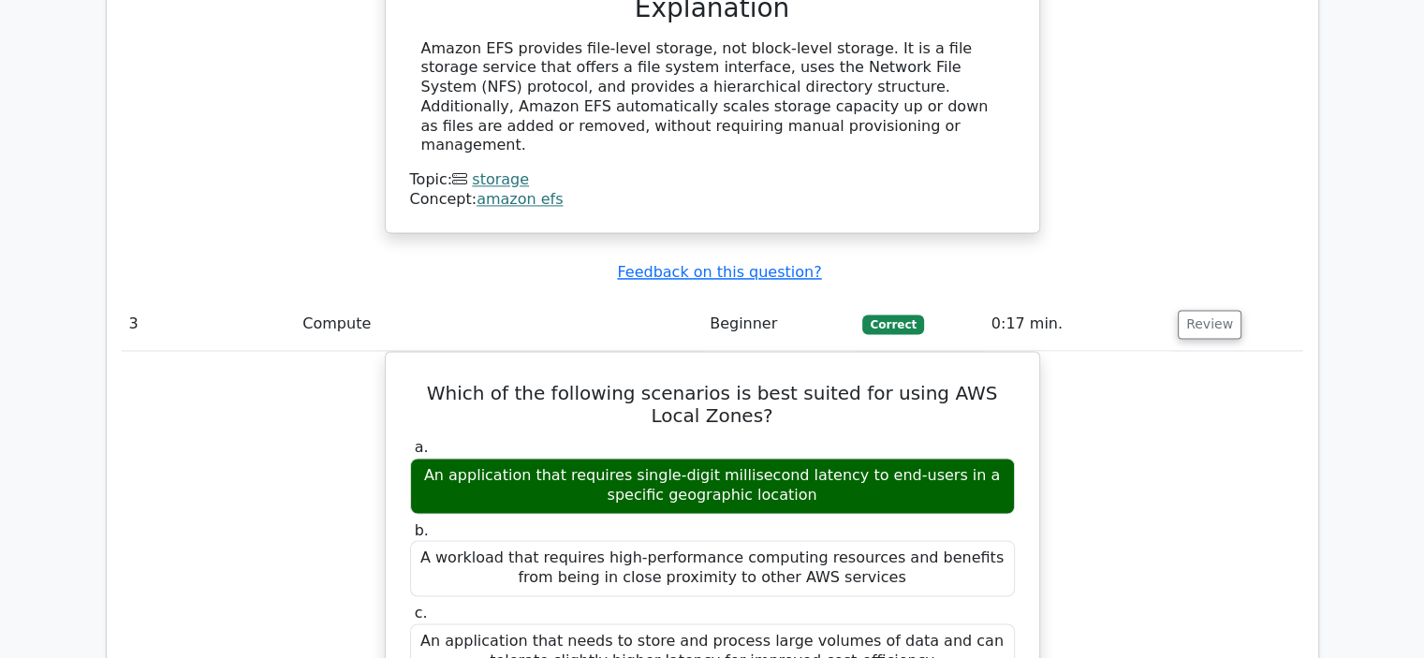
scroll to position [3496, 0]
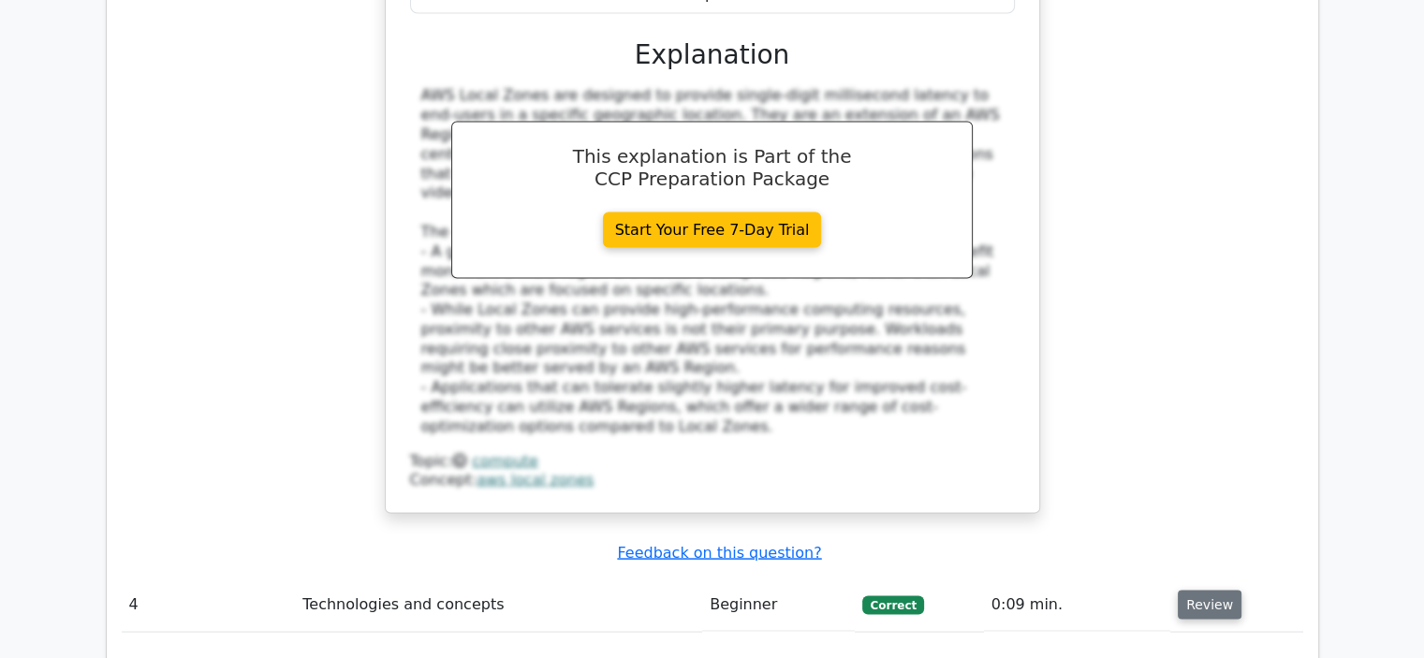
click at [1209, 590] on button "Review" at bounding box center [1210, 604] width 64 height 29
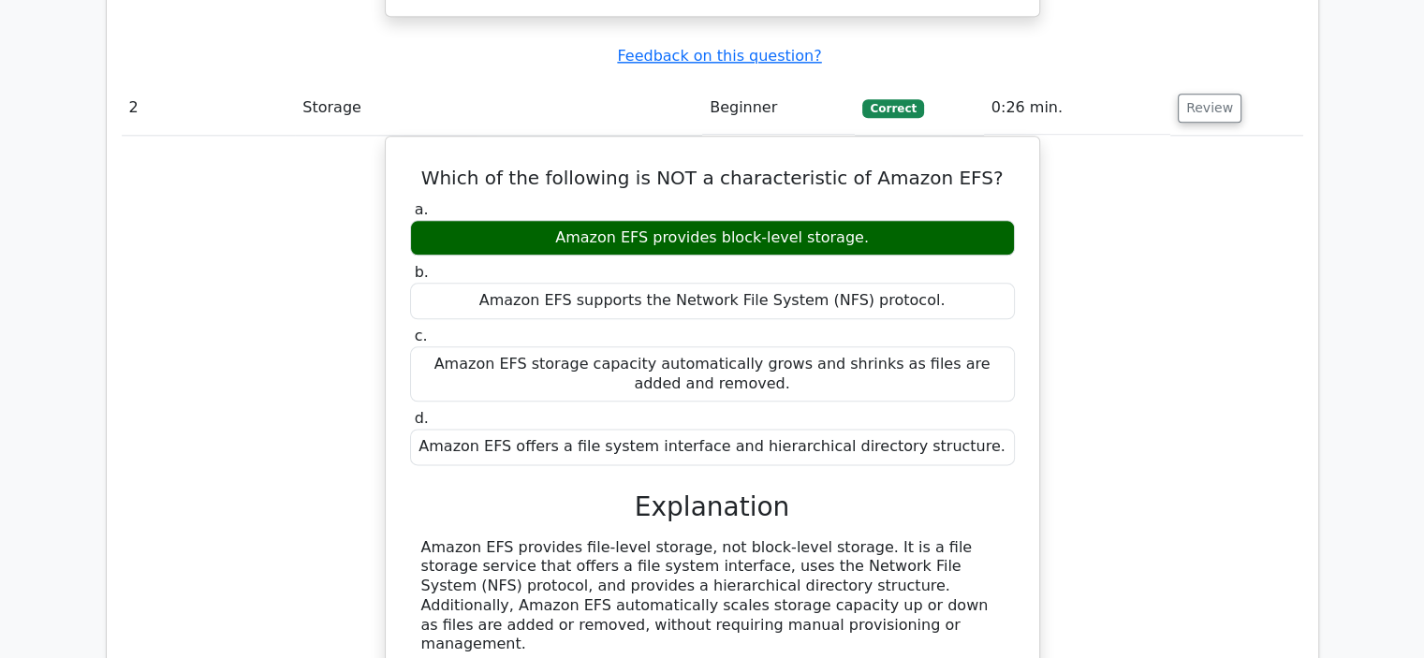
scroll to position [1997, 0]
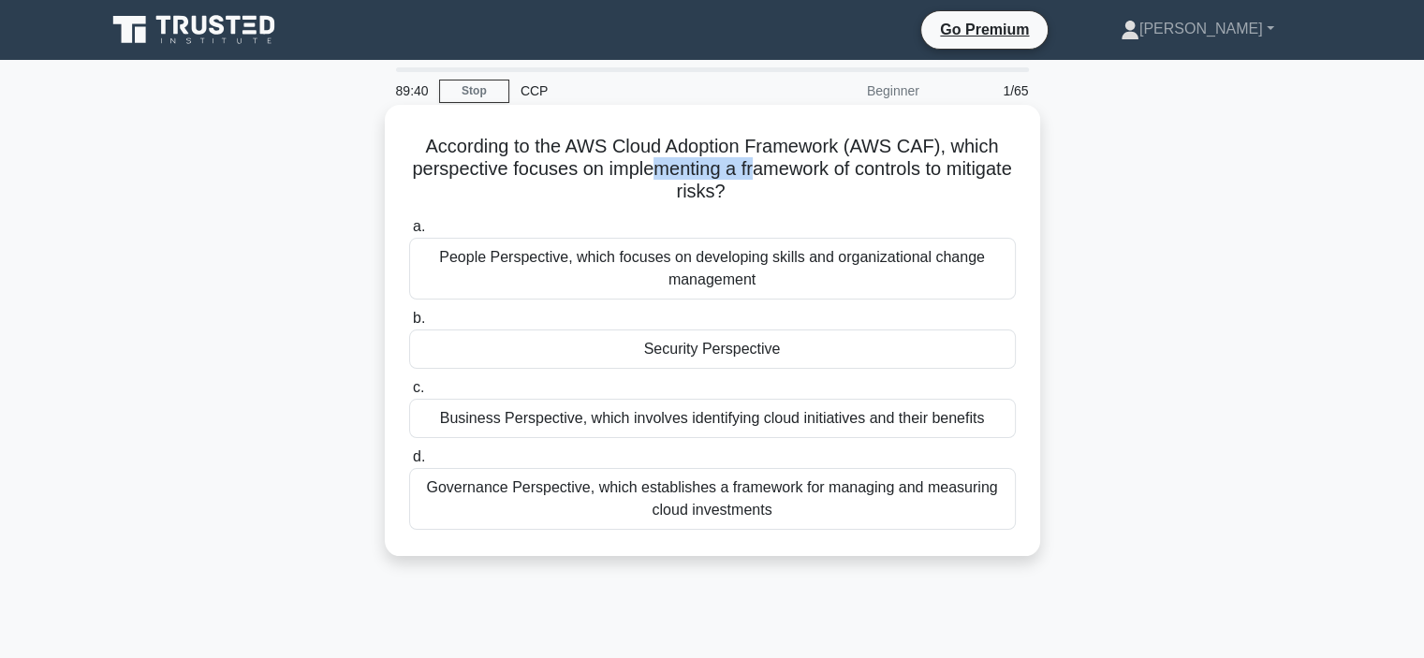
drag, startPoint x: 690, startPoint y: 171, endPoint x: 794, endPoint y: 178, distance: 104.1
click at [794, 179] on h5 "According to the AWS Cloud Adoption Framework (AWS CAF), which perspective focu…" at bounding box center [712, 169] width 611 height 69
click at [794, 178] on h5 "According to the AWS Cloud Adoption Framework (AWS CAF), which perspective focu…" at bounding box center [712, 169] width 611 height 69
drag, startPoint x: 775, startPoint y: 191, endPoint x: 678, endPoint y: 201, distance: 97.9
click at [678, 201] on h5 "According to the AWS Cloud Adoption Framework (AWS CAF), which perspective focu…" at bounding box center [712, 169] width 611 height 69
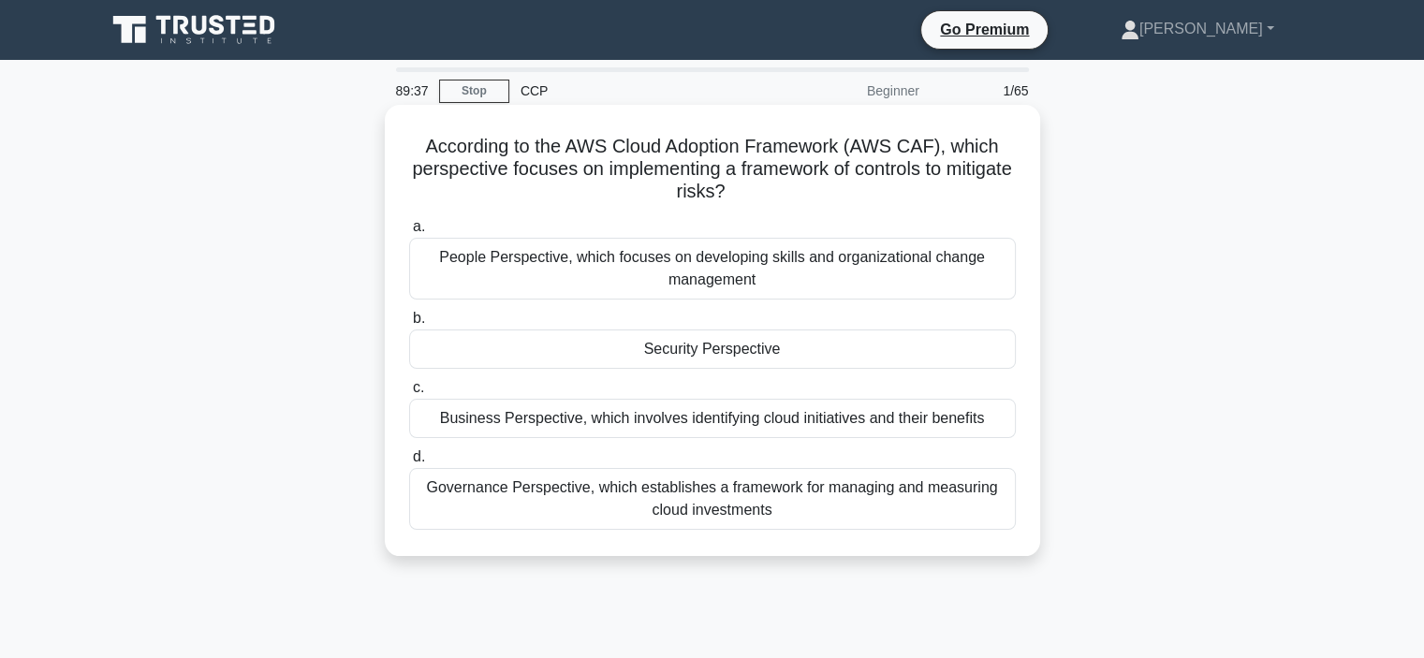
click at [676, 201] on h5 "According to the AWS Cloud Adoption Framework (AWS CAF), which perspective focu…" at bounding box center [712, 169] width 611 height 69
drag, startPoint x: 794, startPoint y: 194, endPoint x: 418, endPoint y: 153, distance: 378.7
click at [418, 153] on h5 "According to the AWS Cloud Adoption Framework (AWS CAF), which perspective focu…" at bounding box center [712, 169] width 611 height 69
click at [424, 155] on h5 "According to the AWS Cloud Adoption Framework (AWS CAF), which perspective focu…" at bounding box center [712, 169] width 611 height 69
click at [425, 155] on h5 "According to the AWS Cloud Adoption Framework (AWS CAF), which perspective focu…" at bounding box center [712, 169] width 611 height 69
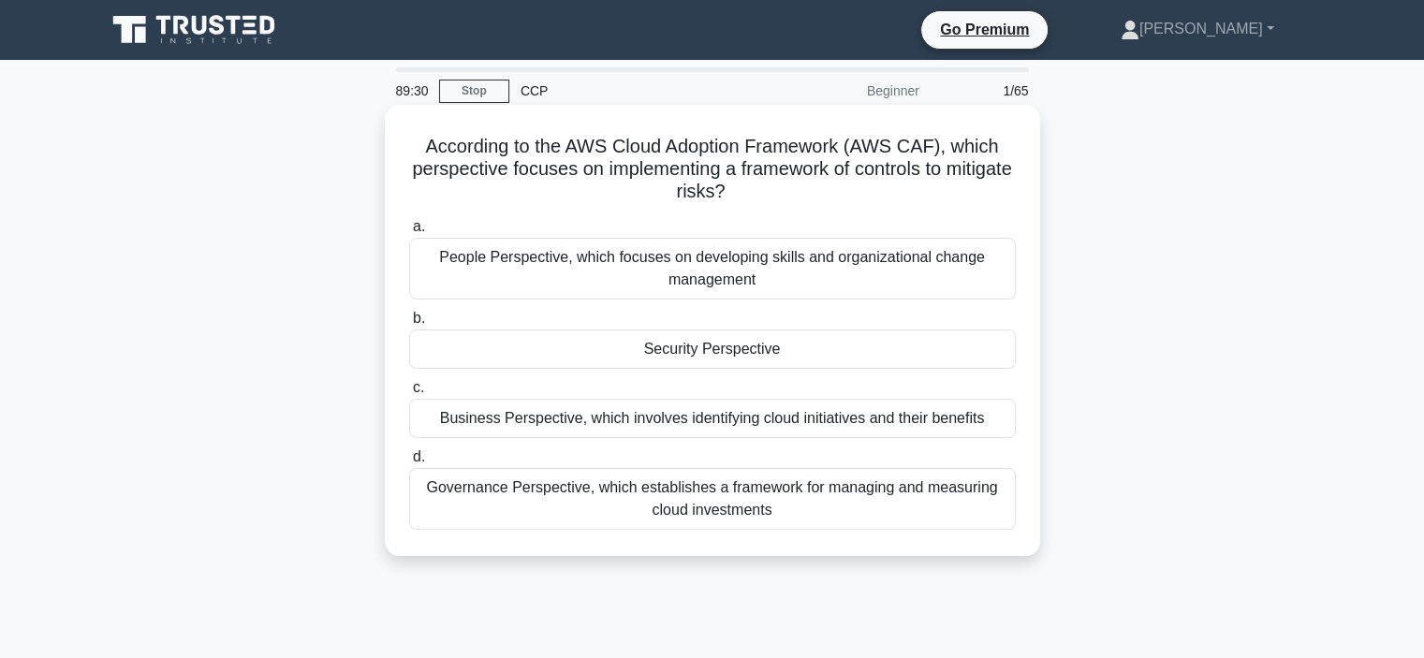
click at [434, 139] on h5 "According to the AWS Cloud Adoption Framework (AWS CAF), which perspective focu…" at bounding box center [712, 169] width 611 height 69
drag, startPoint x: 420, startPoint y: 143, endPoint x: 765, endPoint y: 194, distance: 349.2
click at [765, 194] on h5 "According to the AWS Cloud Adoption Framework (AWS CAF), which perspective focu…" at bounding box center [712, 169] width 611 height 69
drag, startPoint x: 765, startPoint y: 194, endPoint x: 742, endPoint y: 181, distance: 26.8
click at [742, 181] on h5 "According to the AWS Cloud Adoption Framework (AWS CAF), which perspective focu…" at bounding box center [712, 169] width 611 height 69
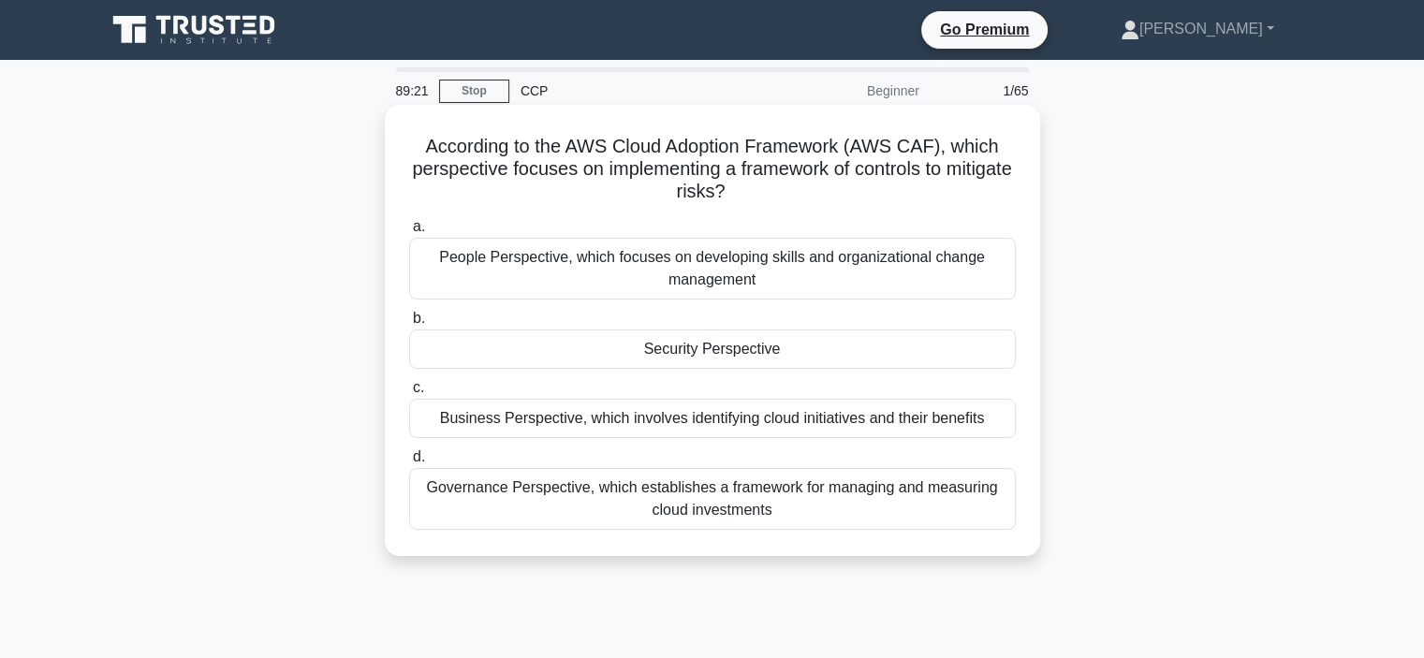
drag, startPoint x: 423, startPoint y: 144, endPoint x: 772, endPoint y: 185, distance: 350.8
click at [772, 185] on h5 "According to the AWS Cloud Adoption Framework (AWS CAF), which perspective focu…" at bounding box center [712, 169] width 611 height 69
click at [748, 185] on icon ".spinner_0XTQ{transform-origin:center;animation:spinner_y6GP .75s linear infini…" at bounding box center [737, 193] width 22 height 22
click at [748, 190] on icon ".spinner_0XTQ{transform-origin:center;animation:spinner_y6GP .75s linear infini…" at bounding box center [737, 193] width 22 height 22
drag, startPoint x: 577, startPoint y: 172, endPoint x: 758, endPoint y: 168, distance: 180.8
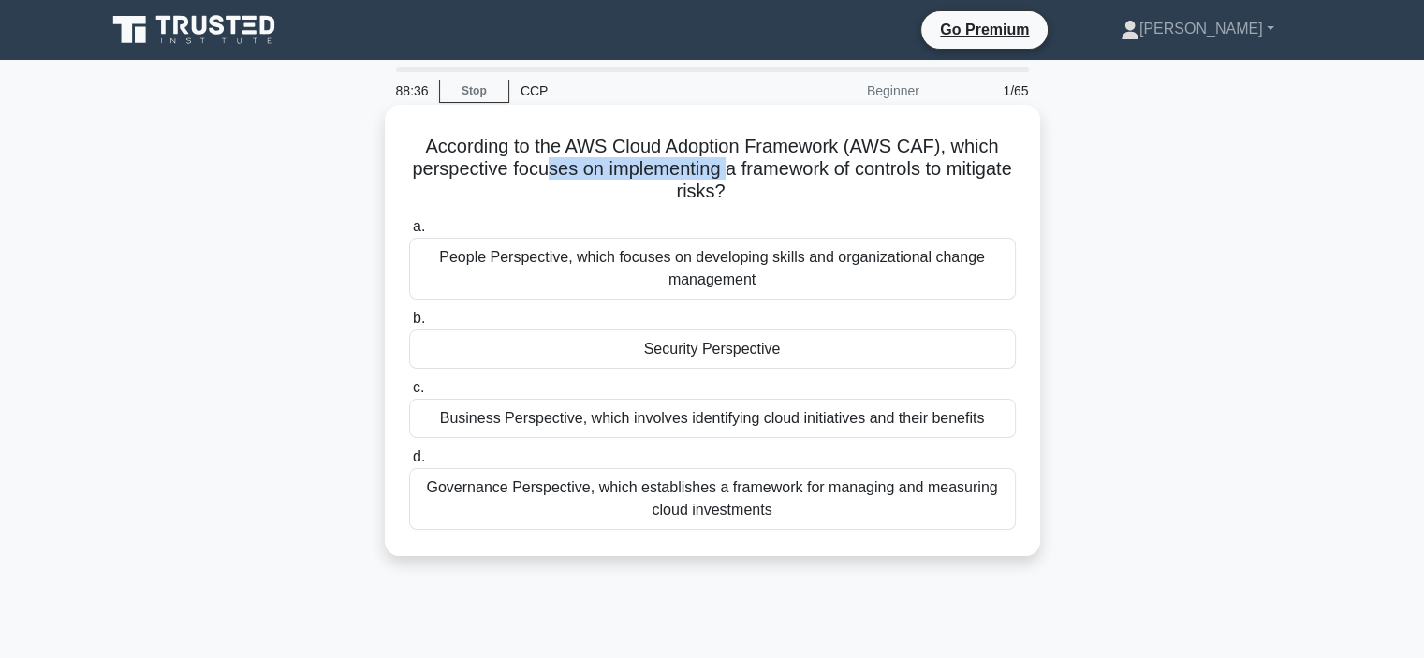
click at [758, 168] on h5 "According to the AWS Cloud Adoption Framework (AWS CAF), which perspective focu…" at bounding box center [712, 169] width 611 height 69
click at [561, 355] on div "Security Perspective" at bounding box center [712, 349] width 607 height 39
click at [409, 325] on input "b. Security Perspective" at bounding box center [409, 319] width 0 height 12
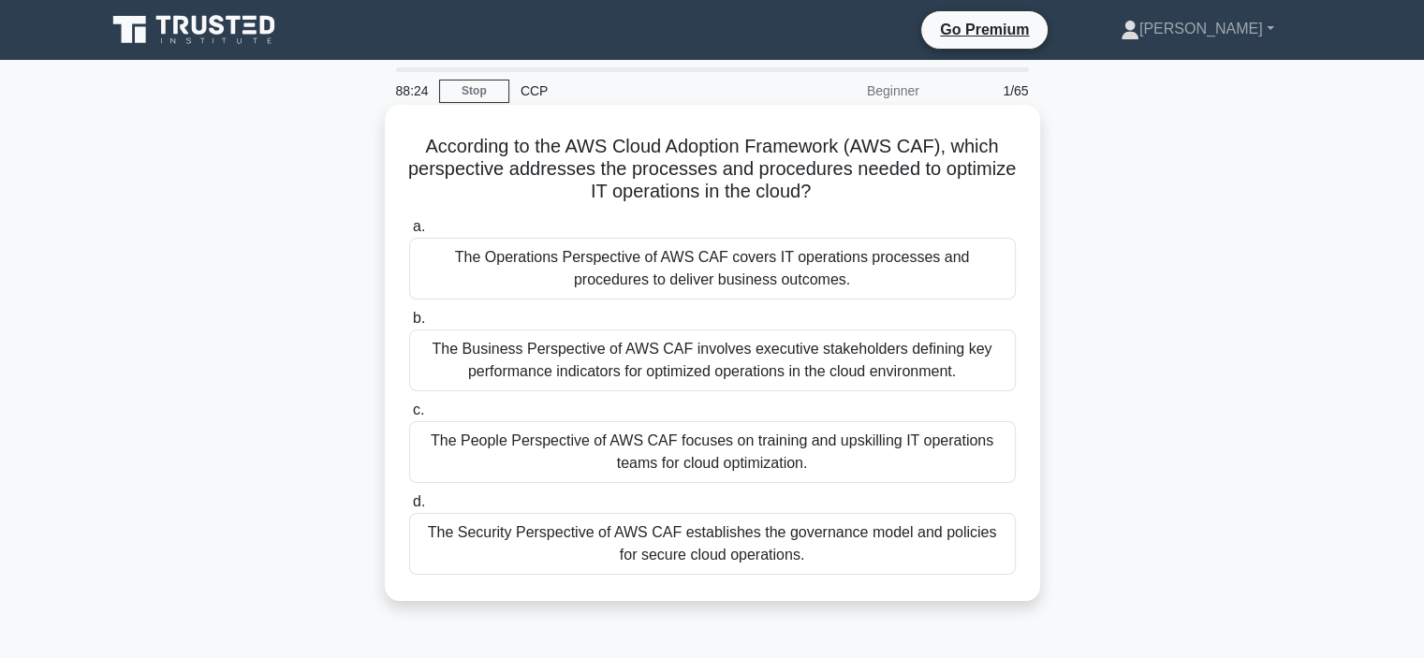
drag, startPoint x: 558, startPoint y: 355, endPoint x: 564, endPoint y: 339, distance: 16.9
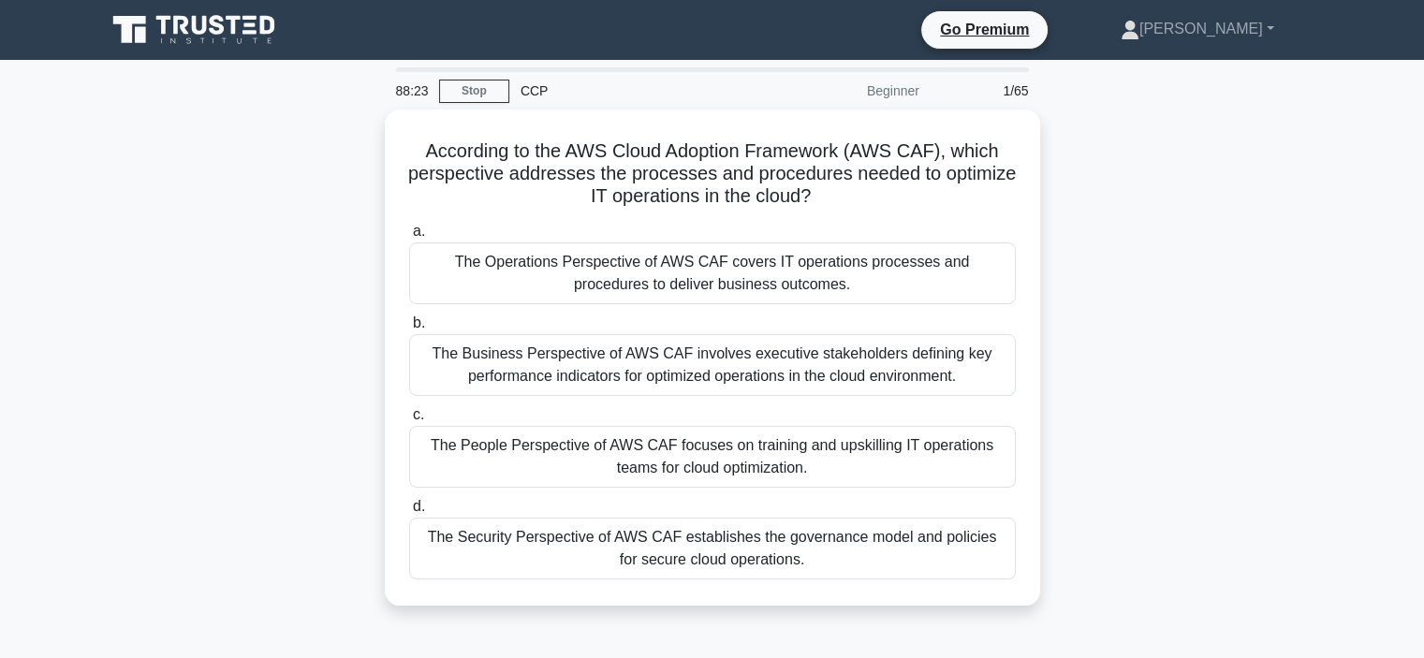
drag, startPoint x: 564, startPoint y: 339, endPoint x: 108, endPoint y: 325, distance: 456.3
click at [108, 325] on div "According to the AWS Cloud Adoption Framework (AWS CAF), which perspective addr…" at bounding box center [713, 369] width 1236 height 519
click at [311, 268] on div "According to the AWS Cloud Adoption Framework (AWS CAF), which perspective addr…" at bounding box center [713, 369] width 1236 height 519
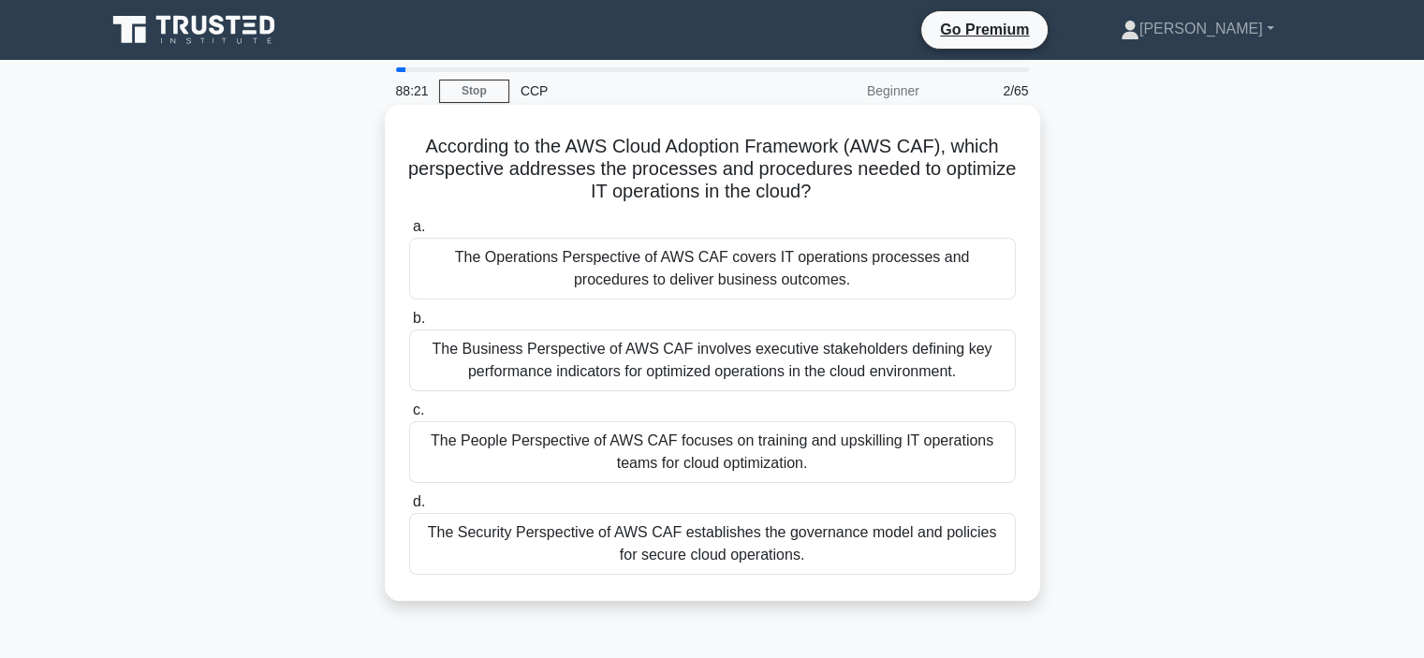
click at [465, 184] on h5 "According to the AWS Cloud Adoption Framework (AWS CAF), which perspective addr…" at bounding box center [712, 169] width 611 height 69
click at [470, 201] on h5 "According to the AWS Cloud Adoption Framework (AWS CAF), which perspective addr…" at bounding box center [712, 169] width 611 height 69
click at [515, 322] on label "b. The Business Perspective of AWS CAF involves executive stakeholders defining…" at bounding box center [712, 349] width 607 height 84
click at [409, 322] on input "b. The Business Perspective of AWS CAF involves executive stakeholders defining…" at bounding box center [409, 319] width 0 height 12
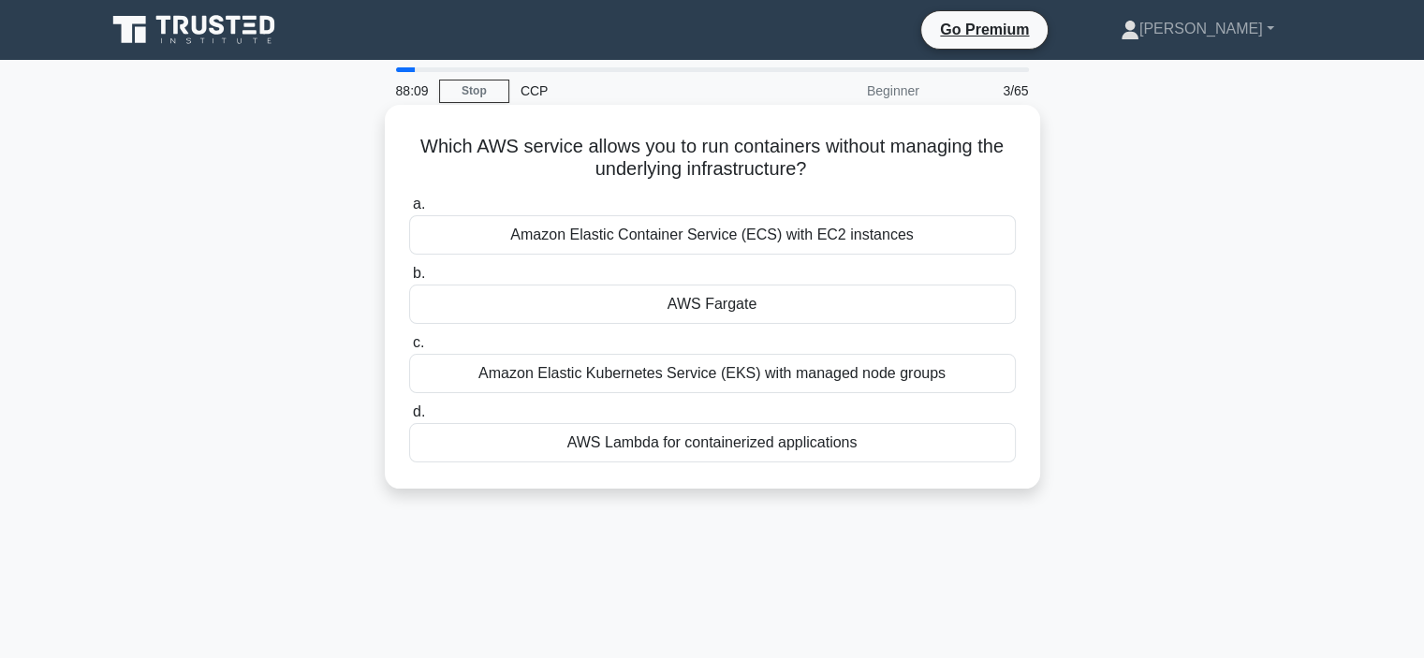
click at [714, 314] on div "AWS Fargate" at bounding box center [712, 304] width 607 height 39
click at [409, 280] on input "b. AWS Fargate" at bounding box center [409, 274] width 0 height 12
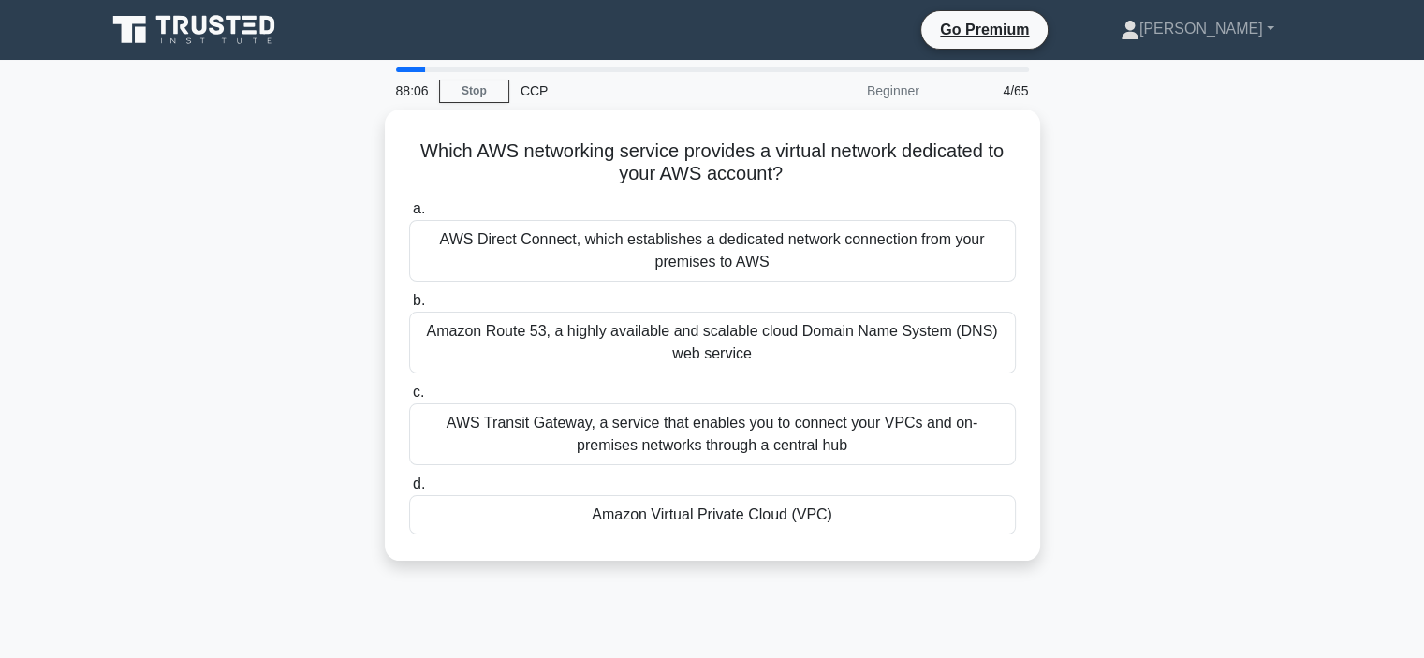
click at [509, 93] on div "CCP" at bounding box center [638, 90] width 258 height 37
click at [502, 95] on link "Stop" at bounding box center [474, 91] width 70 height 23
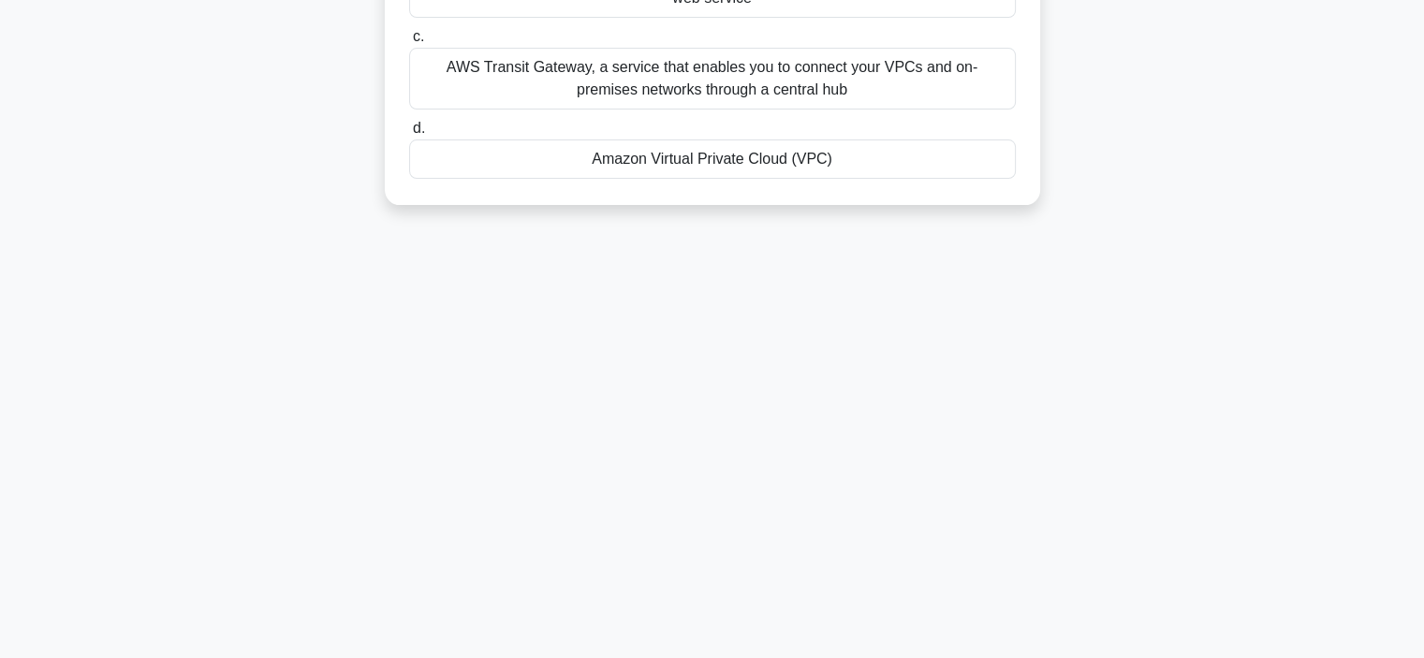
scroll to position [353, 0]
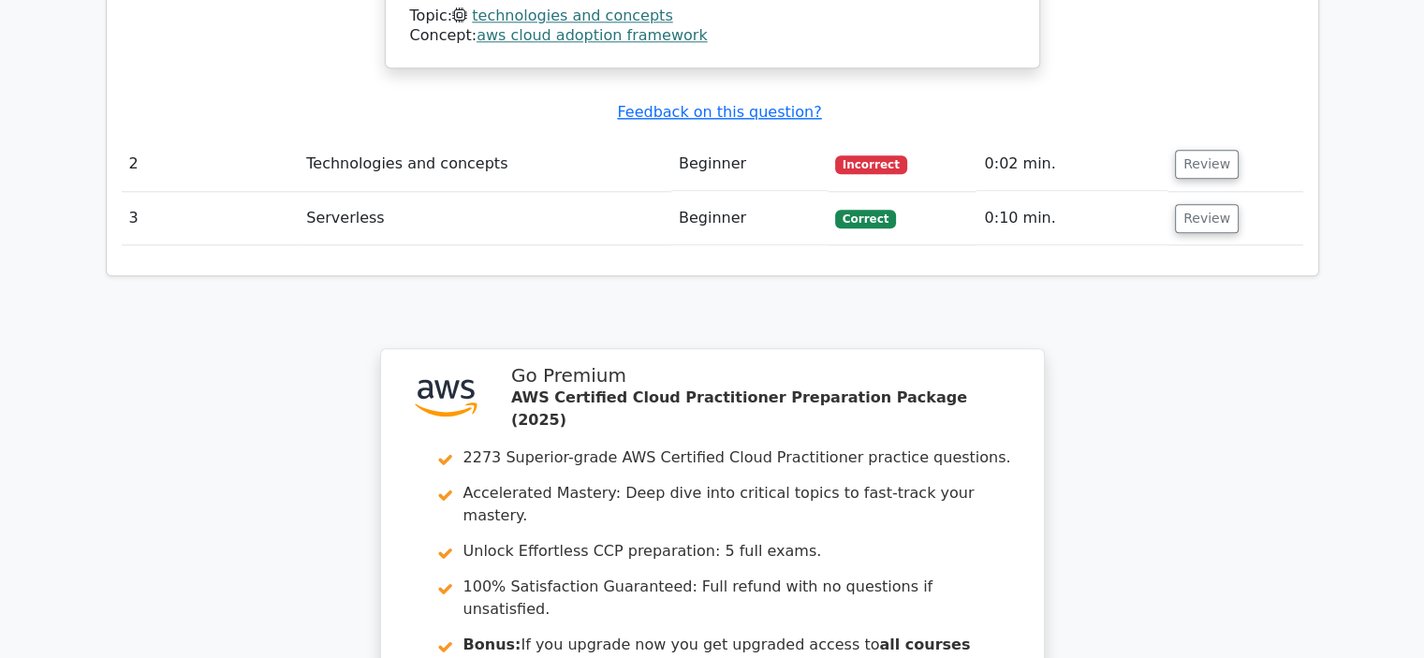
scroll to position [1747, 0]
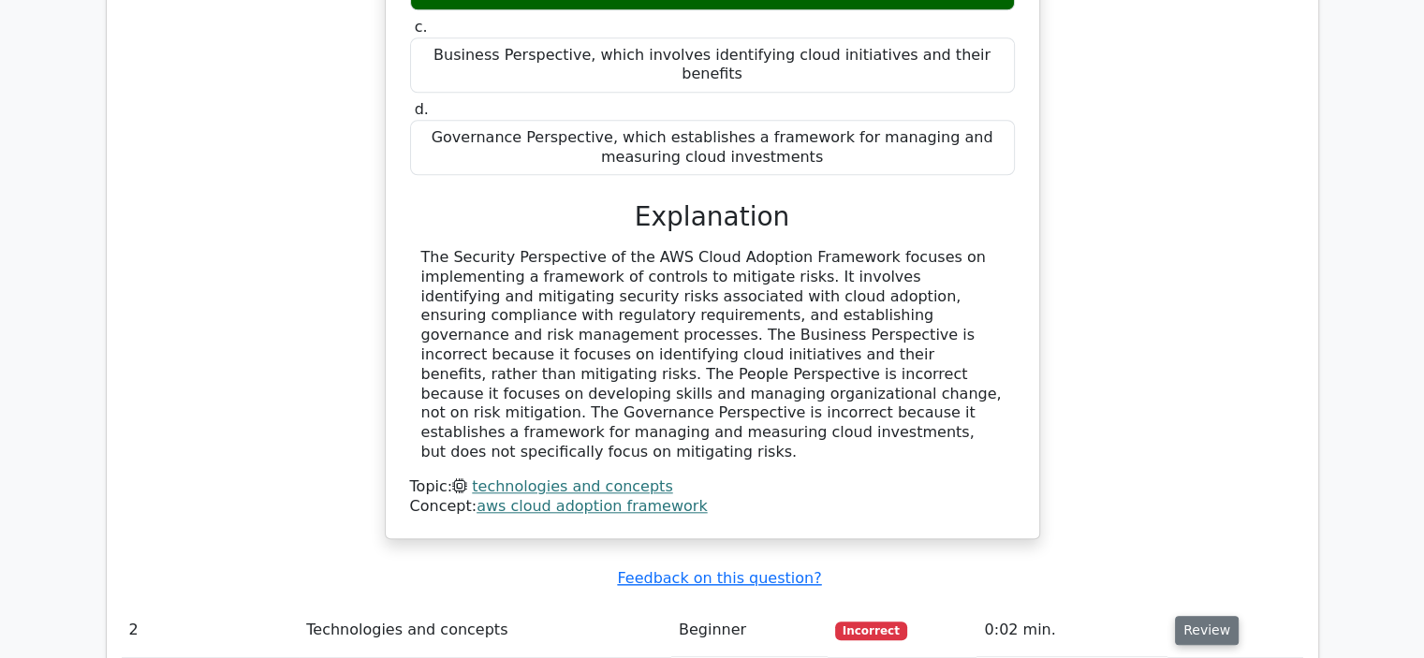
click at [1182, 616] on button "Review" at bounding box center [1207, 630] width 64 height 29
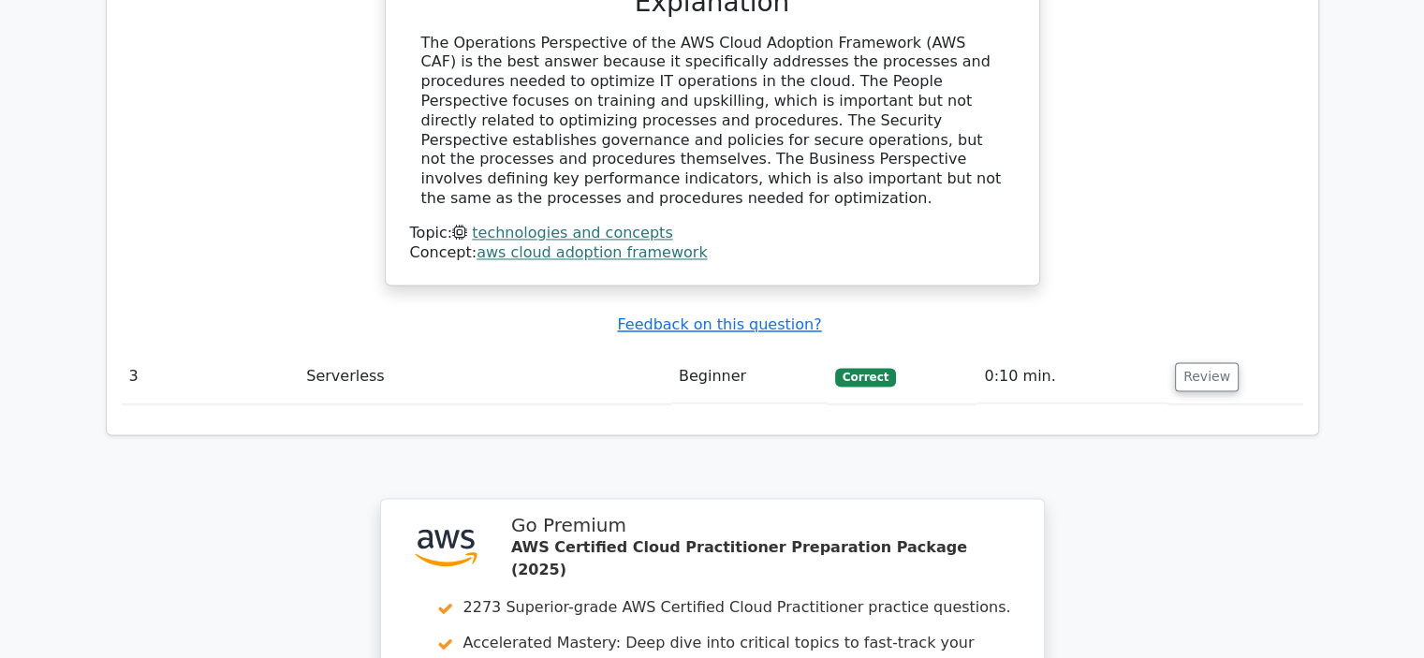
scroll to position [2997, 0]
